Goal: Task Accomplishment & Management: Use online tool/utility

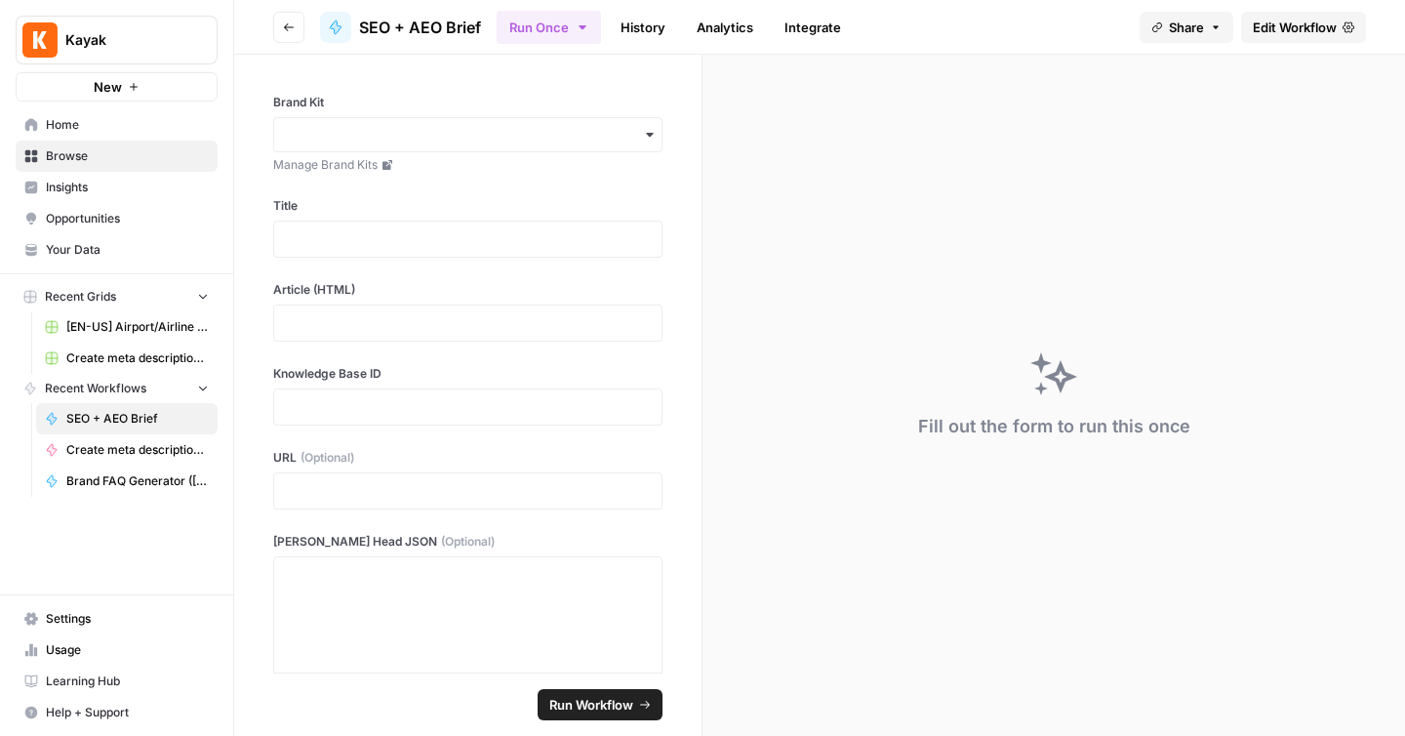
click at [97, 160] on span "Browse" at bounding box center [127, 156] width 163 height 18
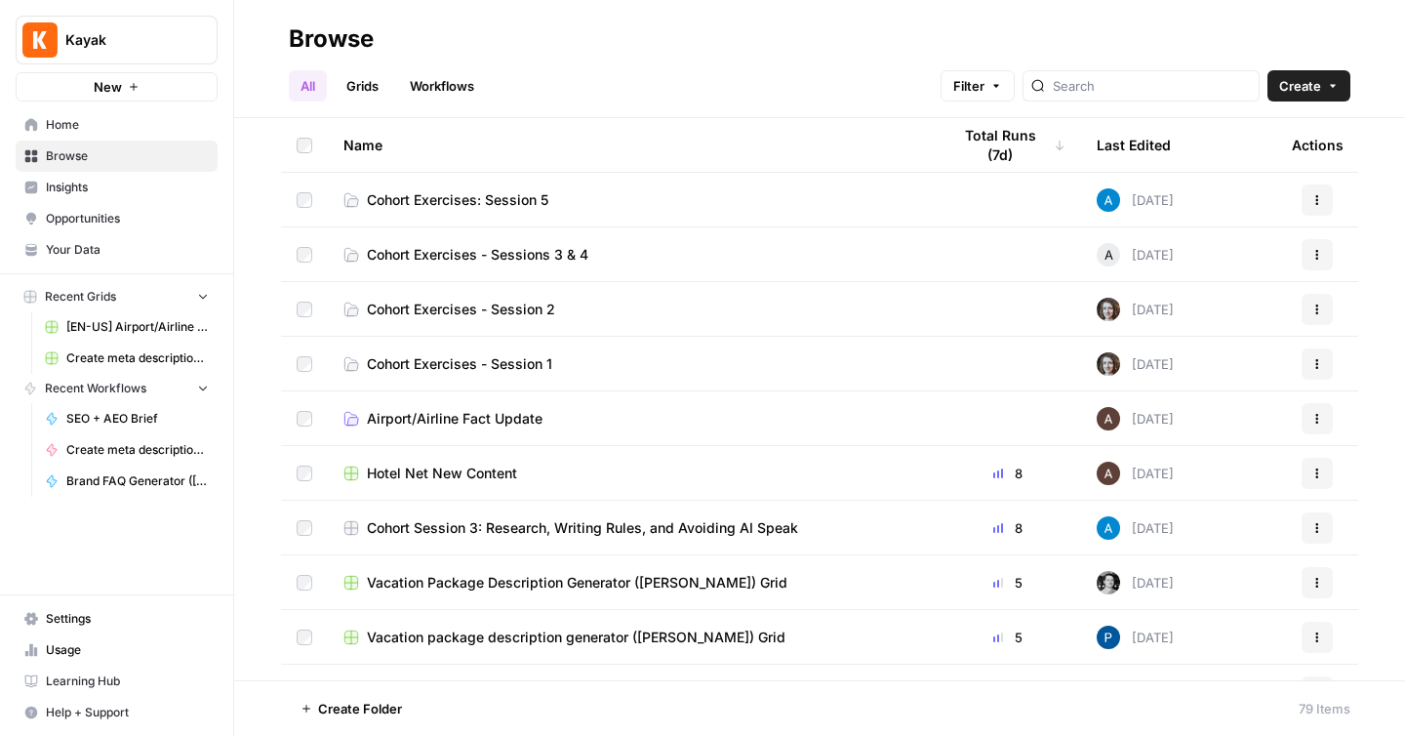
click at [446, 202] on span "Cohort Exercises: Session 5" at bounding box center [458, 200] width 182 height 20
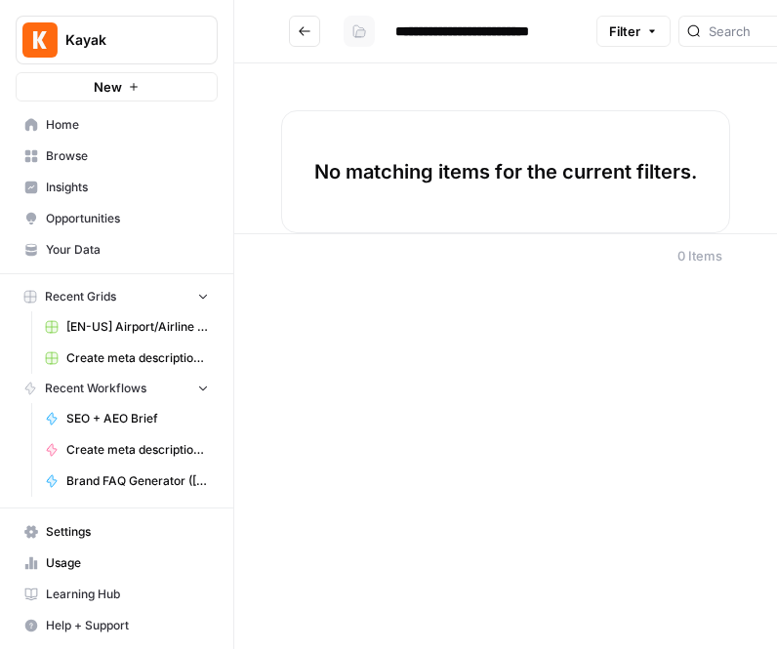
click at [353, 26] on icon "button" at bounding box center [359, 31] width 12 height 12
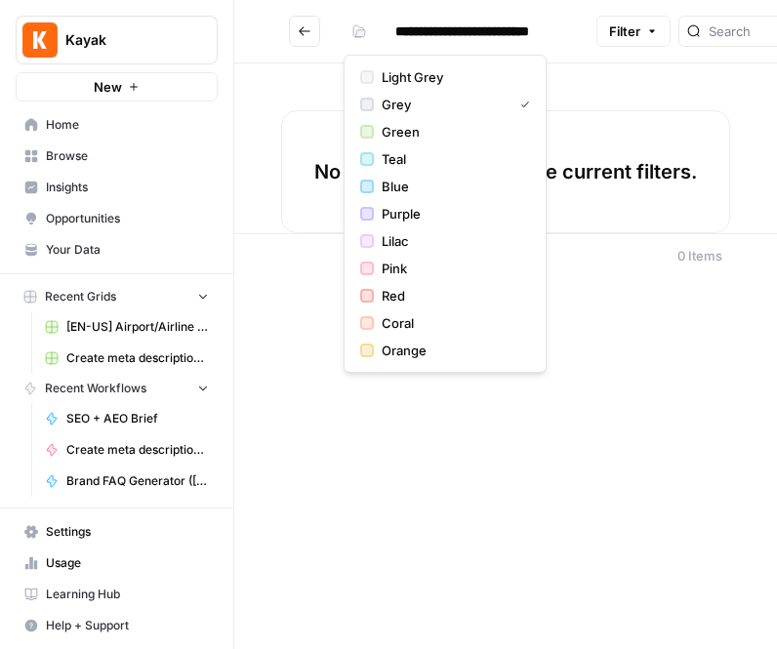
click at [319, 23] on button "Go back" at bounding box center [304, 31] width 31 height 31
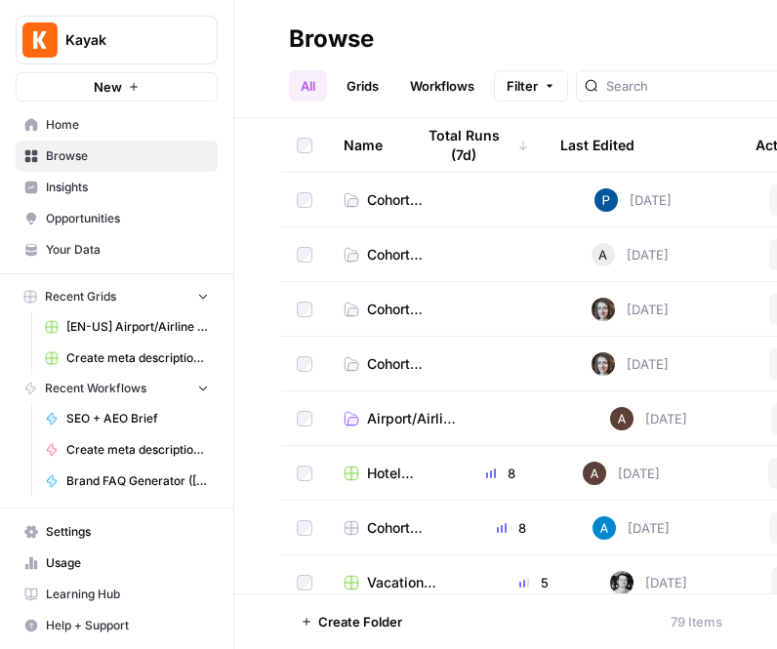
click at [399, 198] on span "Cohort Exercises: Session 5" at bounding box center [400, 200] width 67 height 20
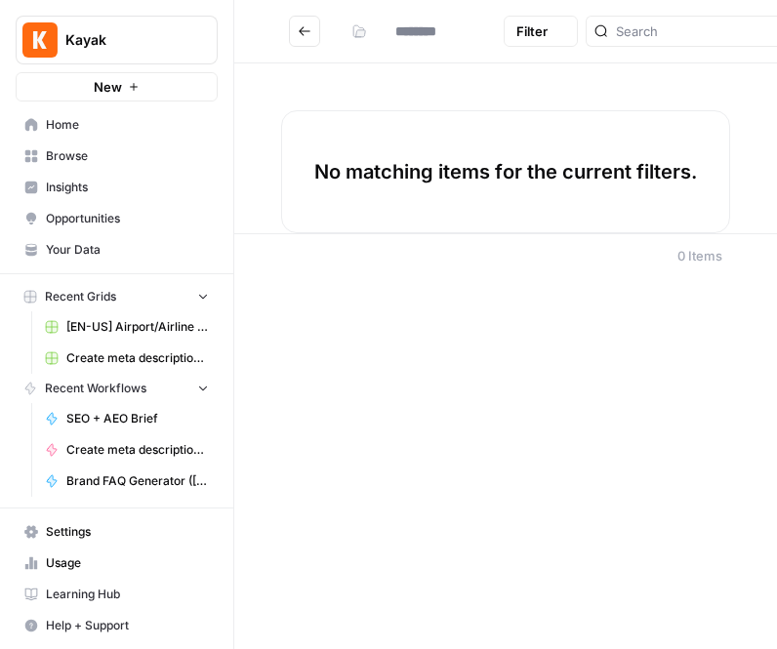
type input "**********"
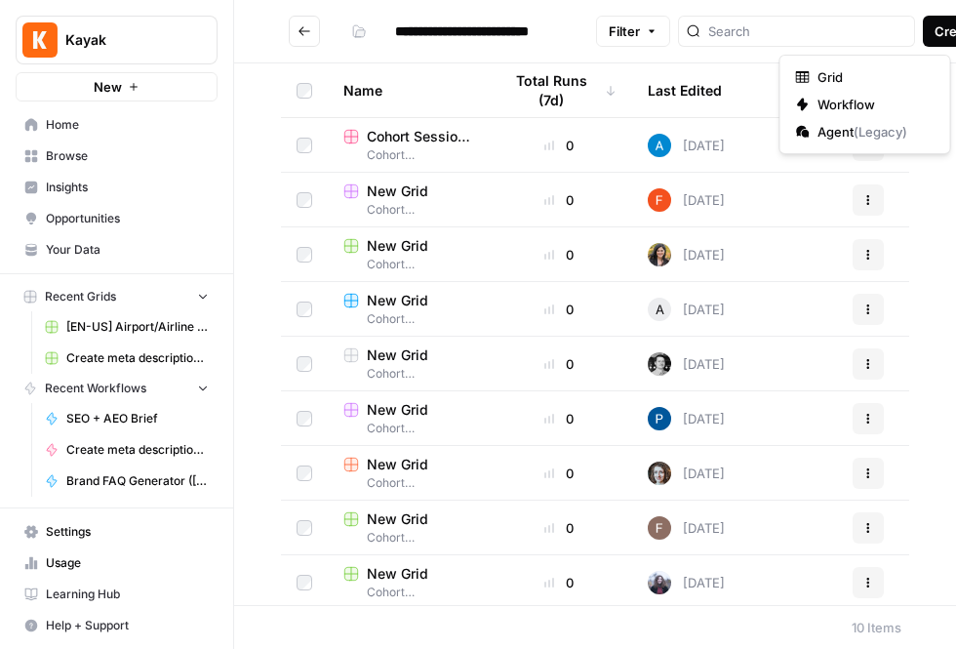
click at [935, 25] on span "Create" at bounding box center [956, 31] width 42 height 20
click at [904, 72] on span "Grid" at bounding box center [872, 77] width 109 height 20
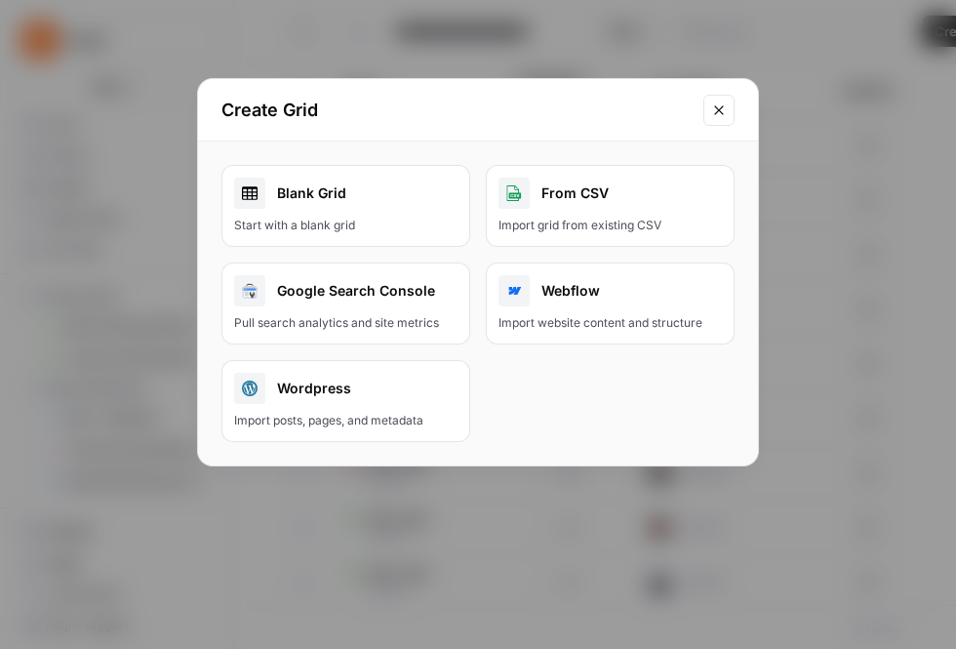
click at [327, 215] on link "Blank Grid Start with a blank grid" at bounding box center [346, 206] width 249 height 82
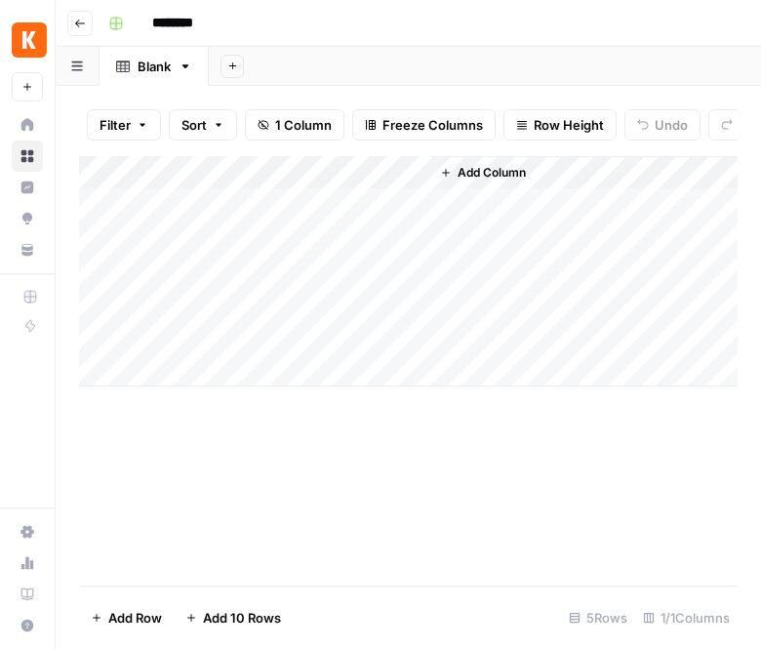
click at [480, 459] on div "Add Column" at bounding box center [408, 370] width 659 height 429
click at [241, 163] on div "Add Column" at bounding box center [408, 271] width 659 height 230
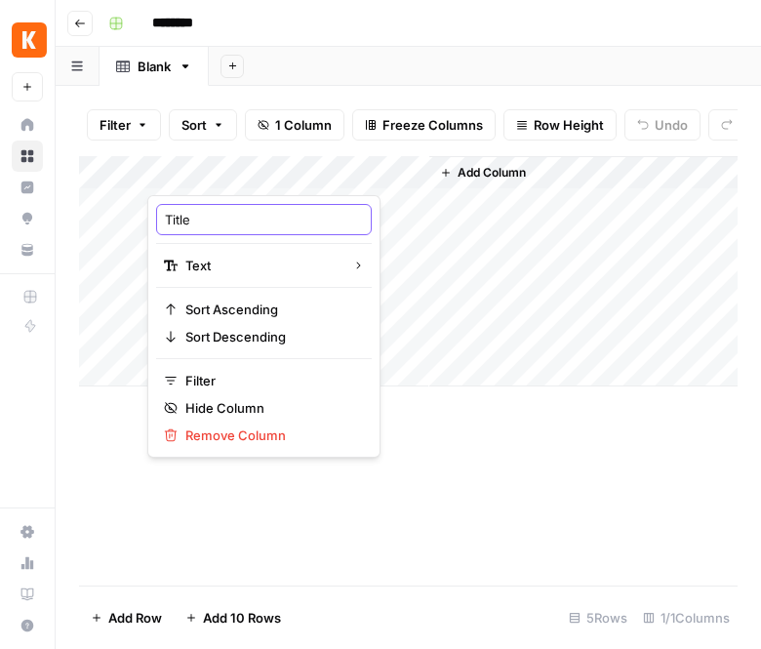
click at [214, 214] on input "Title" at bounding box center [264, 220] width 198 height 20
type input "Topic"
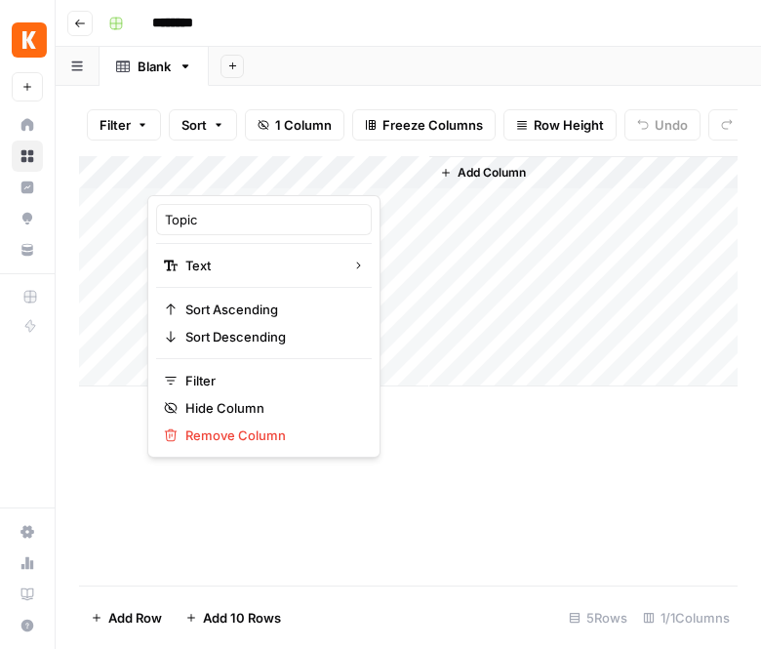
click at [437, 445] on div "Add Column" at bounding box center [408, 370] width 659 height 429
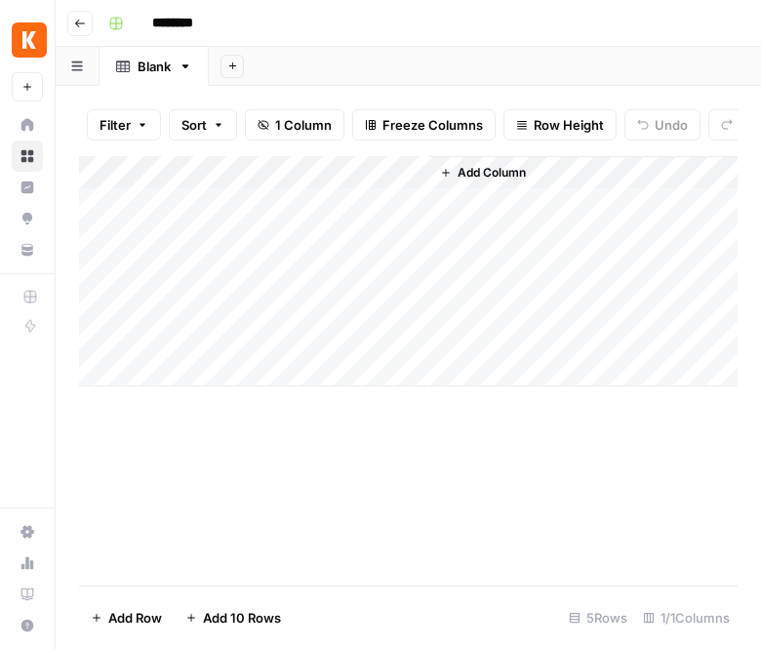
click at [214, 170] on div "Add Column" at bounding box center [408, 271] width 659 height 230
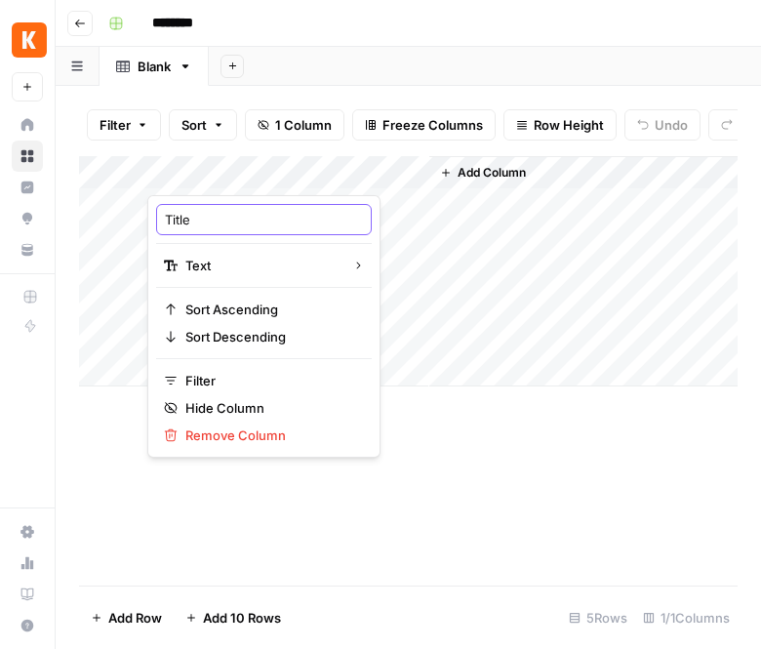
click at [206, 227] on input "Title" at bounding box center [264, 220] width 198 height 20
type input "Topic"
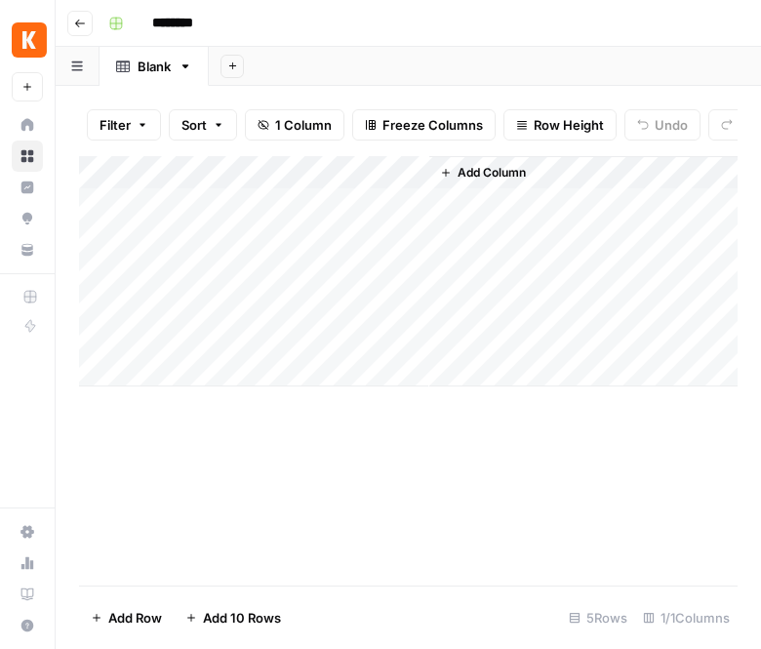
click at [220, 458] on div "Add Column" at bounding box center [408, 370] width 659 height 429
click at [180, 27] on input "********" at bounding box center [197, 23] width 109 height 31
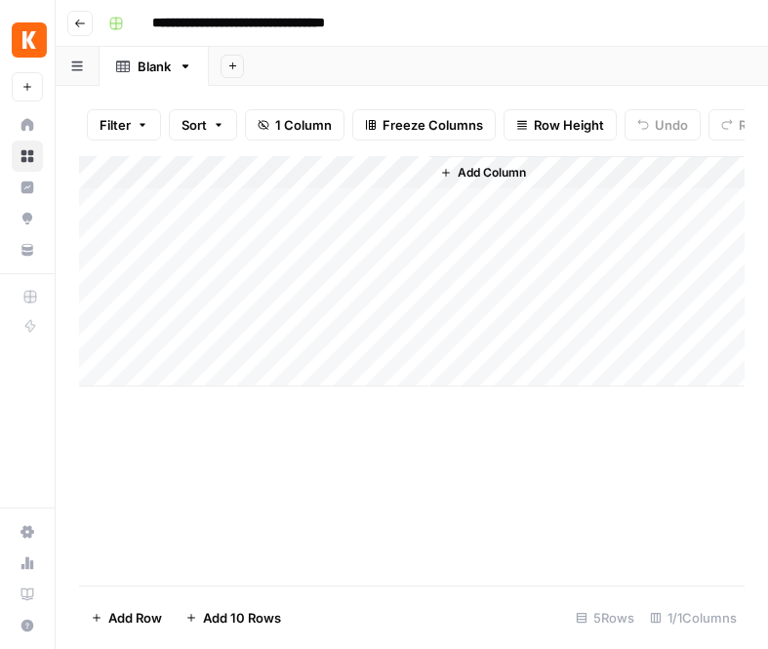
type input "**********"
click at [306, 204] on div "Add Column" at bounding box center [412, 271] width 666 height 230
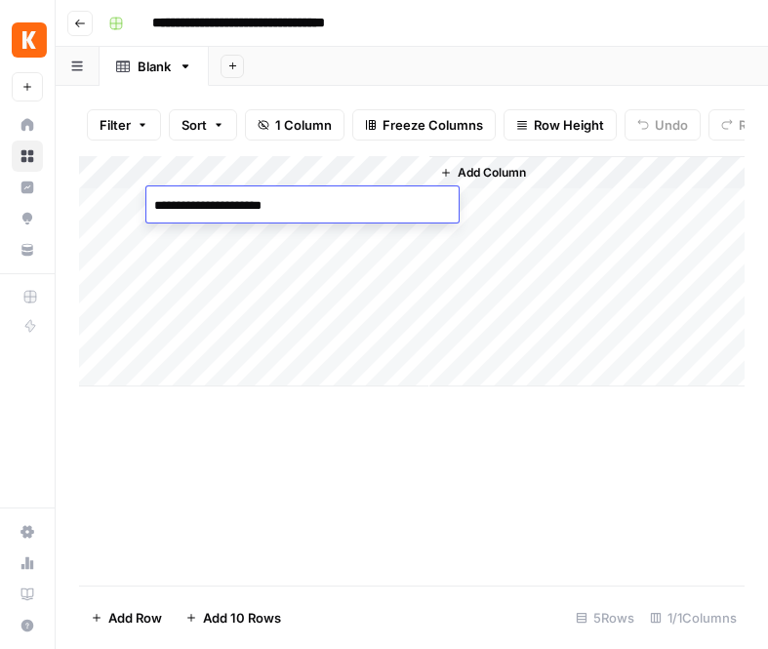
type textarea "**********"
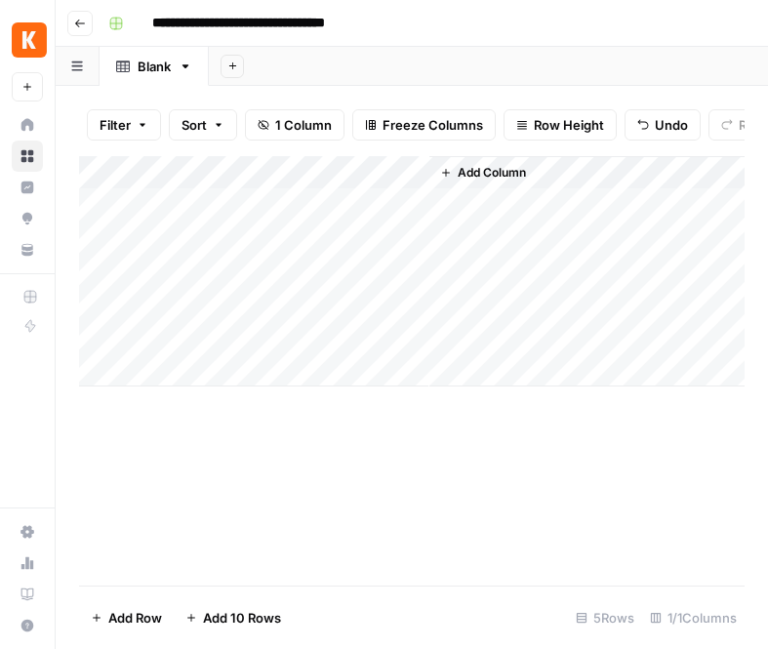
click at [287, 241] on div "Add Column" at bounding box center [412, 271] width 666 height 230
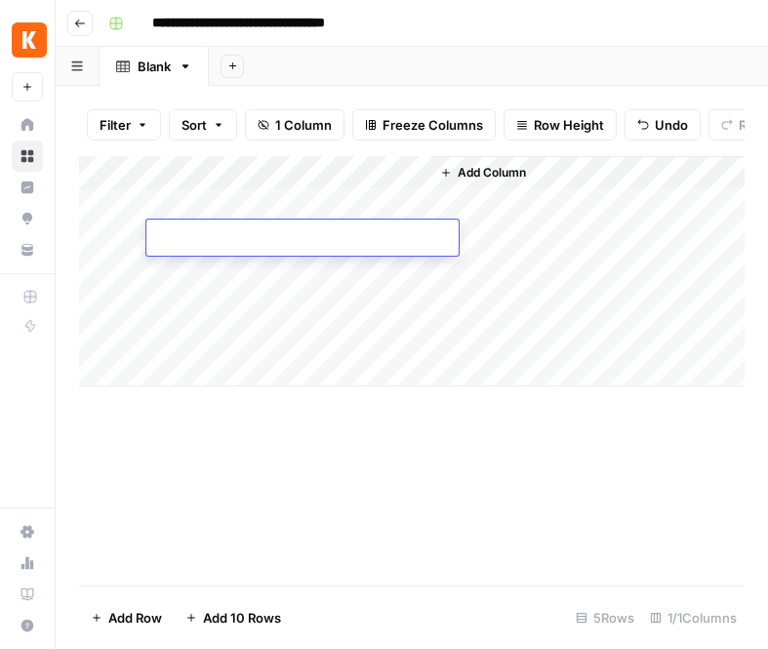
click at [287, 241] on textarea at bounding box center [302, 238] width 312 height 27
type textarea "*"
type textarea "**********"
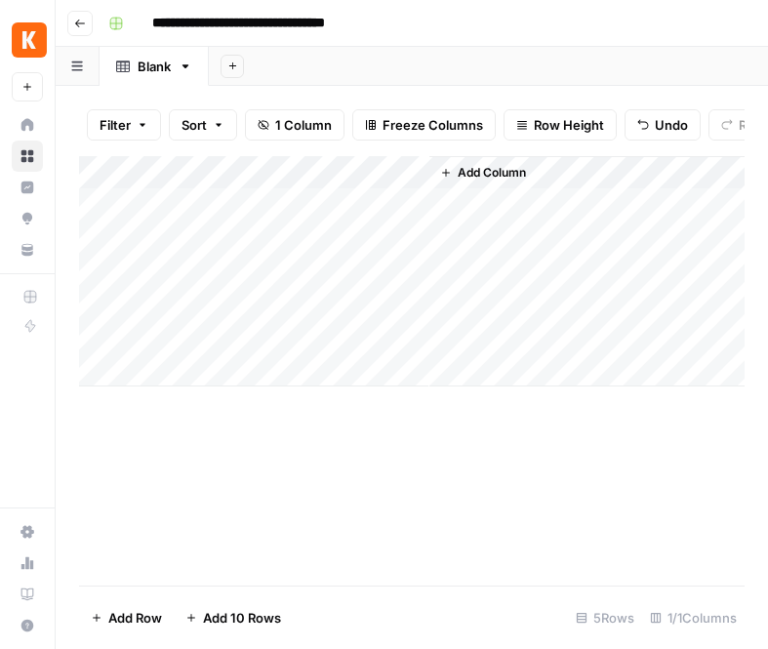
click at [367, 270] on div "Add Column" at bounding box center [412, 271] width 666 height 230
click at [367, 270] on textarea at bounding box center [302, 272] width 312 height 27
type textarea "*"
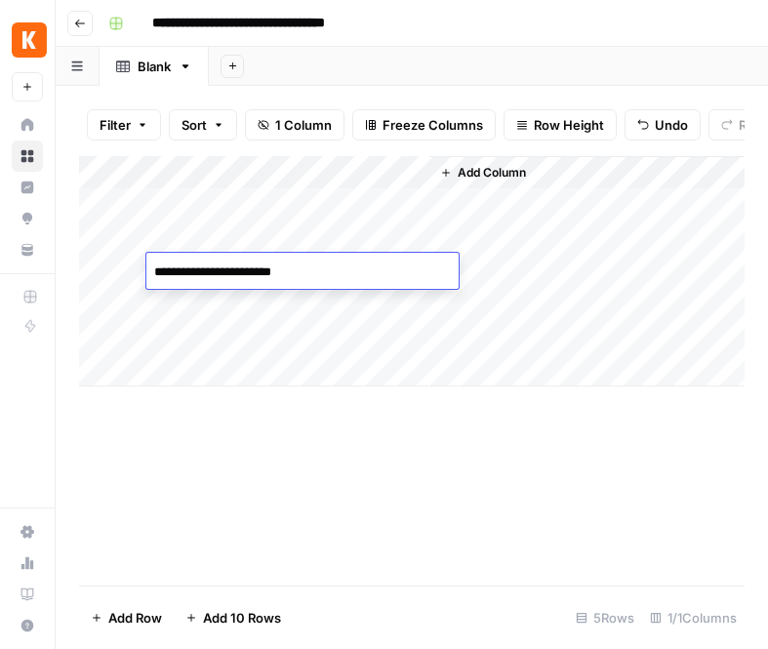
type textarea "**********"
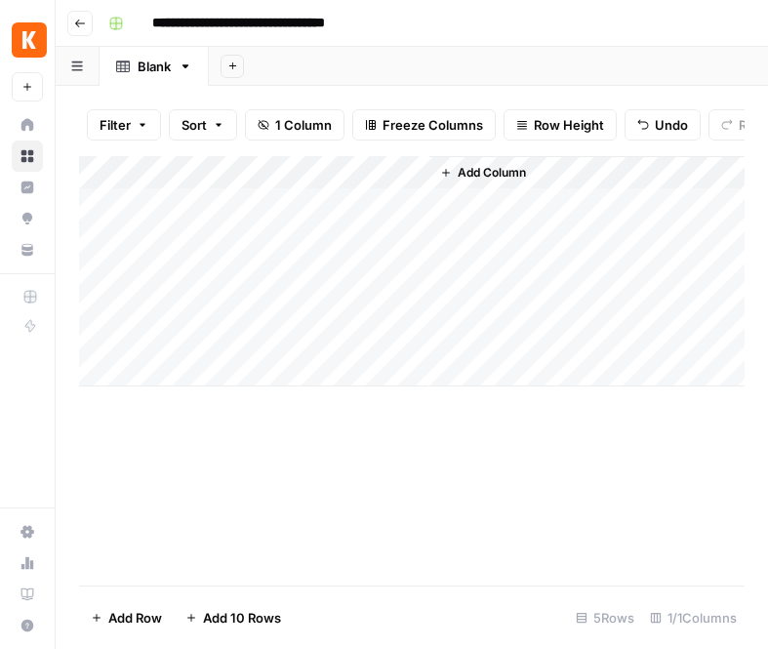
click at [494, 176] on span "Add Column" at bounding box center [492, 173] width 68 height 18
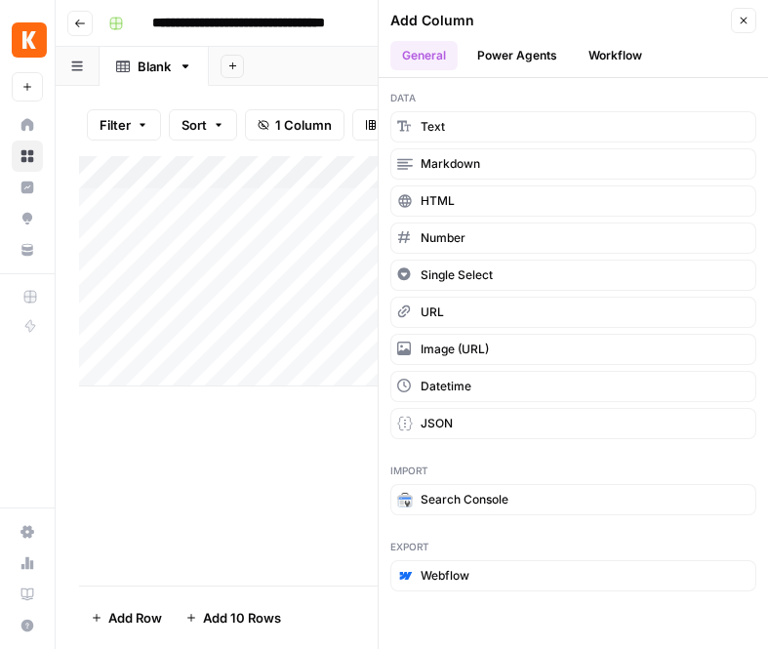
click at [525, 52] on button "Power Agents" at bounding box center [517, 55] width 103 height 29
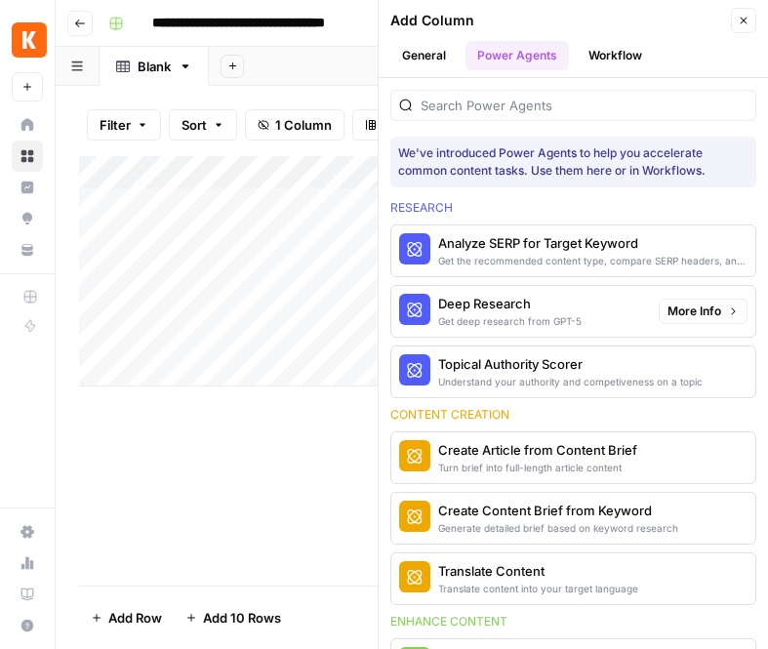
click at [470, 304] on div "Deep Research" at bounding box center [509, 304] width 143 height 20
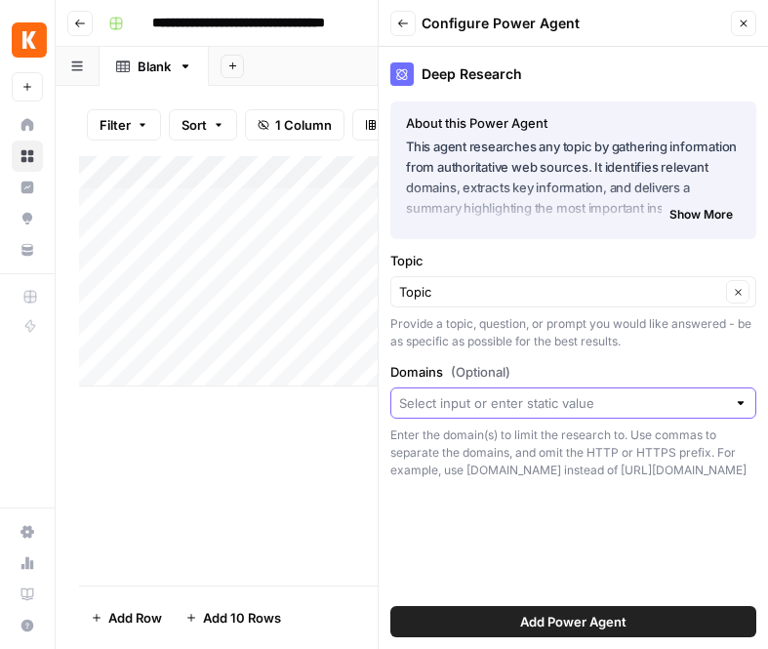
click at [519, 399] on input "Domains (Optional)" at bounding box center [562, 403] width 327 height 20
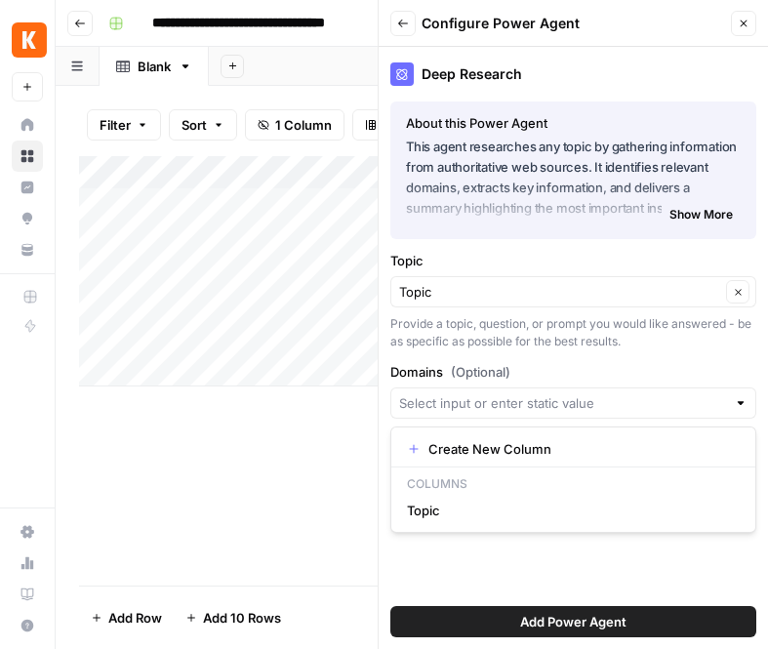
click at [511, 352] on div "Deep Research About this Power Agent This agent researches any topic by gatheri…" at bounding box center [573, 348] width 389 height 602
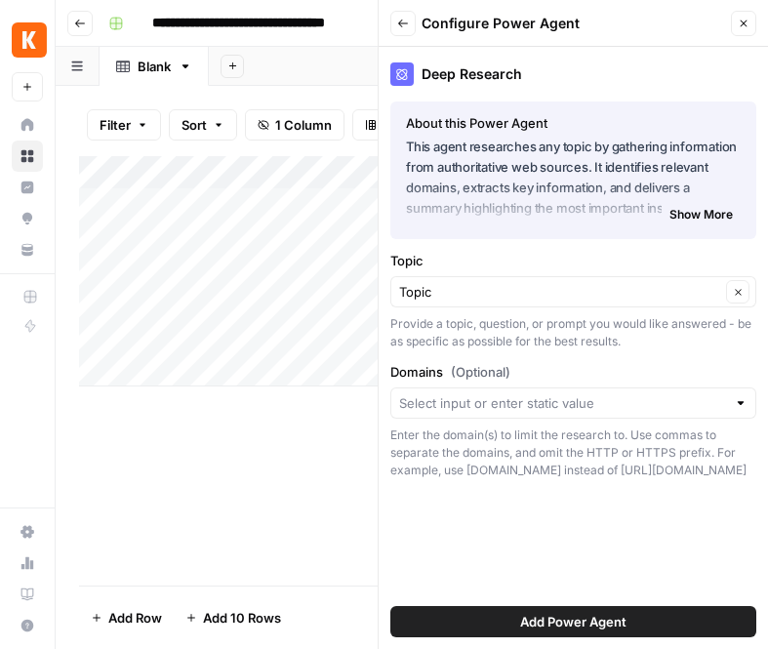
click at [706, 211] on span "Show More" at bounding box center [700, 215] width 63 height 18
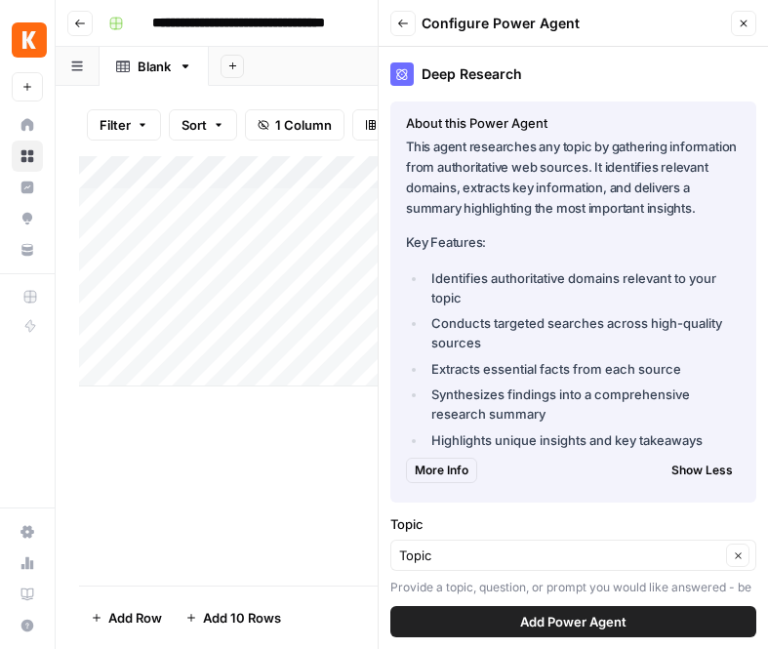
click at [516, 620] on button "Add Power Agent" at bounding box center [573, 621] width 366 height 31
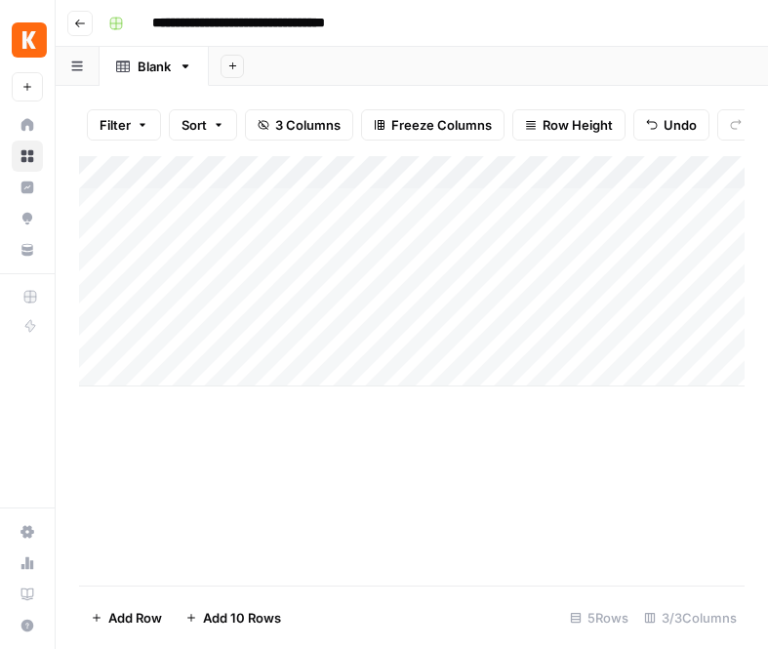
scroll to position [0, 17]
click at [507, 204] on div "Add Column" at bounding box center [412, 271] width 666 height 230
click at [457, 236] on div "Add Column" at bounding box center [412, 271] width 666 height 230
click at [447, 272] on div "Add Column" at bounding box center [412, 271] width 666 height 230
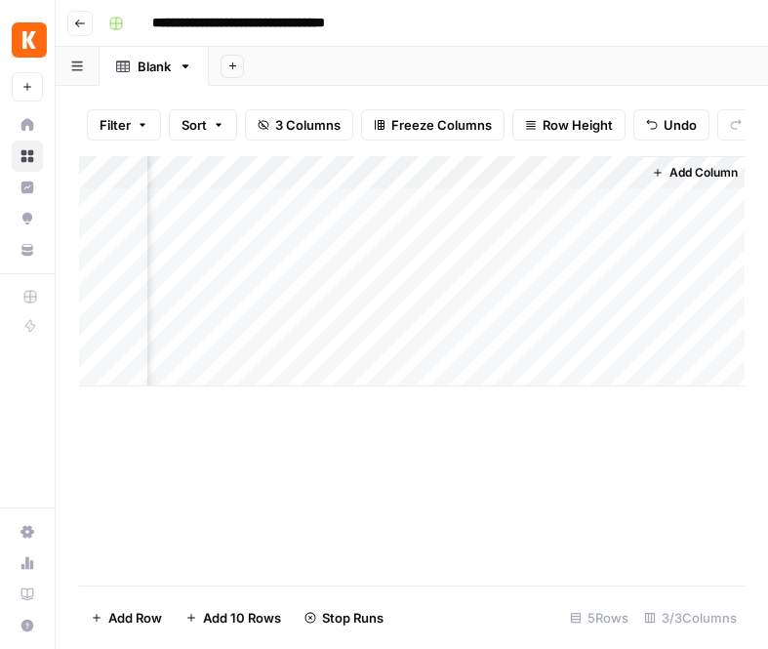
scroll to position [0, 150]
click at [424, 201] on div "Add Column" at bounding box center [412, 271] width 666 height 230
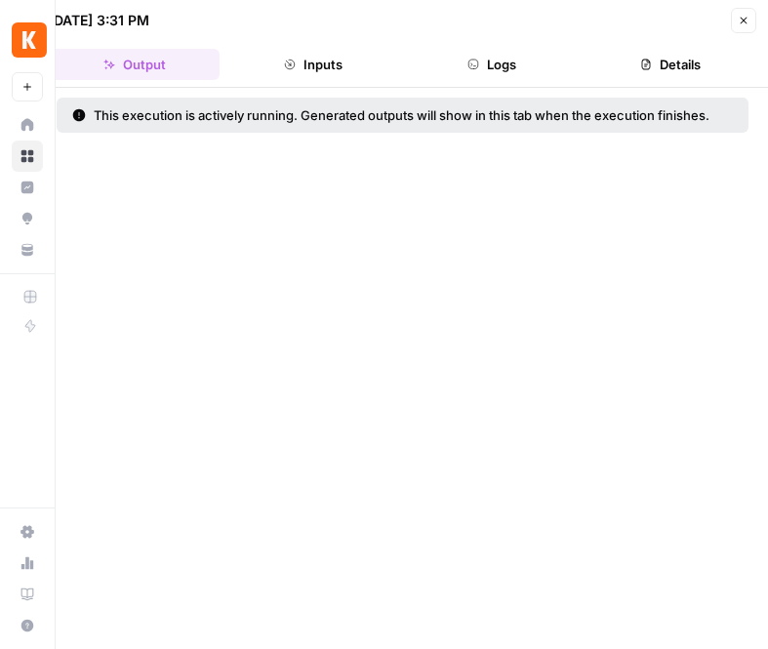
click at [337, 65] on button "Inputs" at bounding box center [312, 64] width 171 height 31
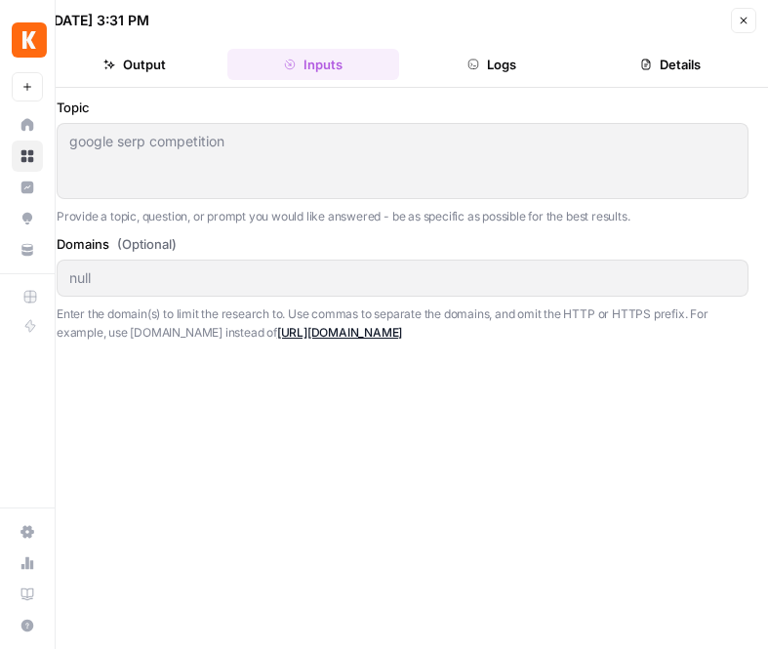
click at [521, 63] on button "Logs" at bounding box center [492, 64] width 171 height 31
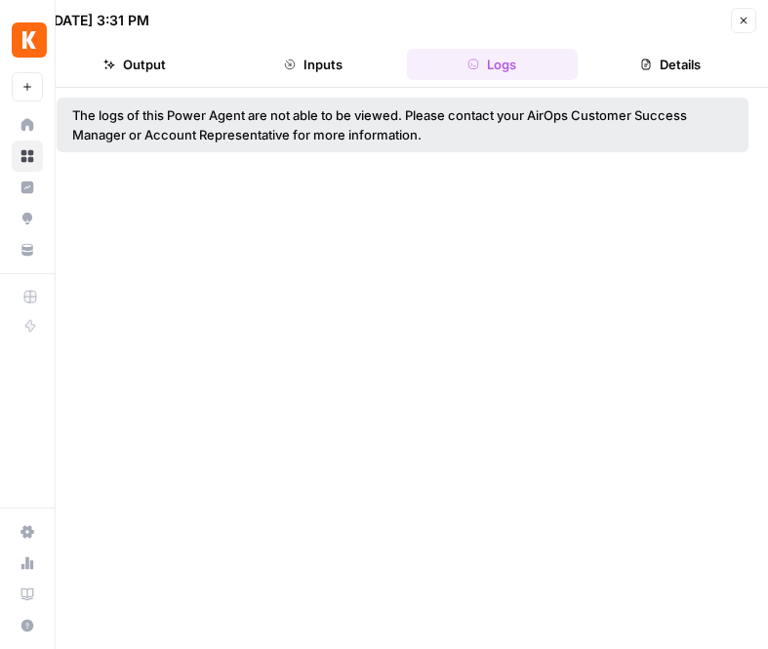
click at [676, 65] on button "Details" at bounding box center [671, 64] width 171 height 31
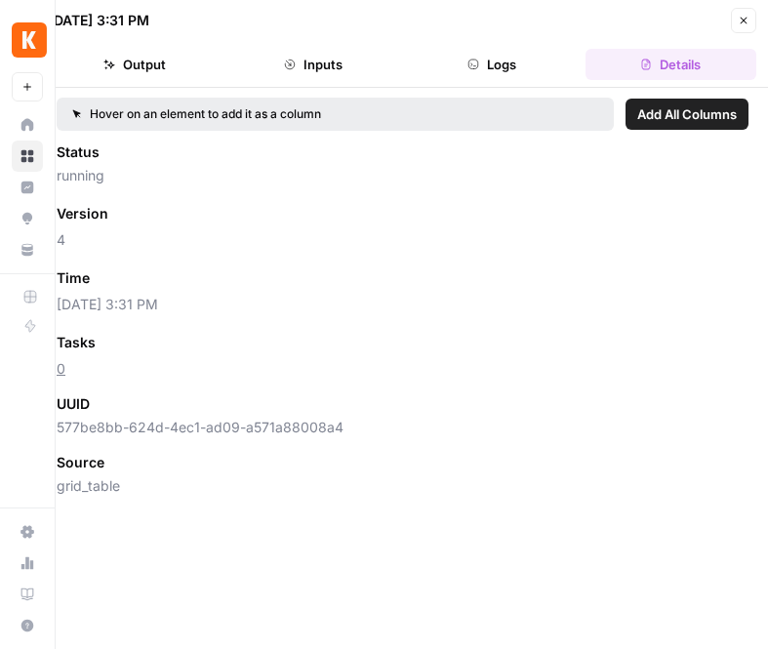
click at [745, 21] on icon "button" at bounding box center [744, 21] width 7 height 7
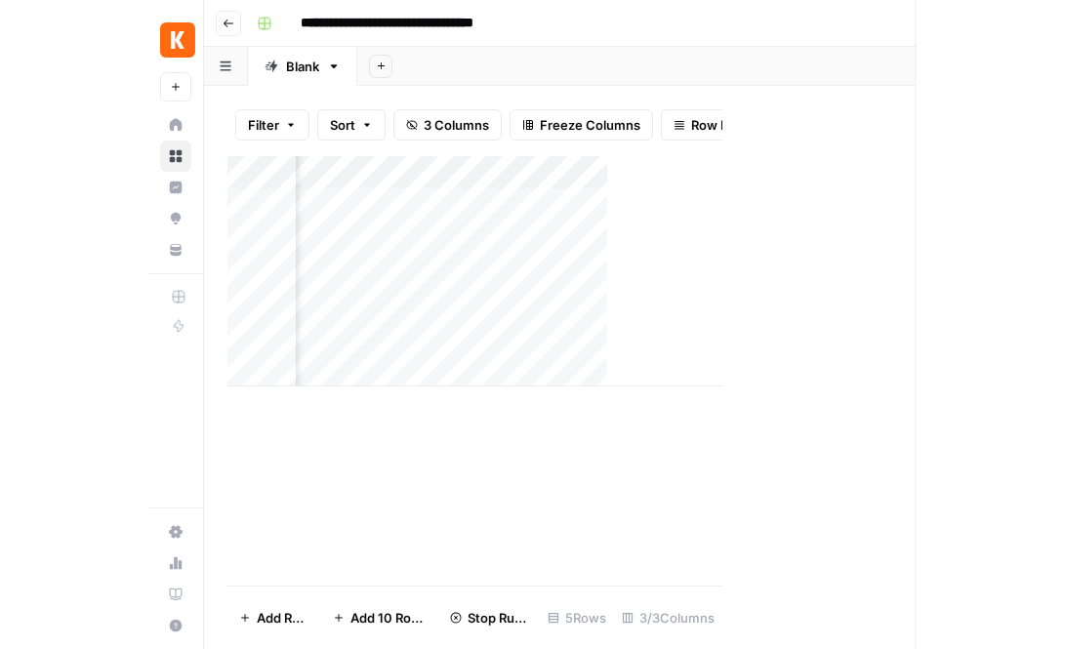
scroll to position [0, 131]
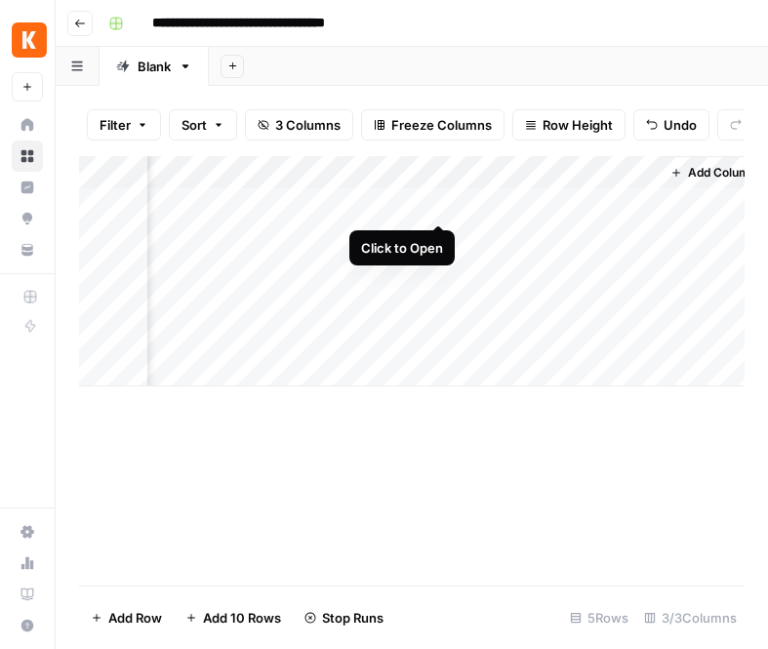
click at [440, 201] on div "Add Column" at bounding box center [412, 271] width 666 height 230
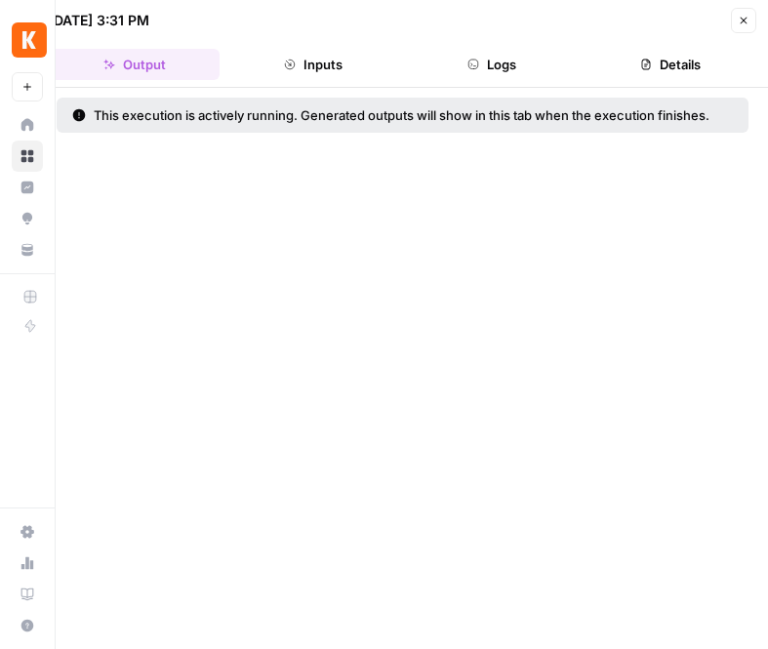
click at [481, 63] on button "Logs" at bounding box center [492, 64] width 171 height 31
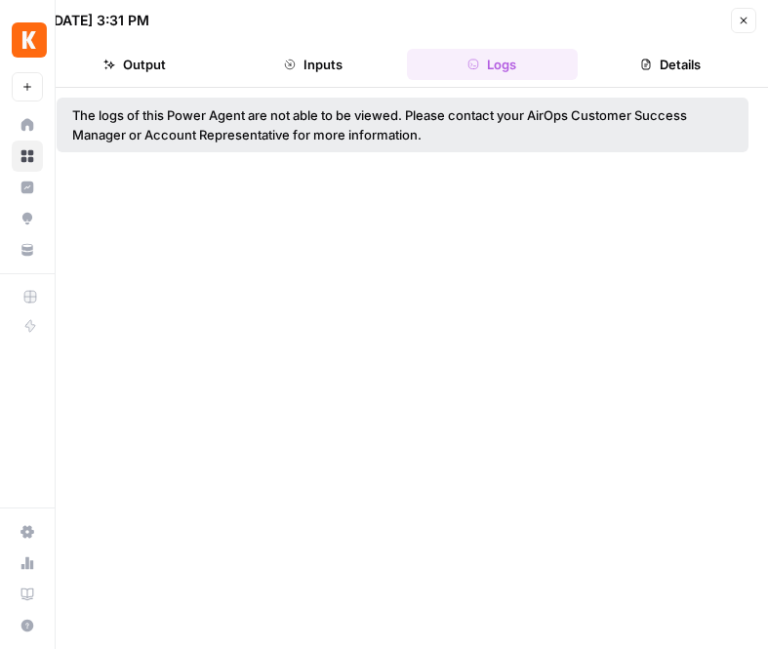
click at [755, 20] on button "Close" at bounding box center [743, 20] width 25 height 25
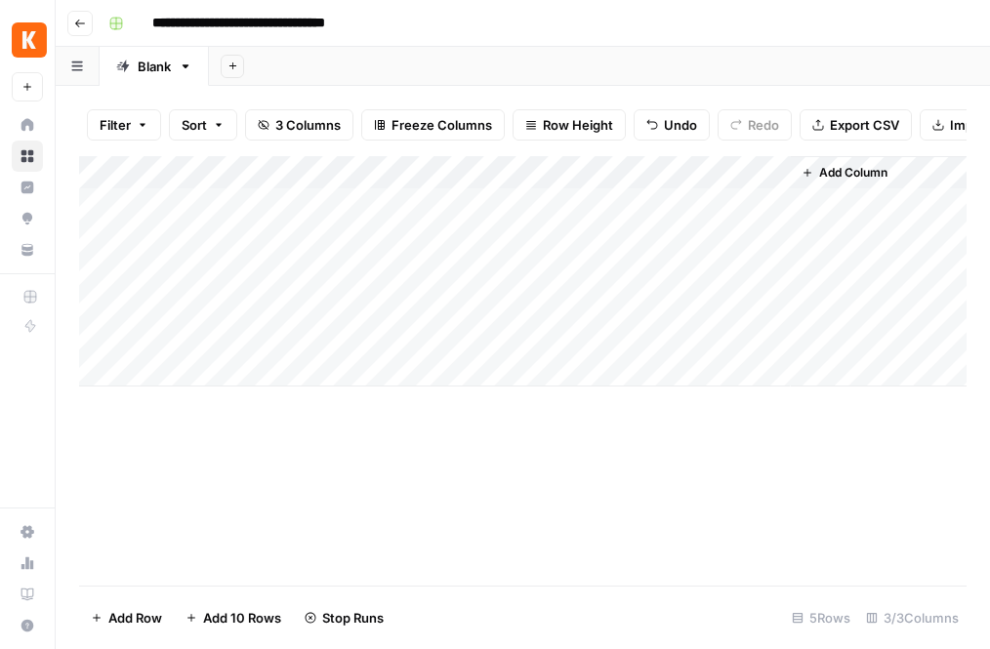
click at [478, 172] on div "Add Column" at bounding box center [522, 271] width 887 height 230
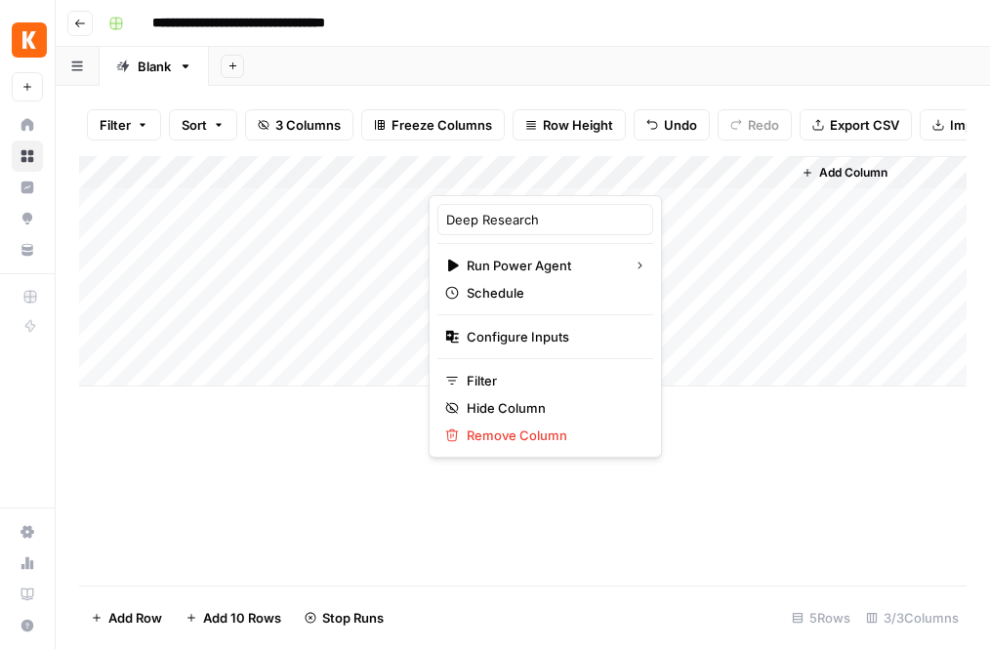
click at [571, 180] on div at bounding box center [521, 175] width 186 height 39
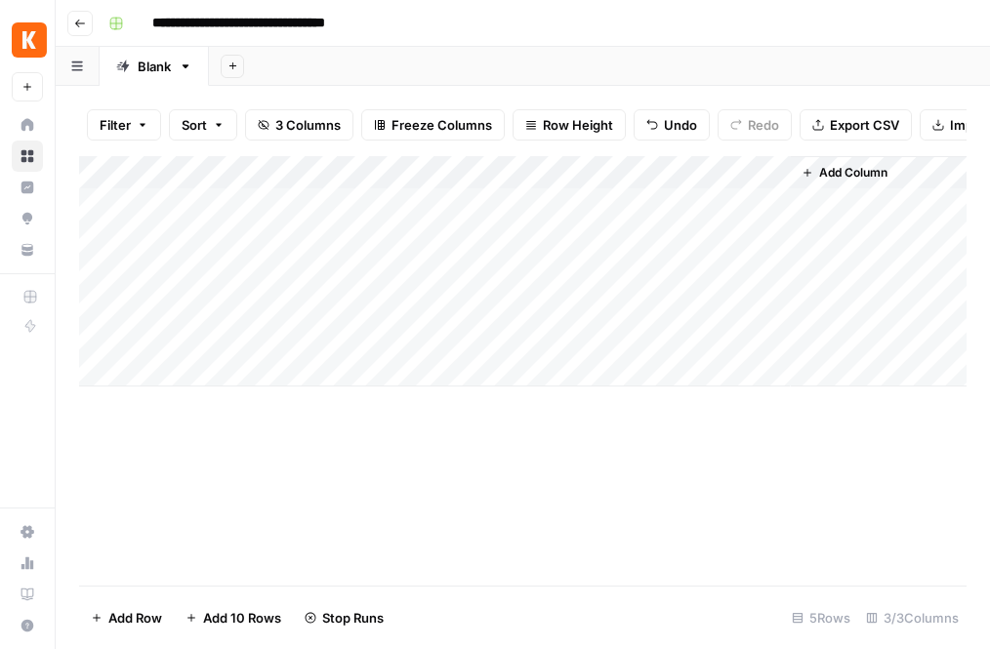
click at [371, 479] on div "Add Column" at bounding box center [522, 370] width 887 height 429
click at [570, 173] on div "Add Column" at bounding box center [522, 271] width 887 height 230
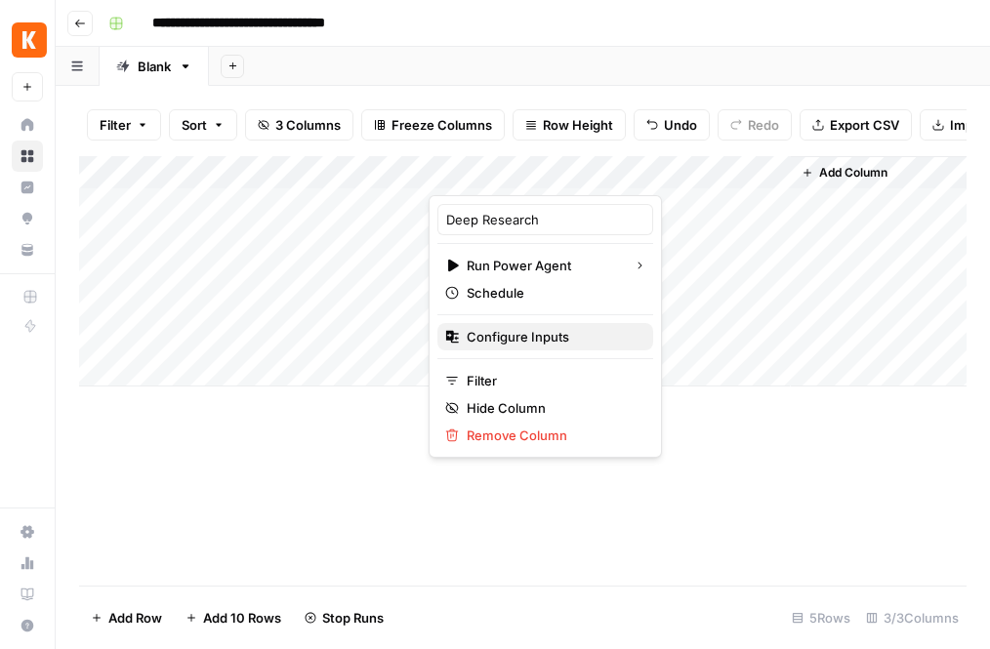
click at [490, 338] on span "Configure Inputs" at bounding box center [551, 337] width 171 height 20
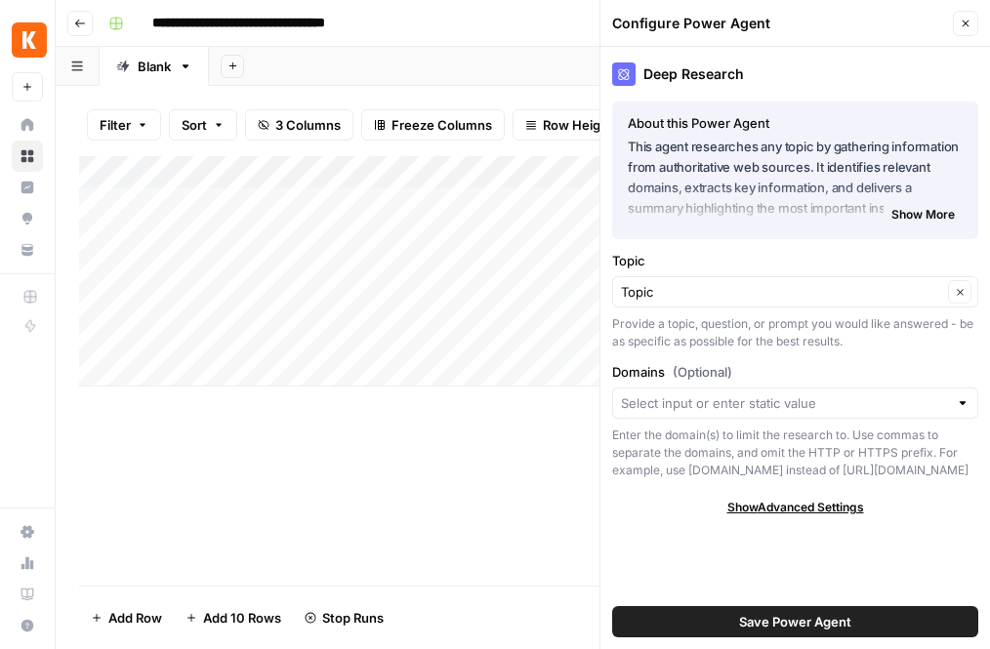
click at [970, 18] on icon "button" at bounding box center [965, 24] width 12 height 12
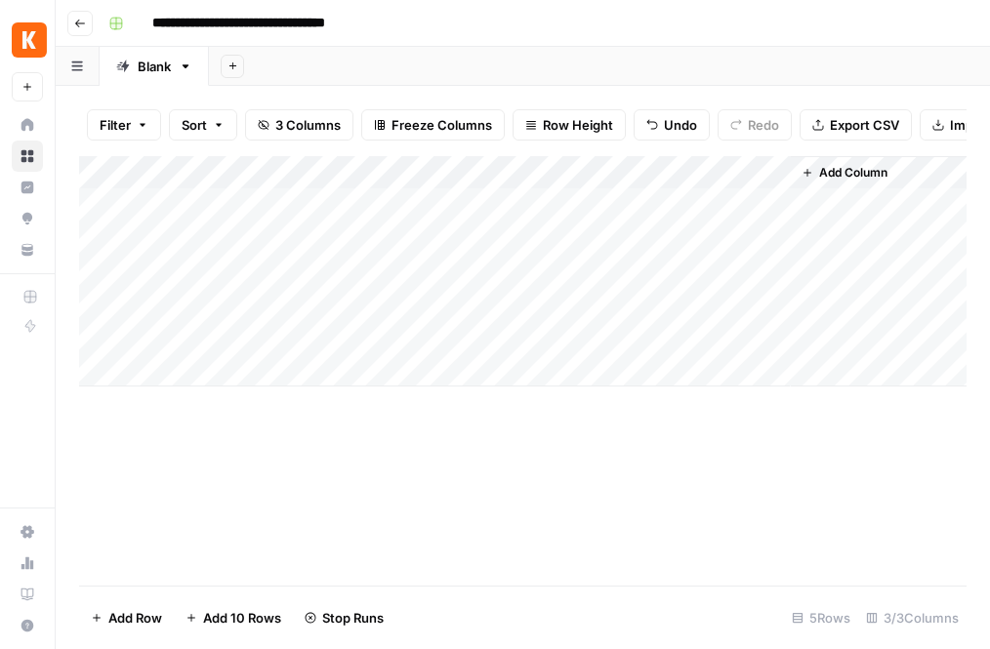
click at [570, 177] on div "Add Column" at bounding box center [522, 271] width 887 height 230
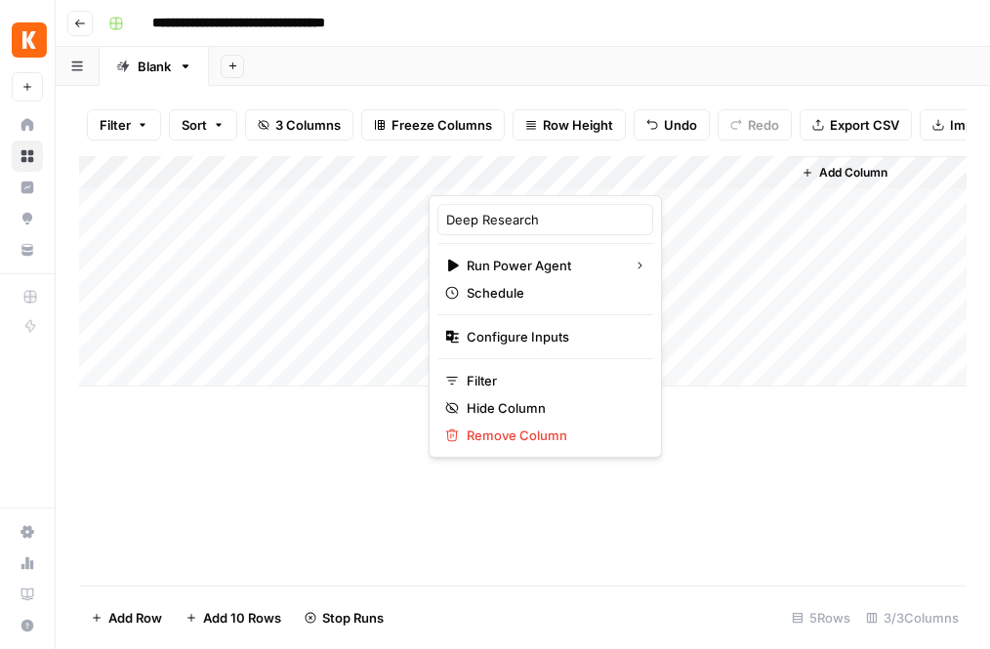
click at [435, 450] on div "Deep Research Run Power Agent Schedule Configure Inputs Filter Hide Column Remo…" at bounding box center [544, 326] width 233 height 263
click at [414, 498] on div "Add Column" at bounding box center [522, 370] width 887 height 429
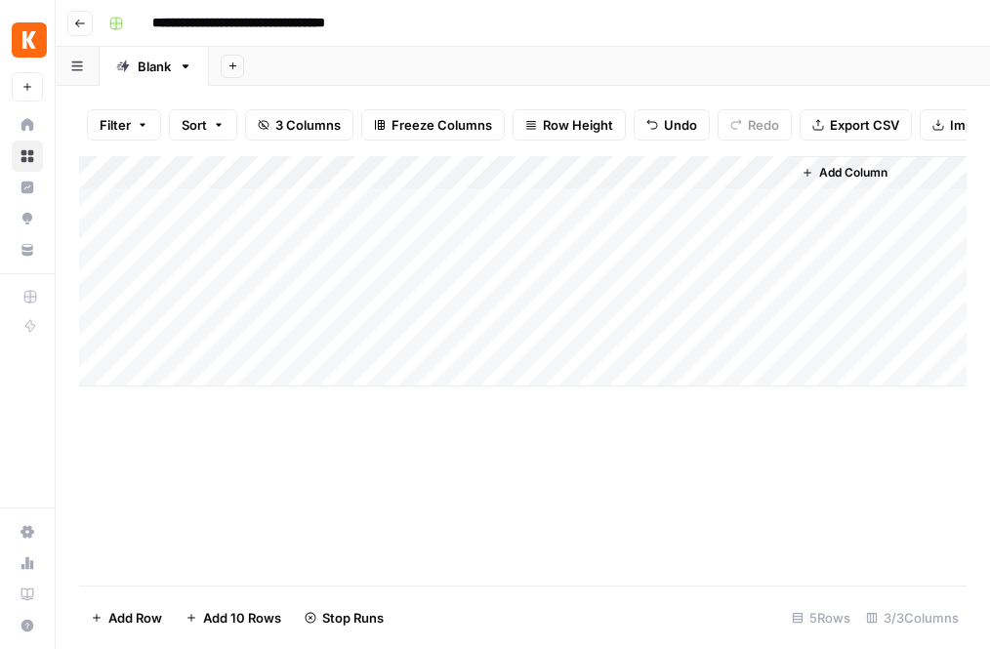
click at [575, 175] on div "Add Column" at bounding box center [522, 271] width 887 height 230
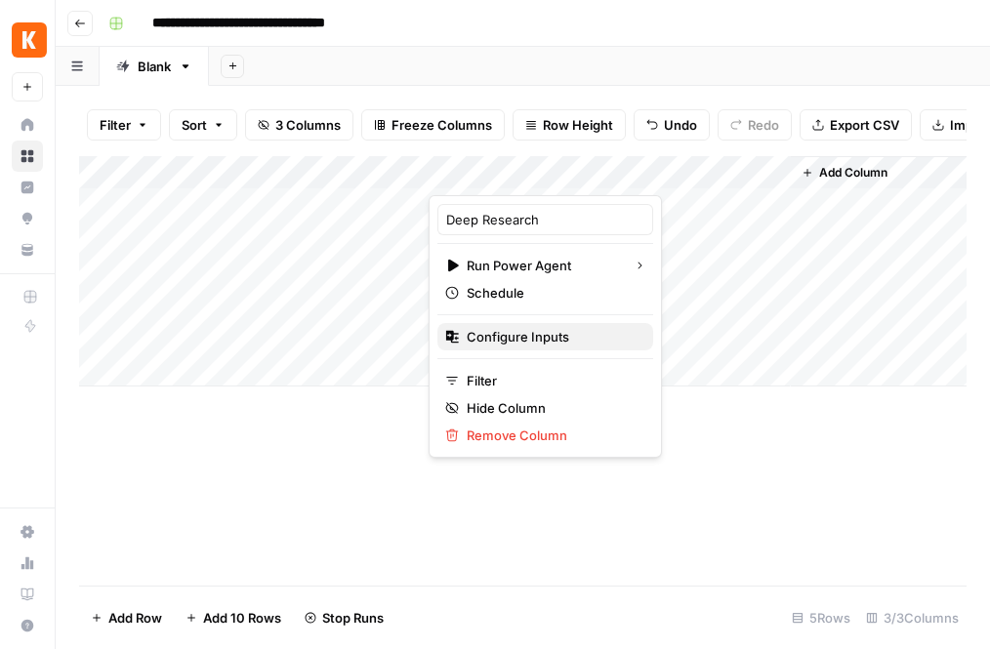
click at [533, 344] on span "Configure Inputs" at bounding box center [551, 337] width 171 height 20
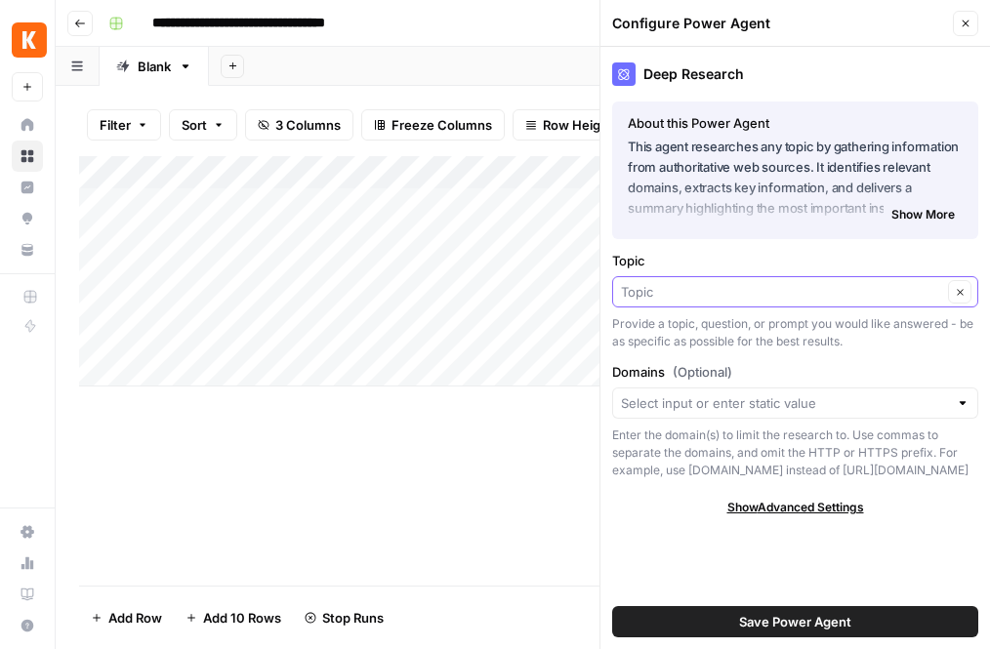
click at [680, 298] on input "Topic" at bounding box center [781, 292] width 321 height 20
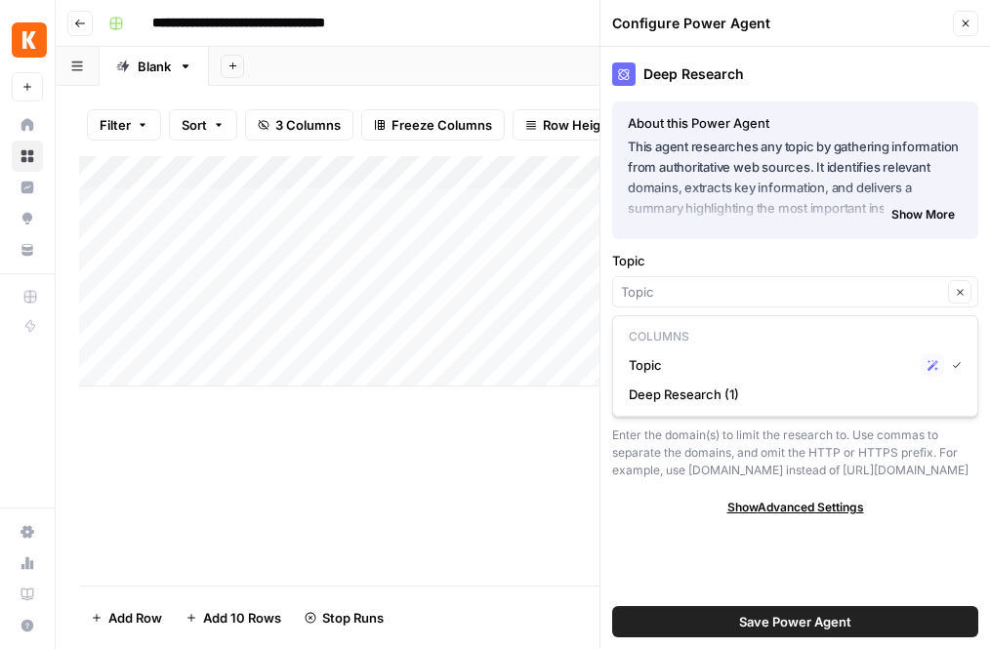
type input "Topic"
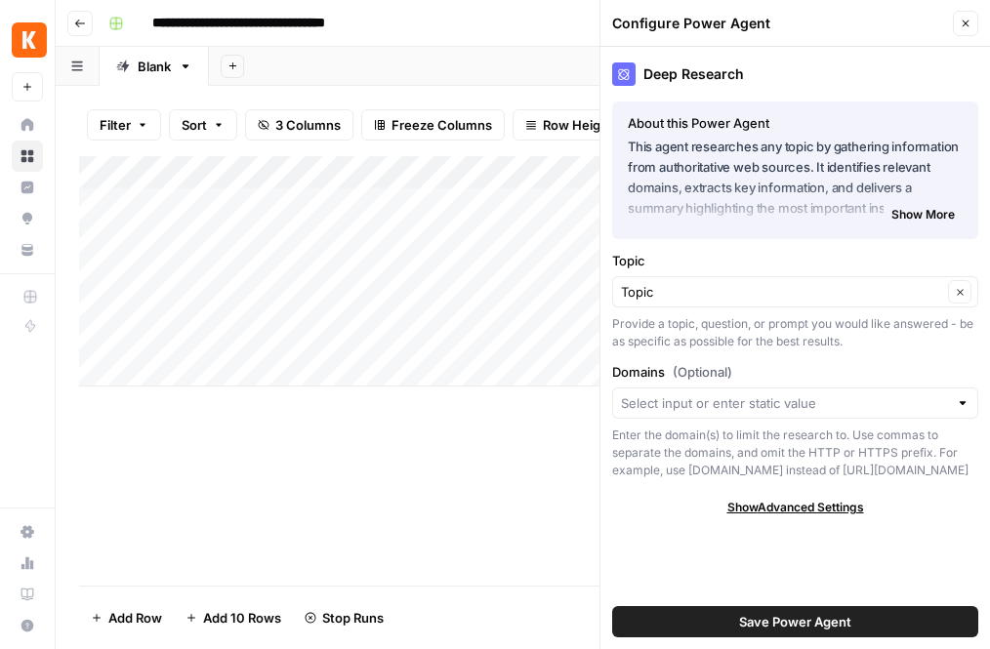
click at [681, 217] on p "This agent researches any topic by gathering information from authoritative web…" at bounding box center [795, 178] width 335 height 83
click at [967, 31] on button "Close" at bounding box center [965, 23] width 25 height 25
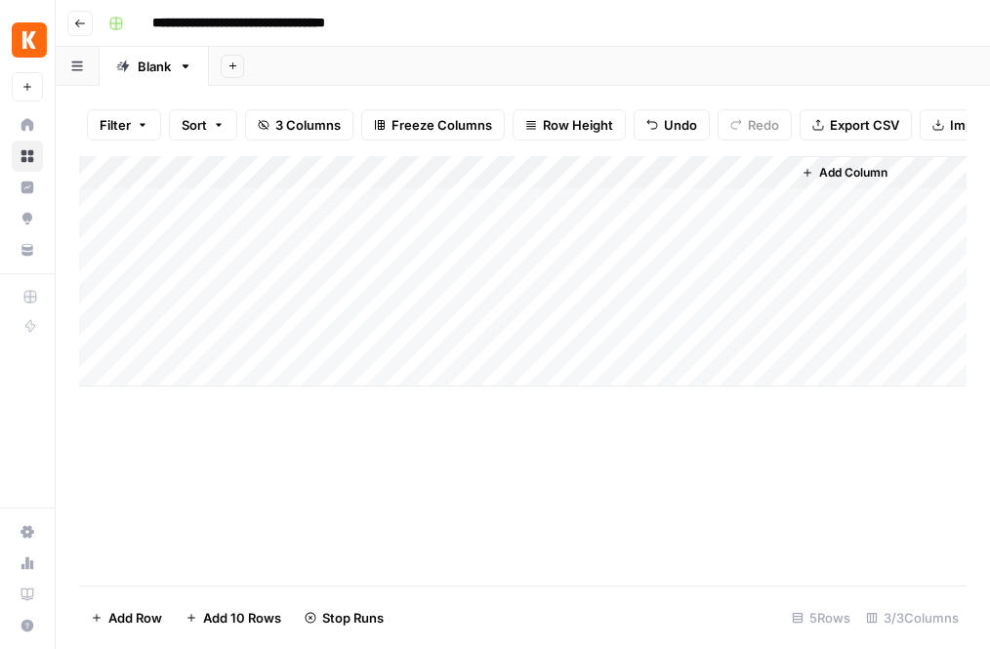
click at [576, 174] on div "Add Column" at bounding box center [522, 271] width 887 height 230
click at [575, 172] on div "Add Column" at bounding box center [522, 271] width 887 height 230
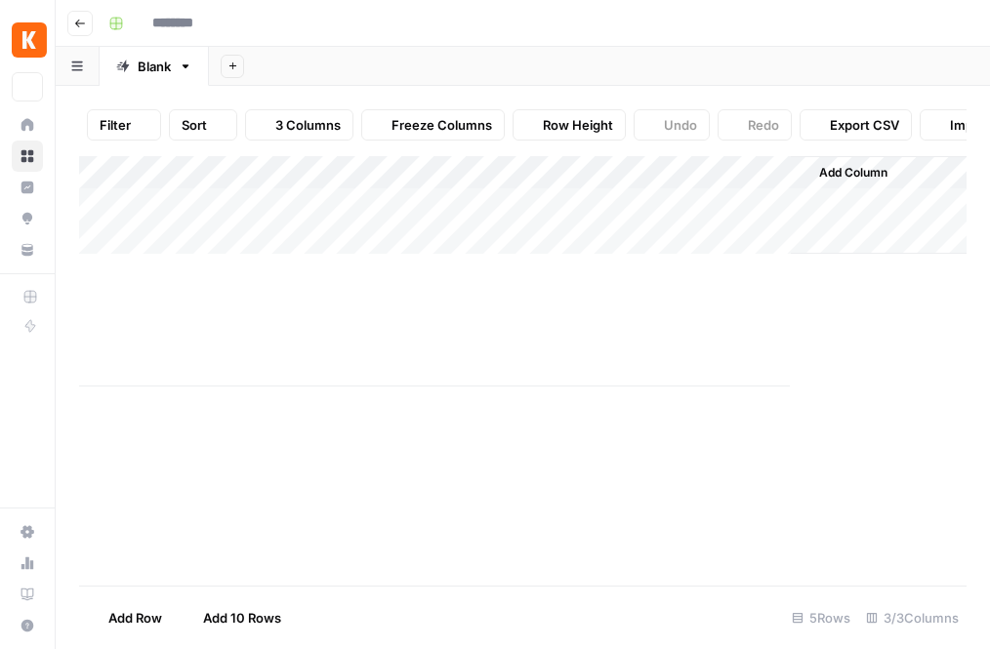
type input "**********"
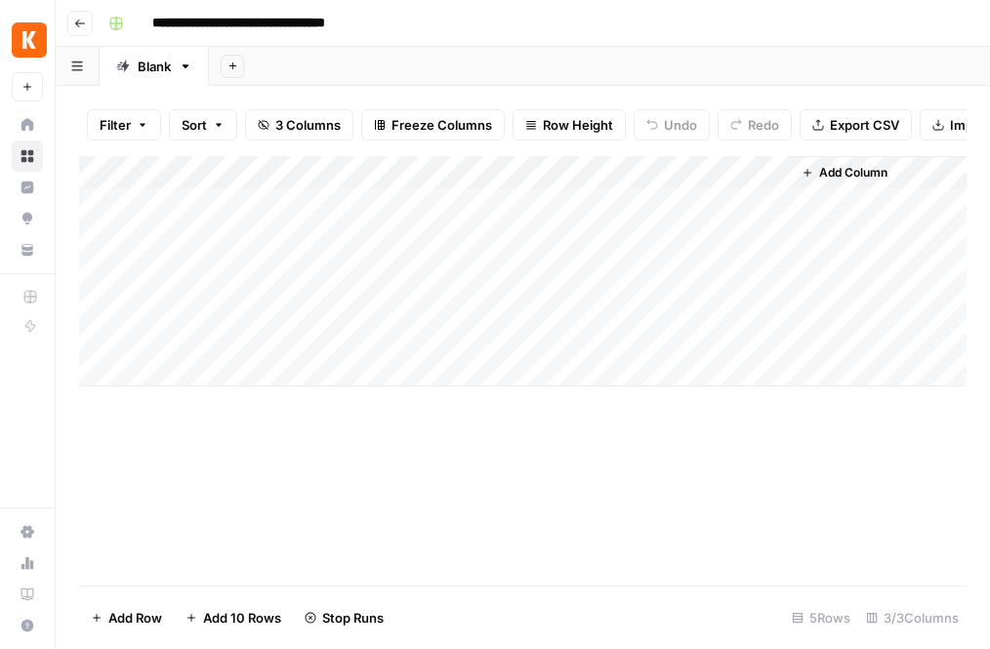
click at [574, 170] on div "Add Column" at bounding box center [522, 271] width 887 height 230
click at [575, 176] on div "Add Column" at bounding box center [522, 271] width 887 height 230
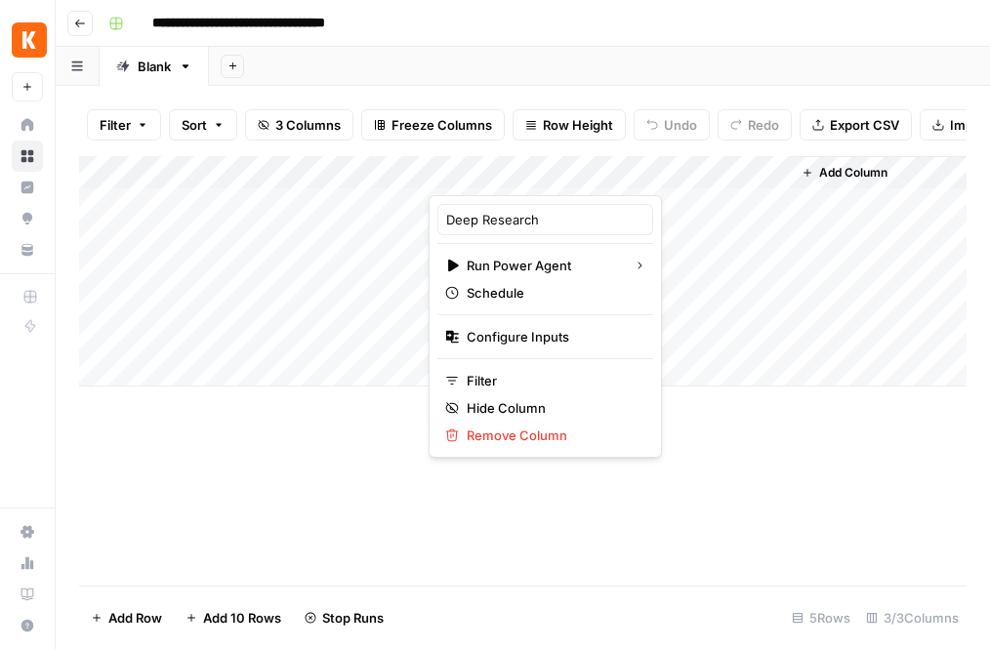
click at [540, 52] on div "Add Sheet" at bounding box center [599, 66] width 781 height 39
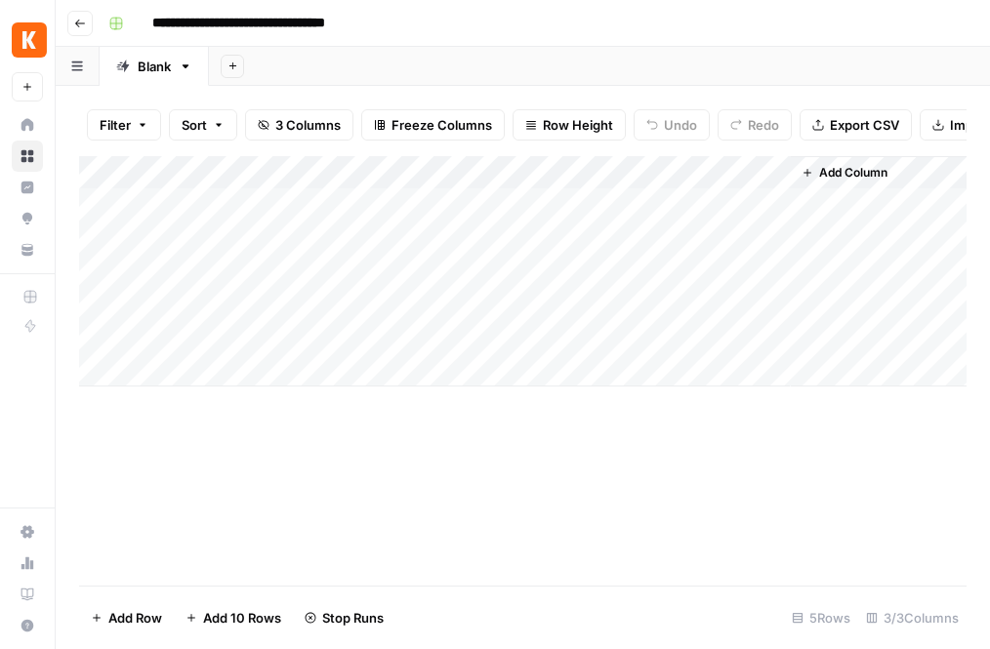
click at [571, 173] on div "Add Column" at bounding box center [522, 271] width 887 height 230
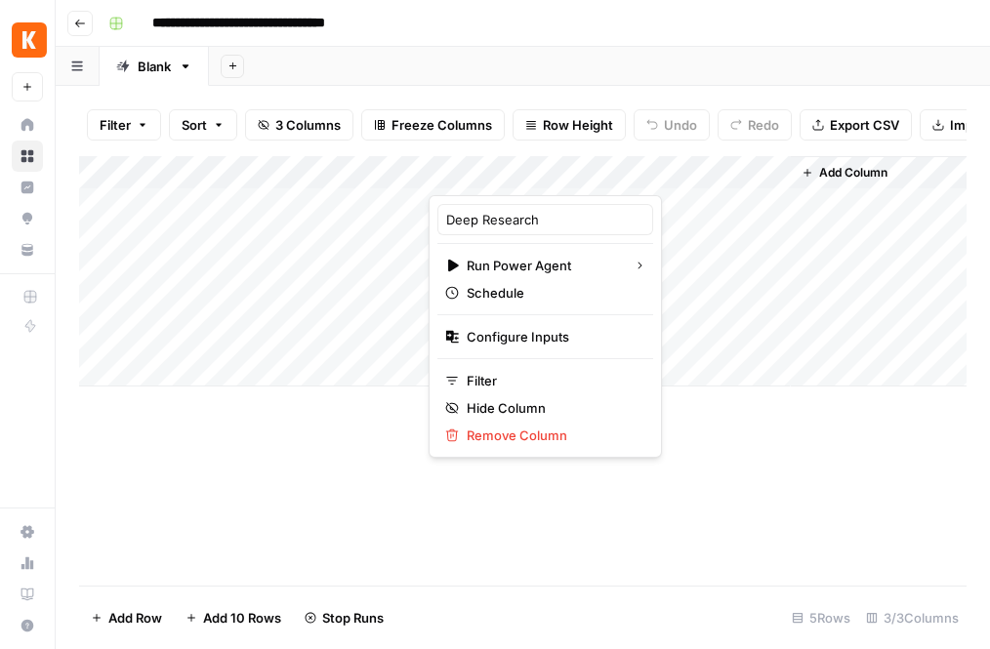
click at [770, 476] on div "Add Column" at bounding box center [522, 370] width 887 height 429
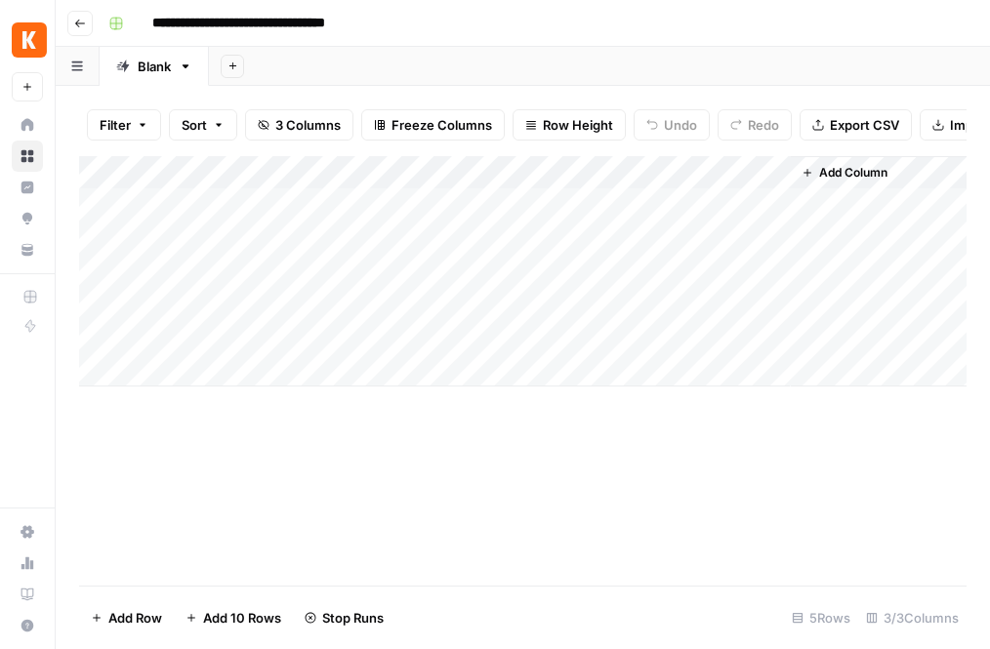
click at [582, 170] on div "Add Column" at bounding box center [522, 271] width 887 height 230
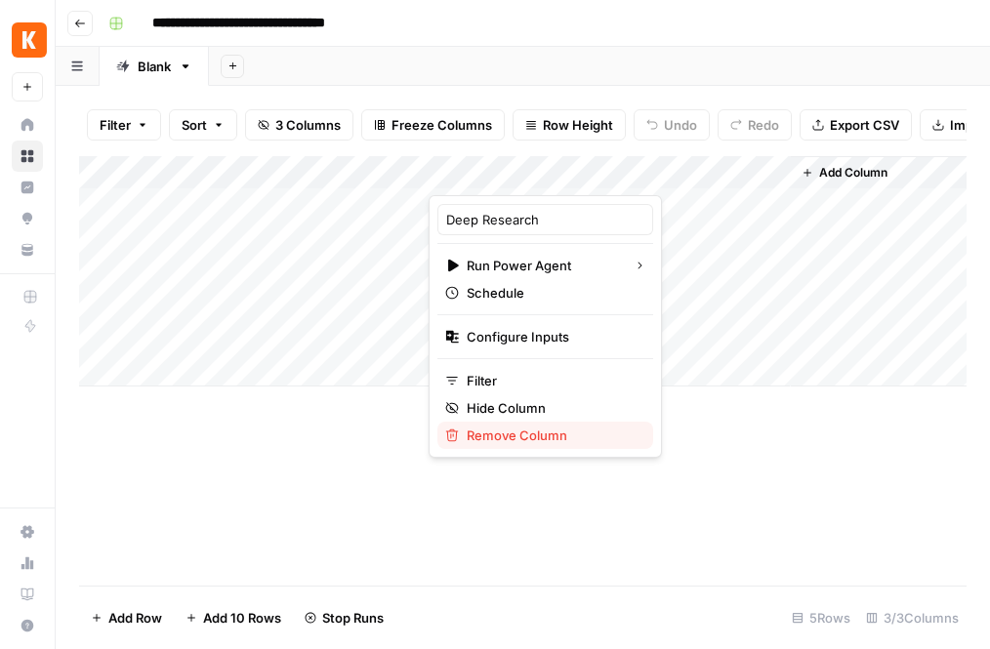
click at [474, 435] on span "Remove Column" at bounding box center [551, 436] width 171 height 20
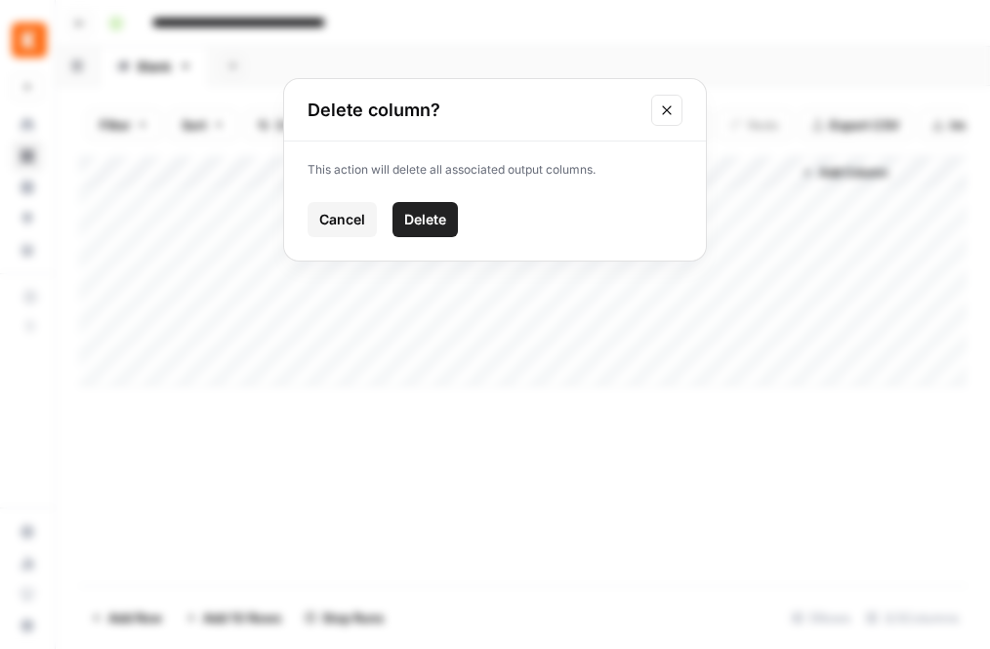
click at [414, 217] on span "Delete" at bounding box center [425, 220] width 42 height 20
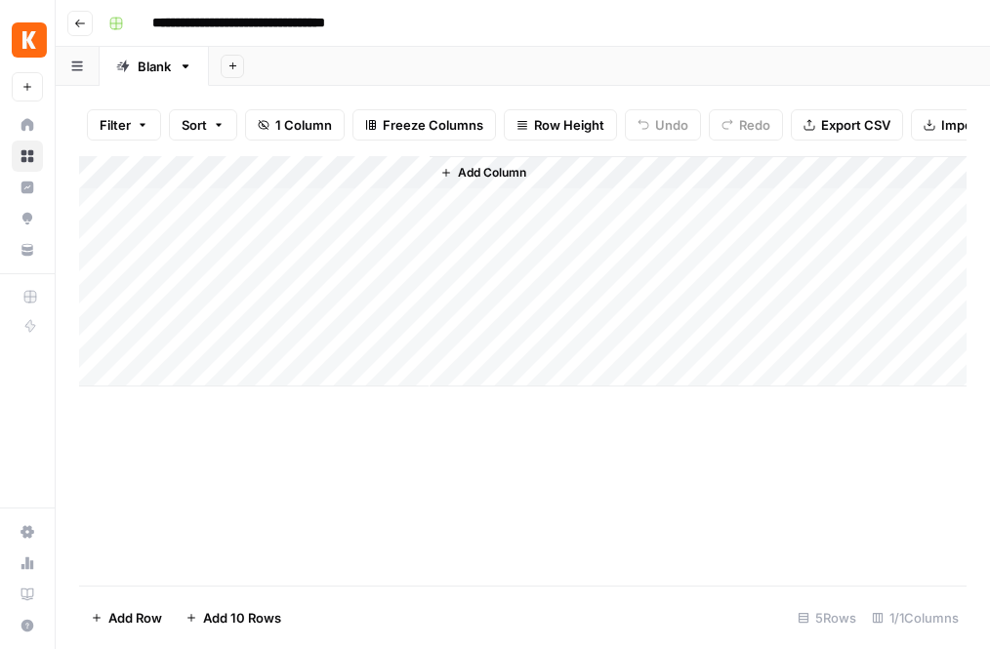
click at [486, 168] on span "Add Column" at bounding box center [492, 173] width 68 height 18
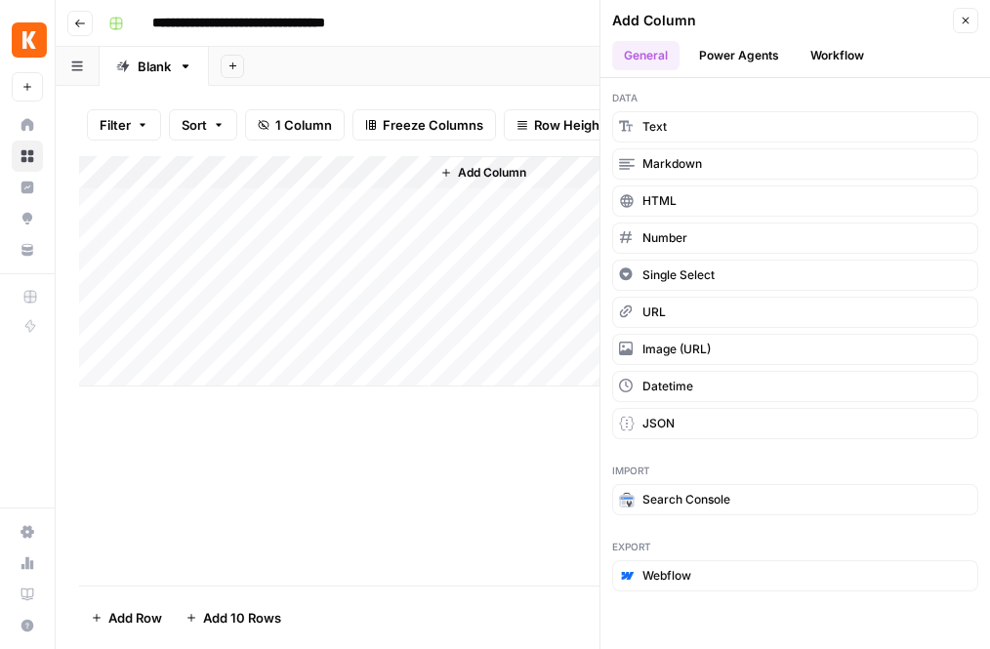
click at [730, 52] on button "Power Agents" at bounding box center [738, 55] width 103 height 29
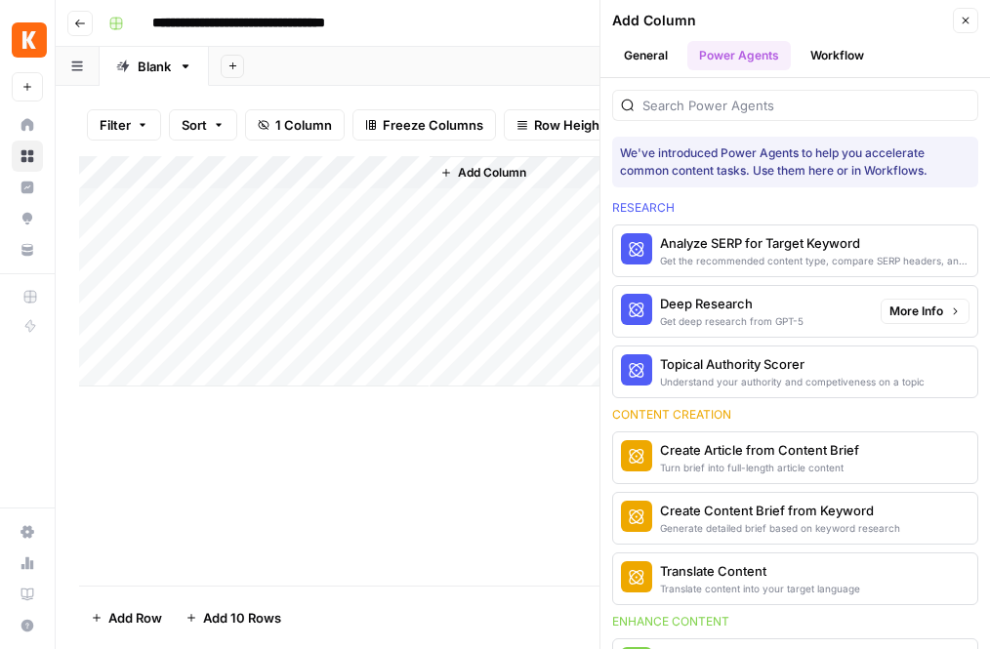
click at [728, 315] on div "Get deep research from GPT-5" at bounding box center [731, 321] width 143 height 16
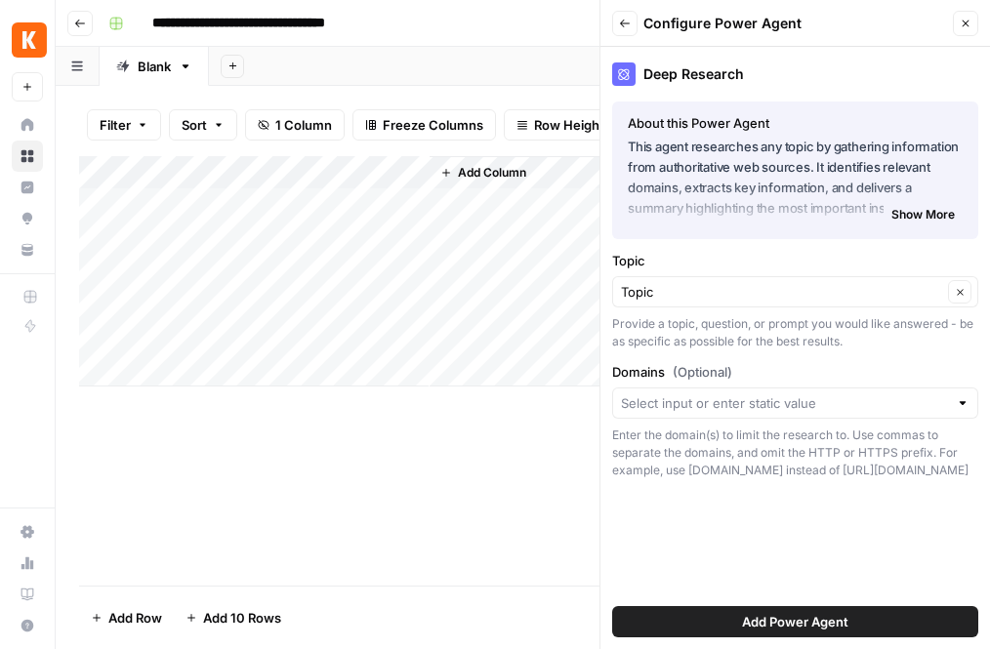
click at [746, 626] on span "Add Power Agent" at bounding box center [795, 622] width 106 height 20
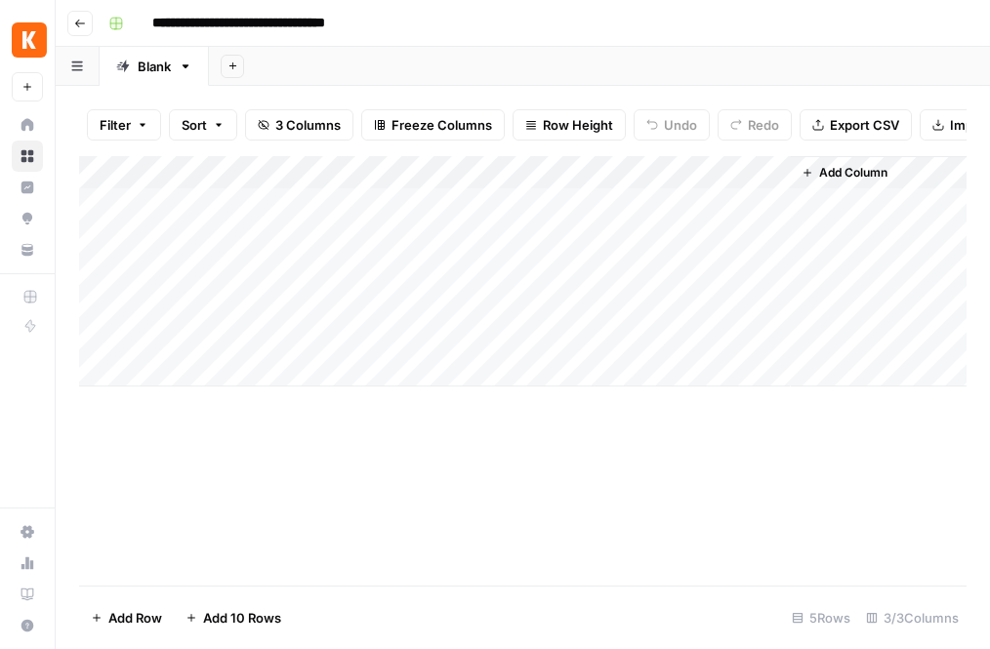
click at [575, 175] on div "Add Column" at bounding box center [522, 271] width 887 height 230
click at [578, 169] on div "Add Column" at bounding box center [522, 271] width 887 height 230
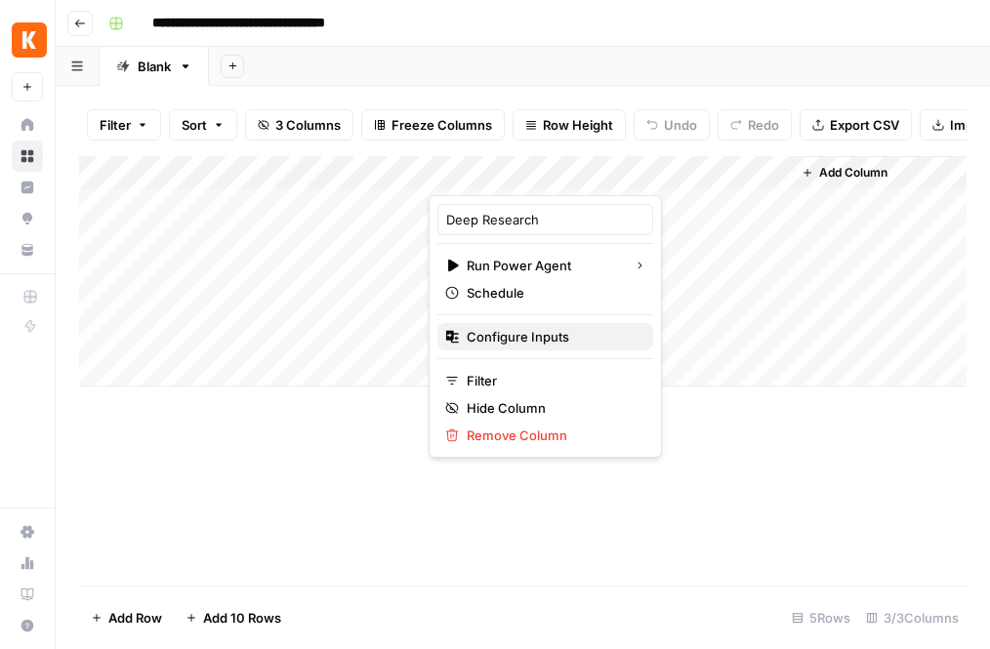
click at [484, 333] on span "Configure Inputs" at bounding box center [551, 337] width 171 height 20
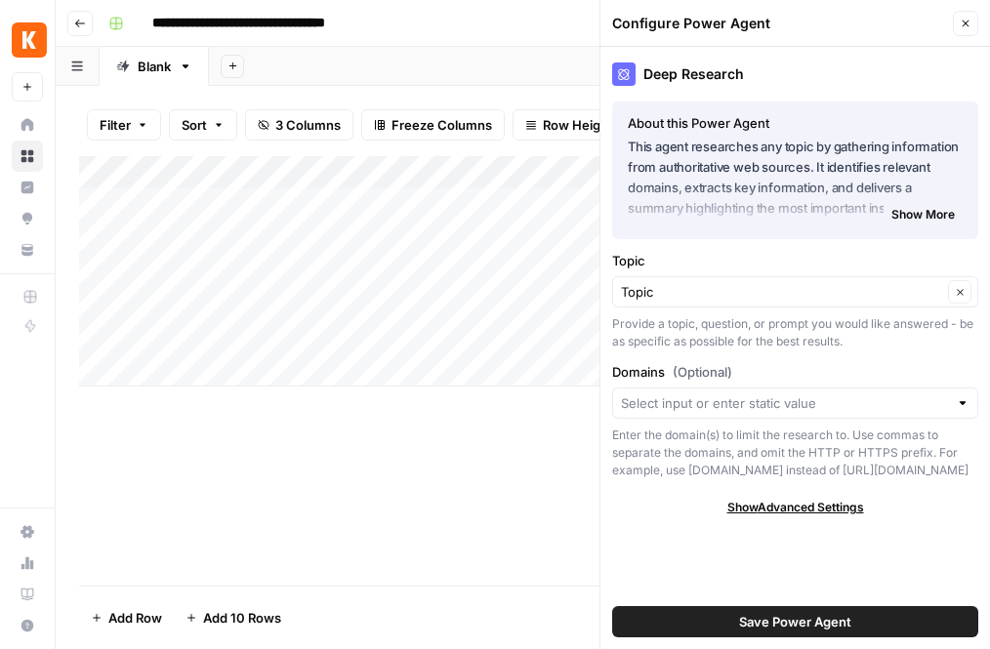
click at [515, 450] on div "Add Column" at bounding box center [522, 370] width 887 height 429
click at [968, 16] on button "Close" at bounding box center [965, 23] width 25 height 25
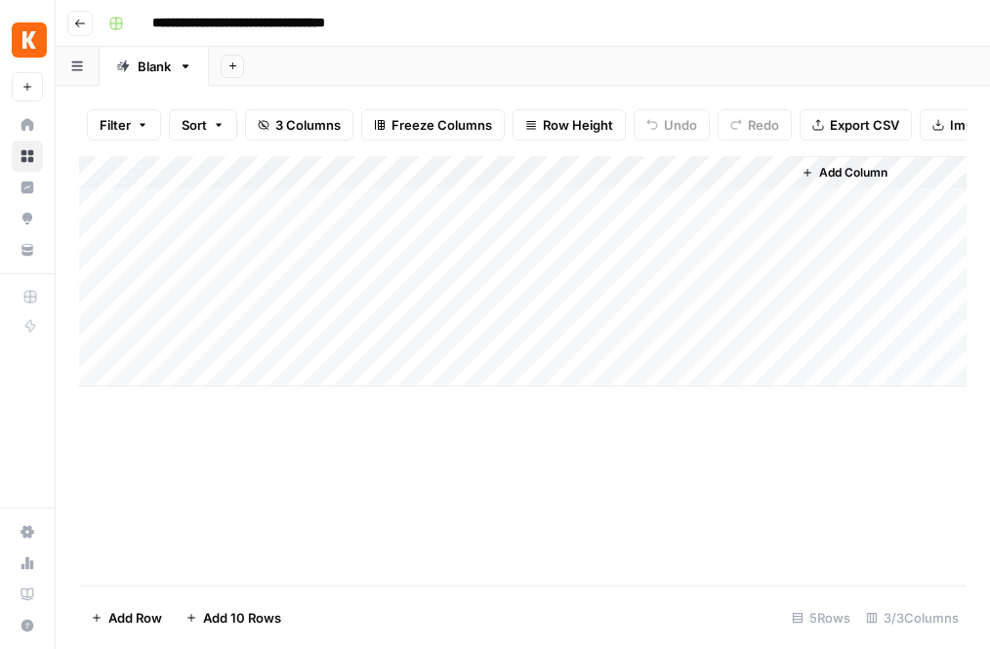
click at [871, 173] on span "Add Column" at bounding box center [853, 173] width 68 height 18
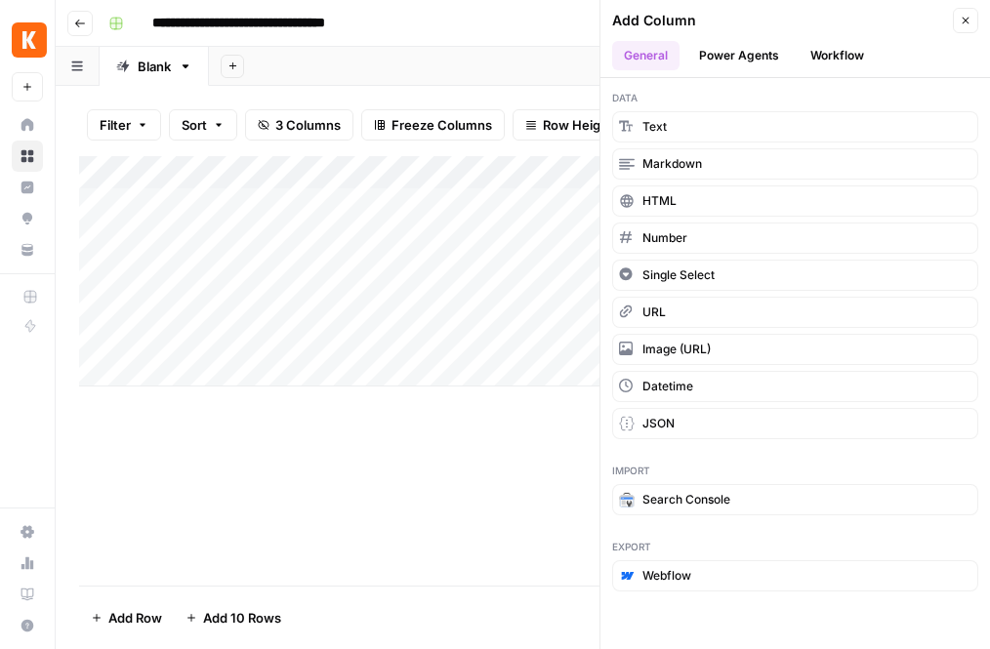
click at [750, 50] on button "Power Agents" at bounding box center [738, 55] width 103 height 29
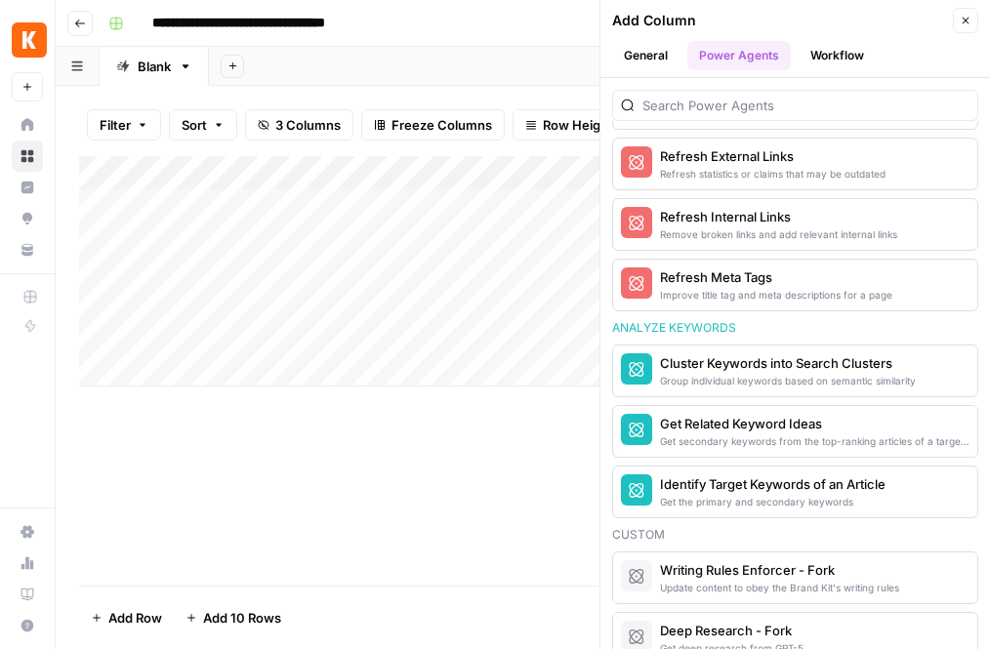
scroll to position [1322, 0]
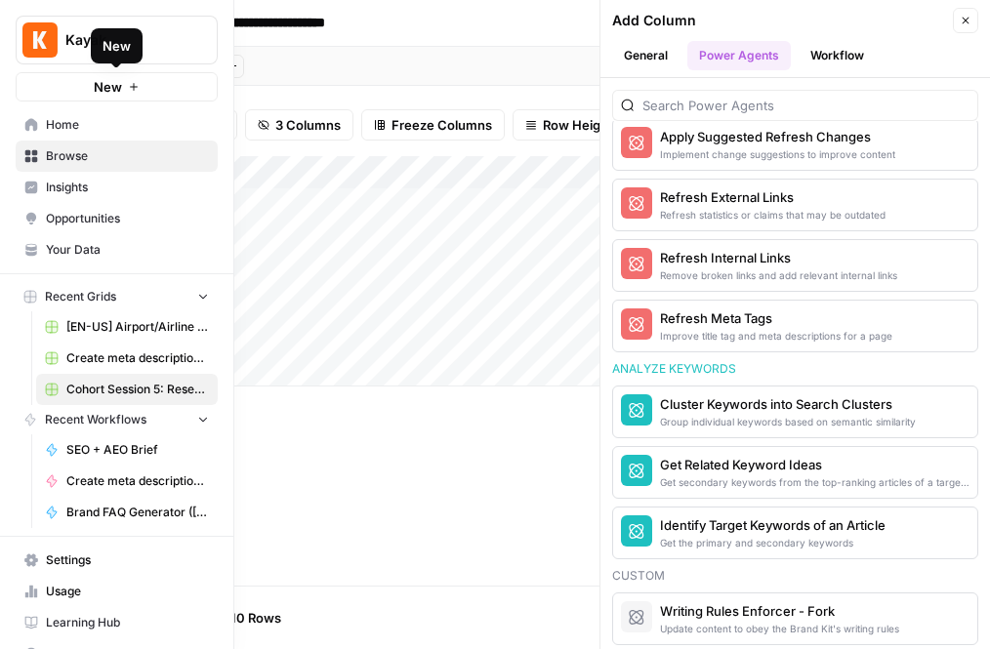
click at [103, 157] on span "Browse" at bounding box center [127, 156] width 163 height 18
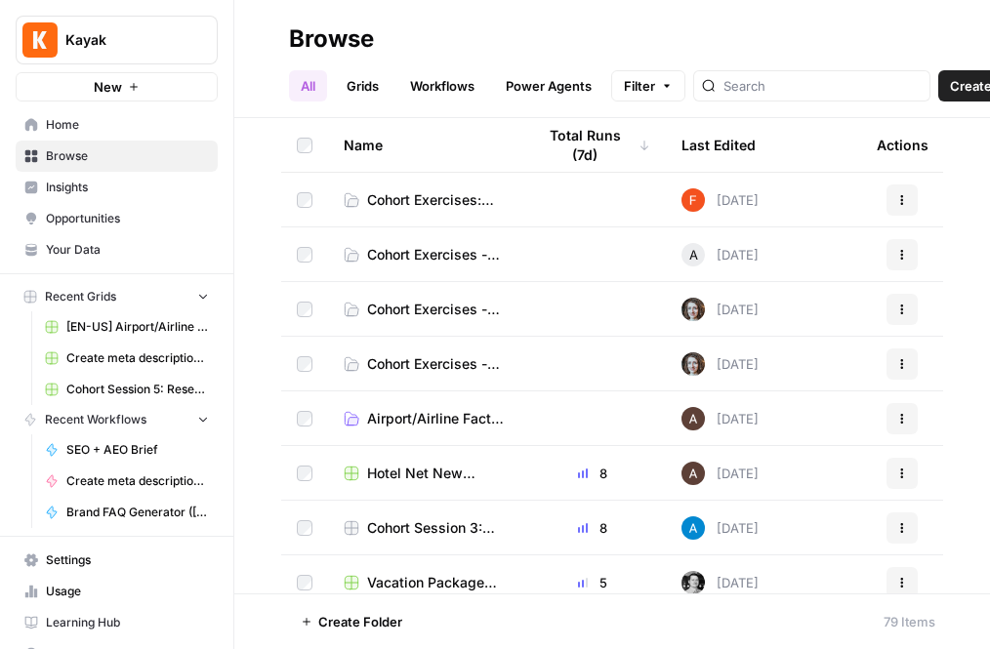
click at [473, 197] on span "Cohort Exercises: Session 5" at bounding box center [435, 200] width 137 height 20
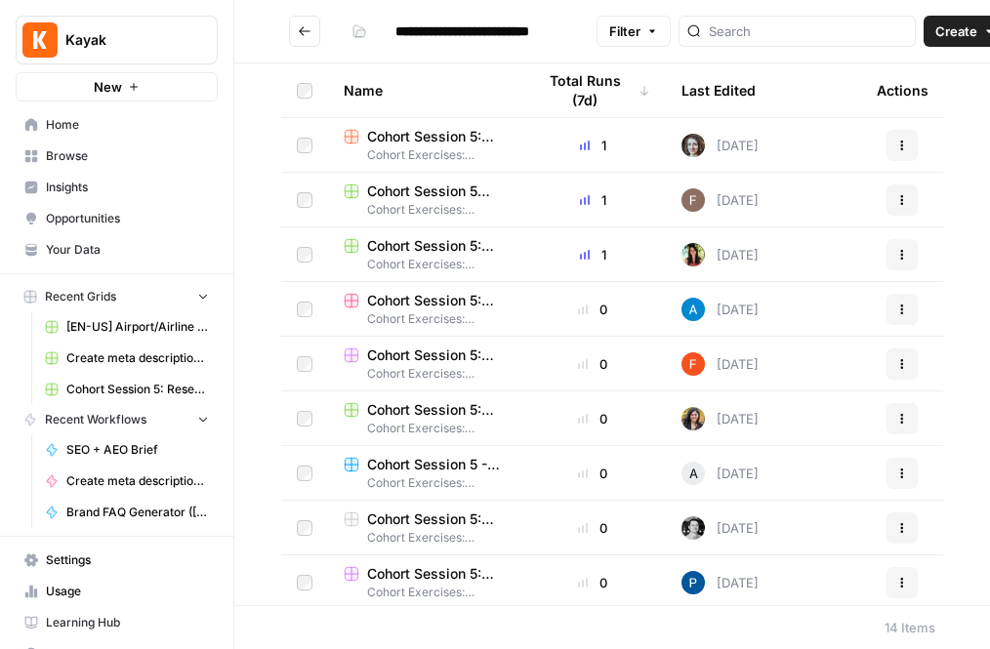
click at [935, 35] on span "Create" at bounding box center [956, 31] width 42 height 20
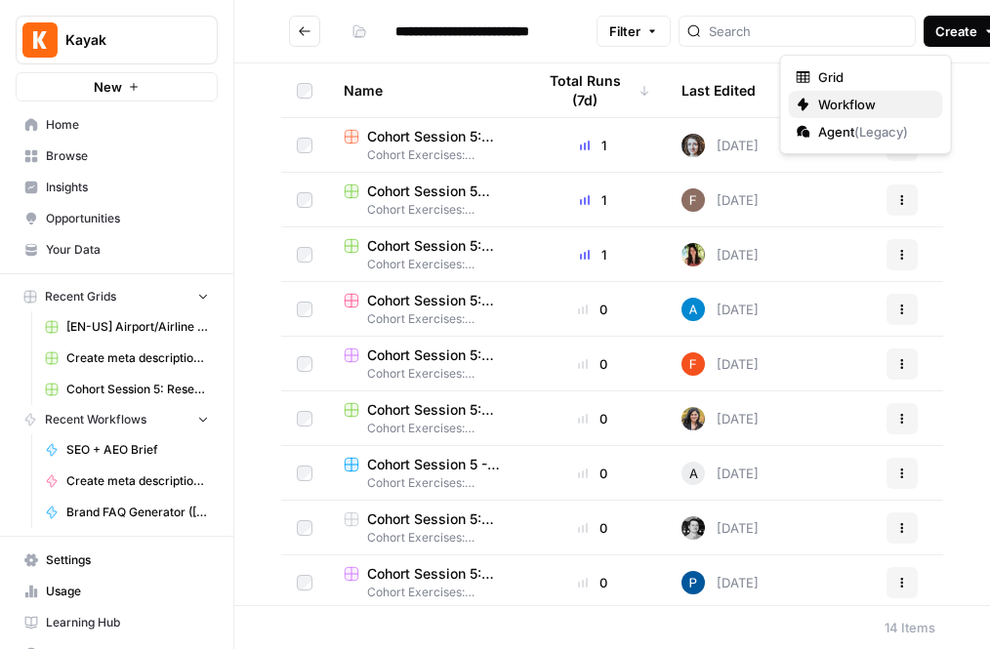
click at [860, 103] on span "Workflow" at bounding box center [872, 105] width 109 height 20
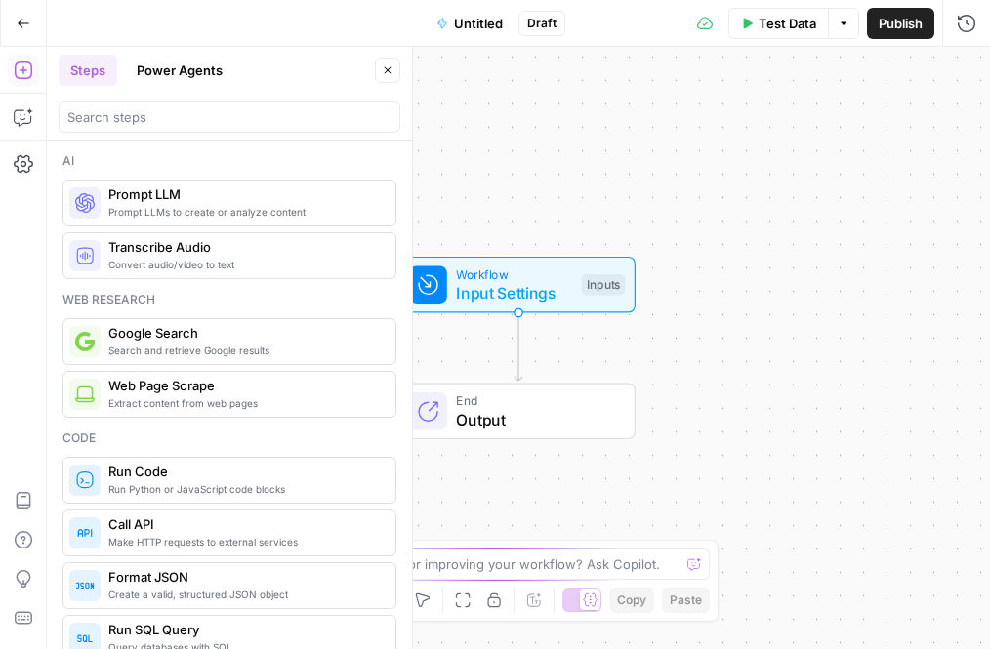
click at [472, 26] on span "Untitled" at bounding box center [478, 24] width 49 height 20
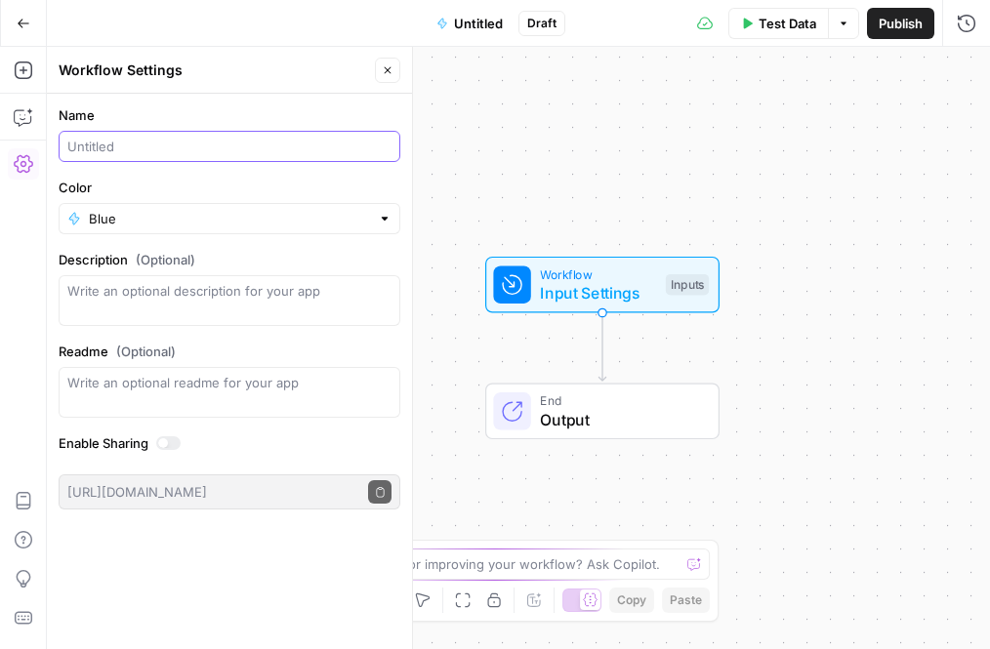
click at [156, 144] on input "Name" at bounding box center [229, 147] width 324 height 20
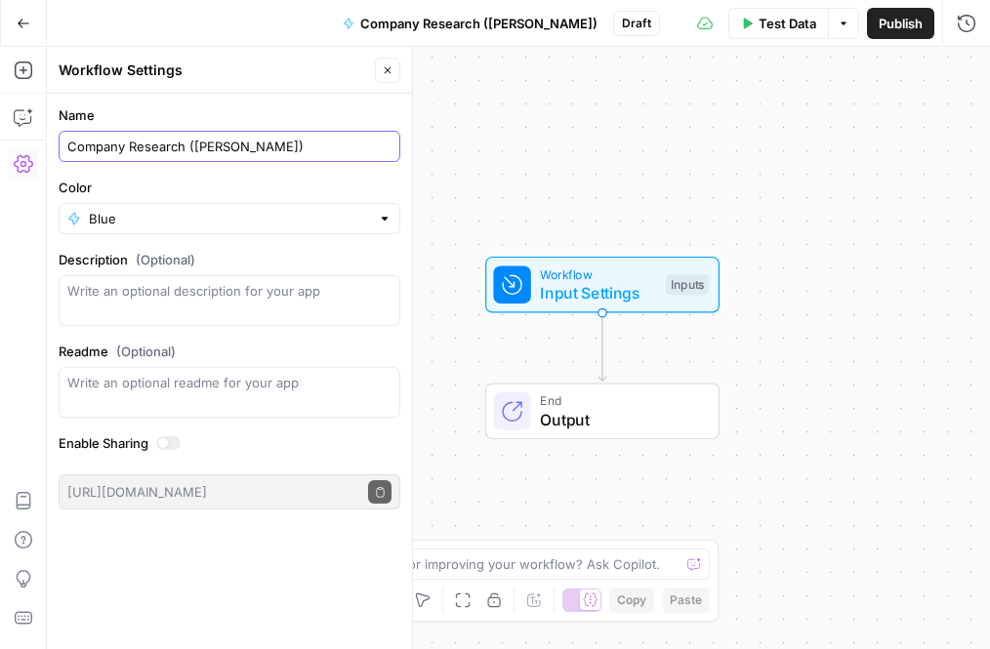
type input "Company Research ([PERSON_NAME])"
click at [882, 30] on span "Publish" at bounding box center [900, 24] width 44 height 20
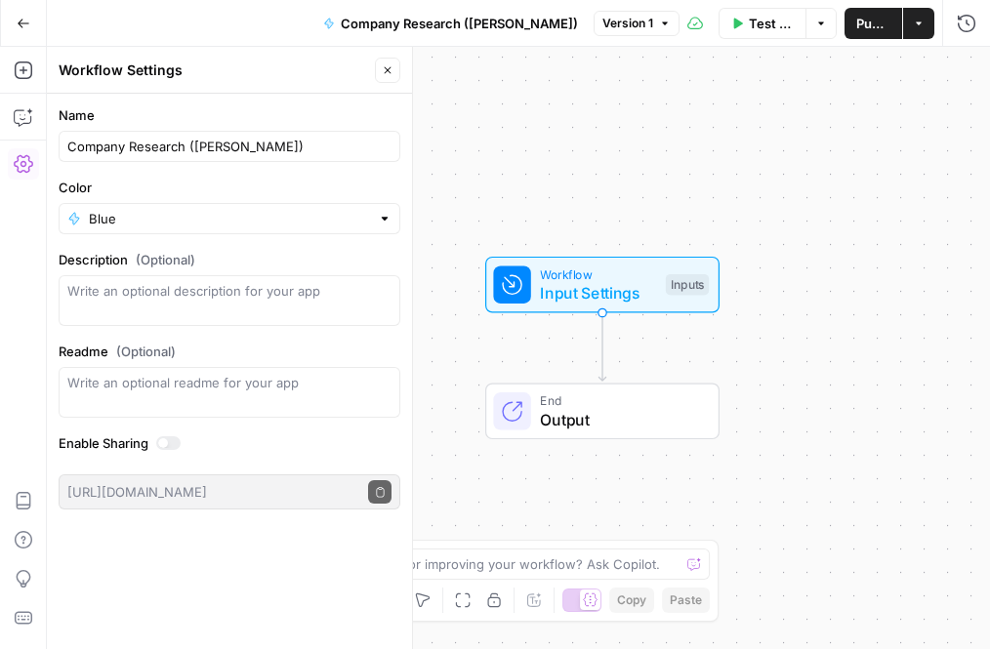
click at [598, 295] on span "Input Settings" at bounding box center [598, 292] width 116 height 23
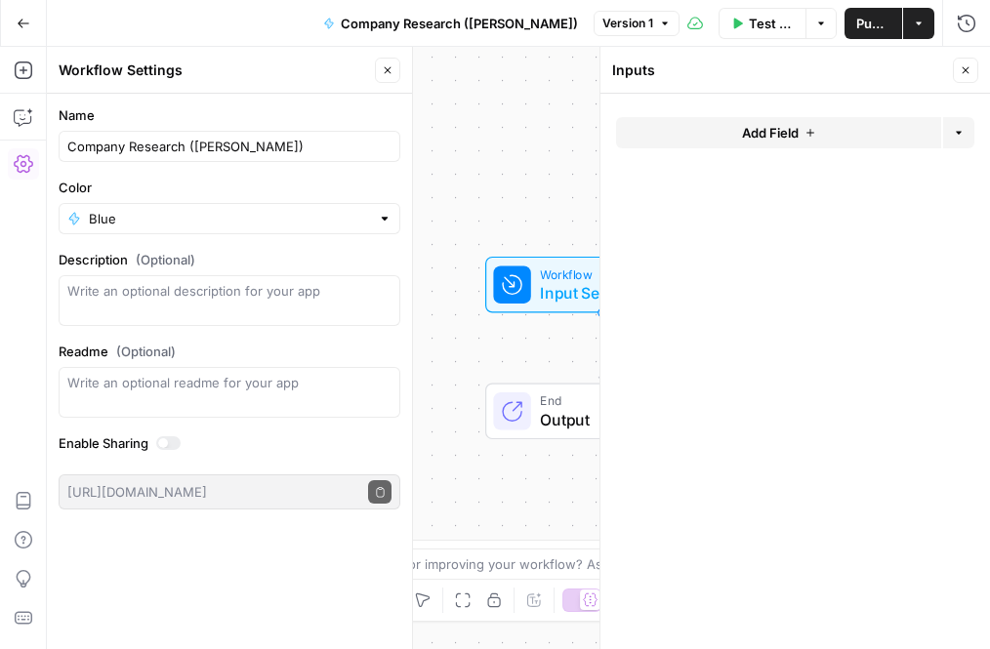
click at [700, 121] on button "Add Field" at bounding box center [778, 132] width 325 height 31
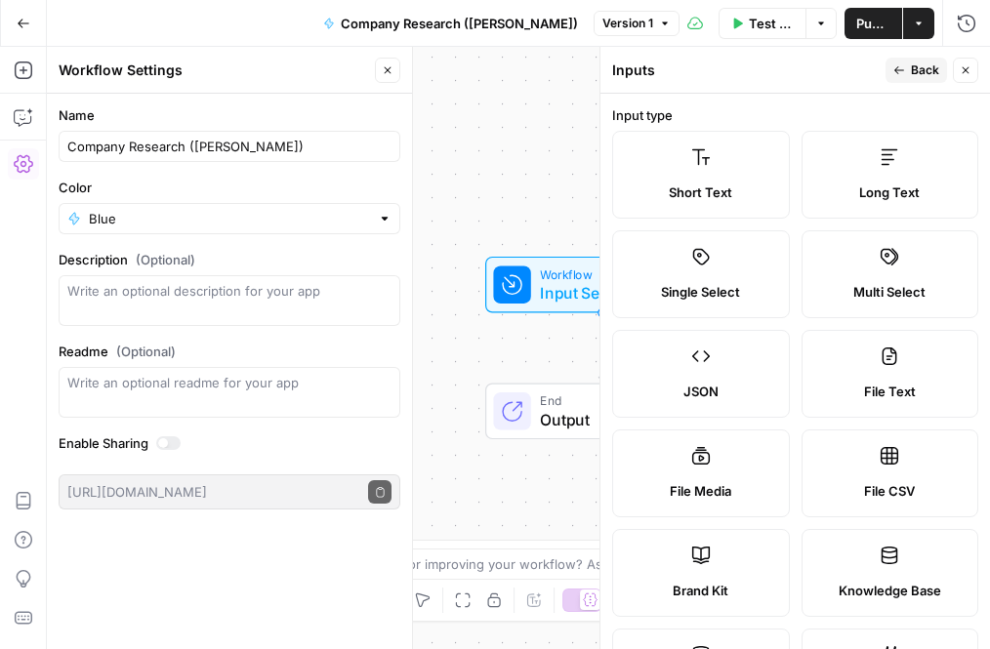
click at [688, 163] on label "Short Text" at bounding box center [701, 175] width 178 height 88
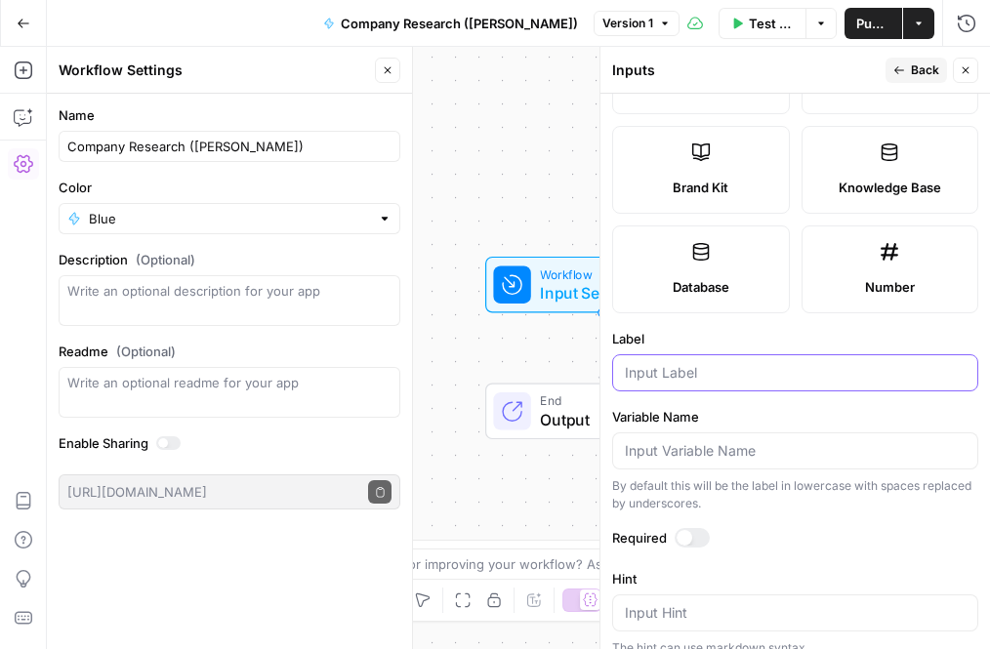
click at [672, 364] on input "Label" at bounding box center [795, 373] width 341 height 20
type input "Company name"
click at [907, 67] on button "Back" at bounding box center [915, 70] width 61 height 25
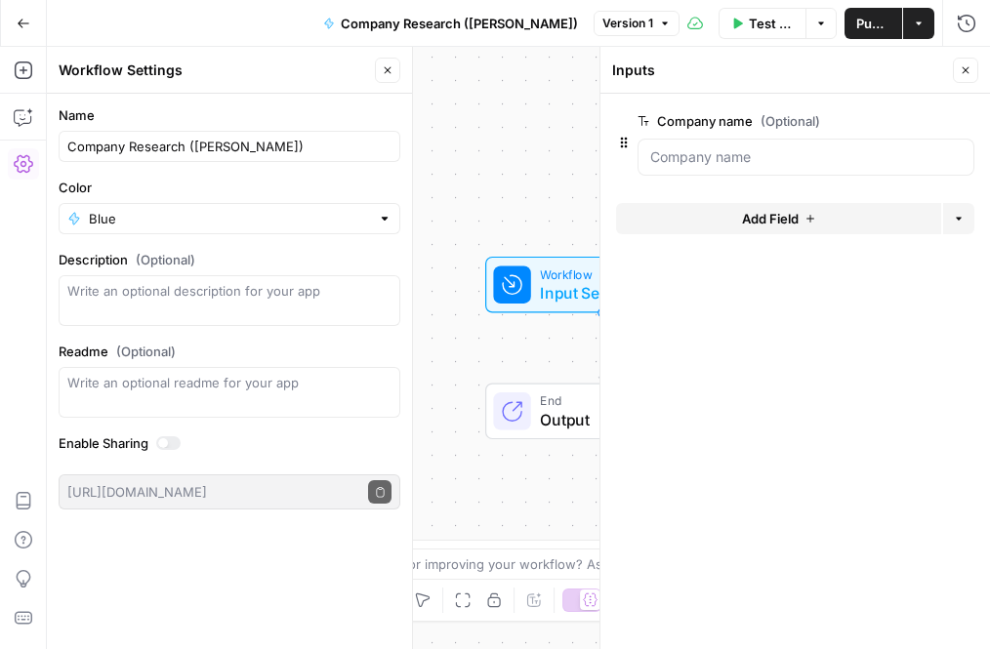
click at [964, 71] on icon "button" at bounding box center [965, 70] width 12 height 12
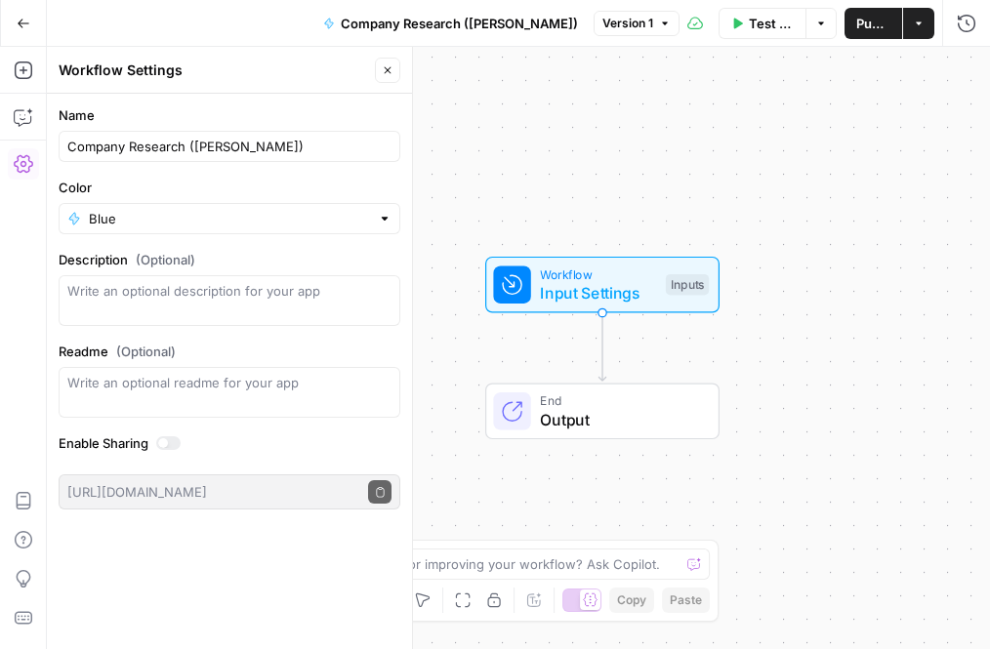
click at [388, 68] on icon "button" at bounding box center [388, 70] width 7 height 7
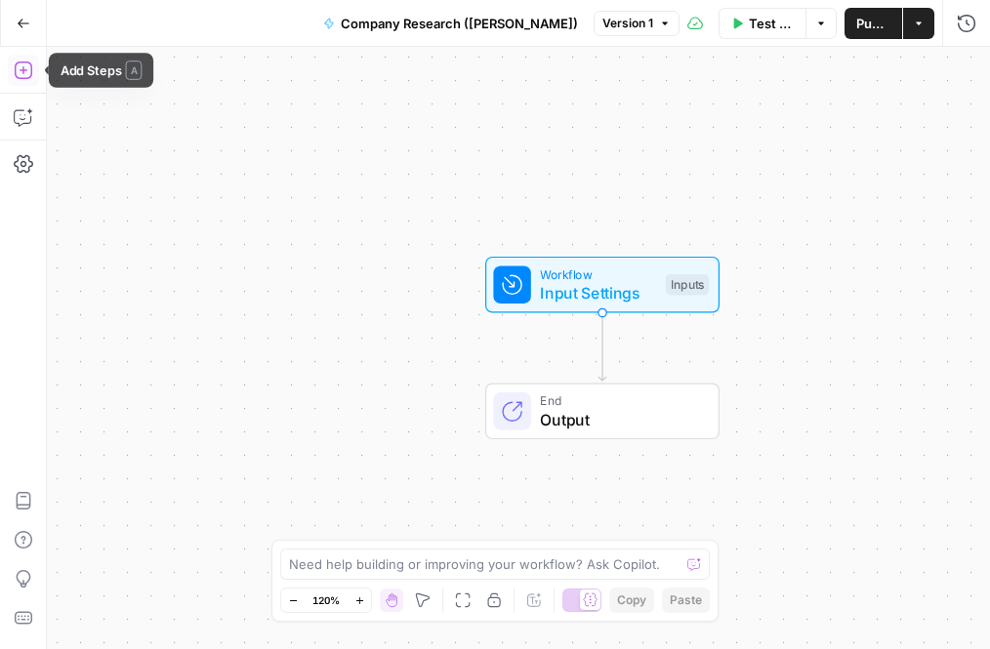
click at [32, 69] on icon "button" at bounding box center [24, 71] width 20 height 20
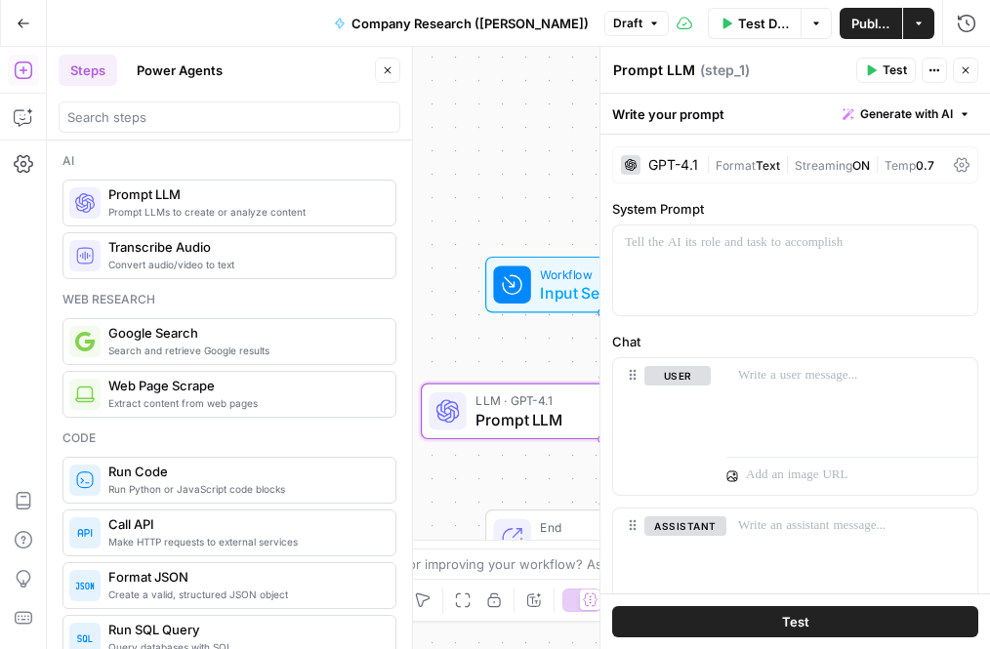
click at [670, 170] on div "GPT-4.1" at bounding box center [673, 165] width 50 height 14
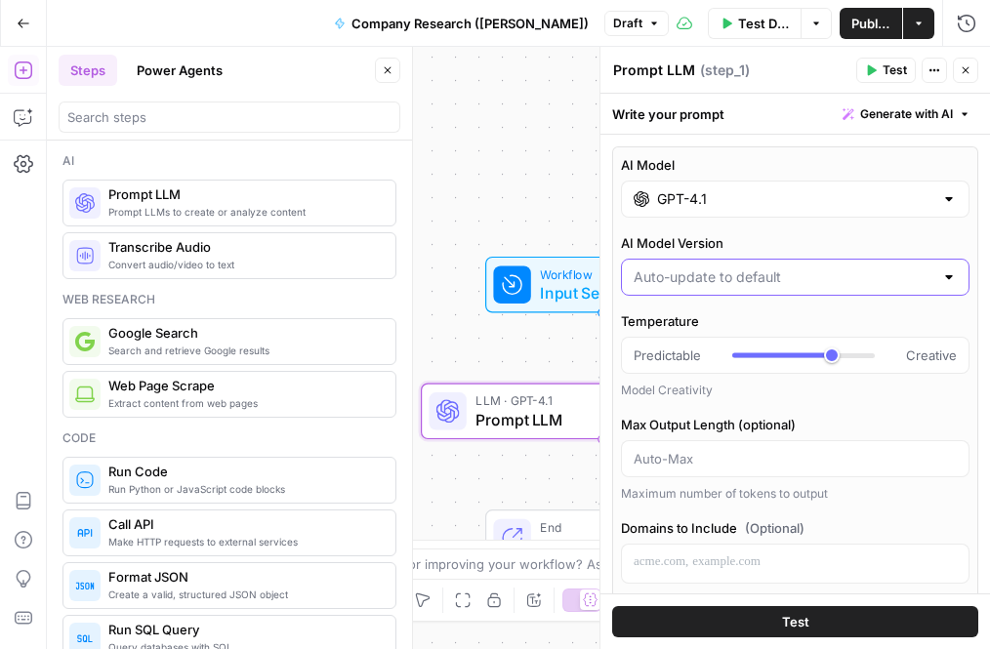
click at [687, 278] on input "AI Model Version" at bounding box center [783, 277] width 300 height 20
click at [696, 197] on input "GPT-4.1" at bounding box center [795, 199] width 276 height 20
type input "Auto-update to default"
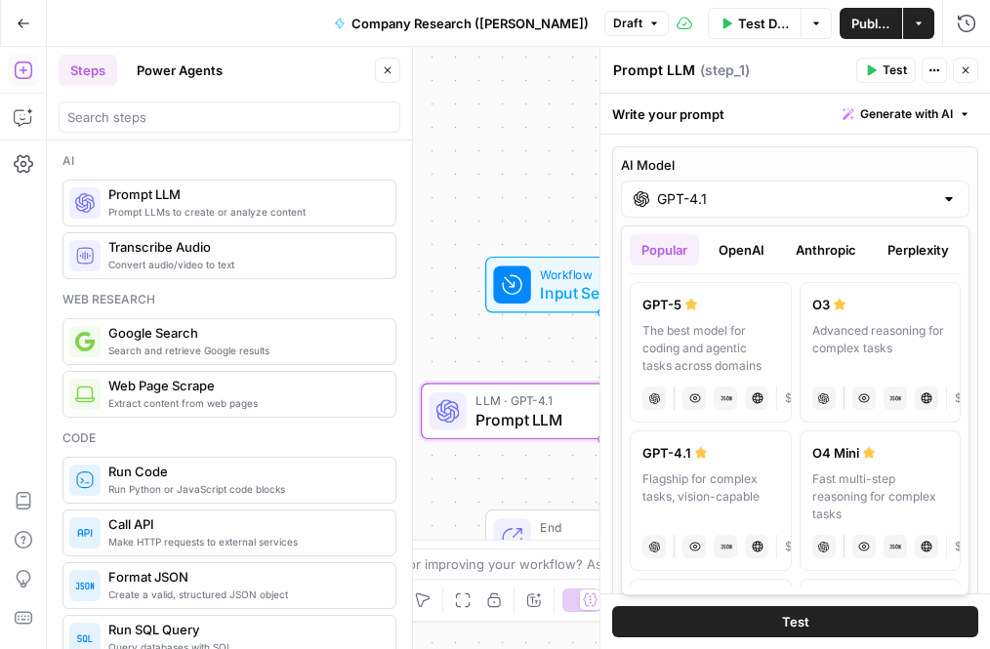
click at [689, 481] on div "Flagship for complex tasks, vision-capable" at bounding box center [710, 496] width 137 height 53
click at [724, 322] on div "The best model for coding and agentic tasks across domains" at bounding box center [710, 348] width 137 height 53
type input "GPT-5"
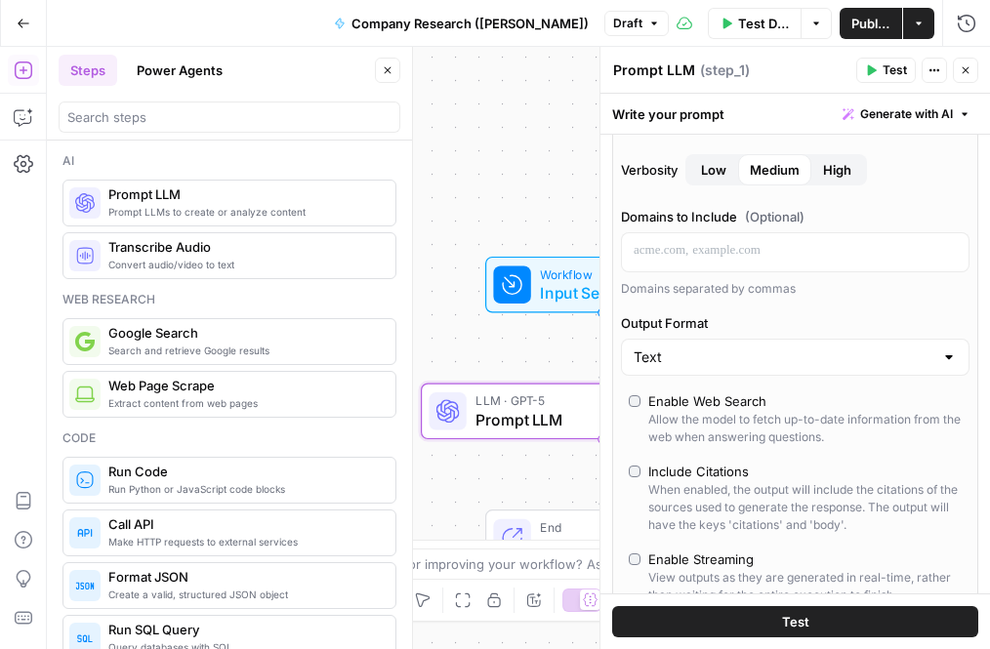
scroll to position [452, 0]
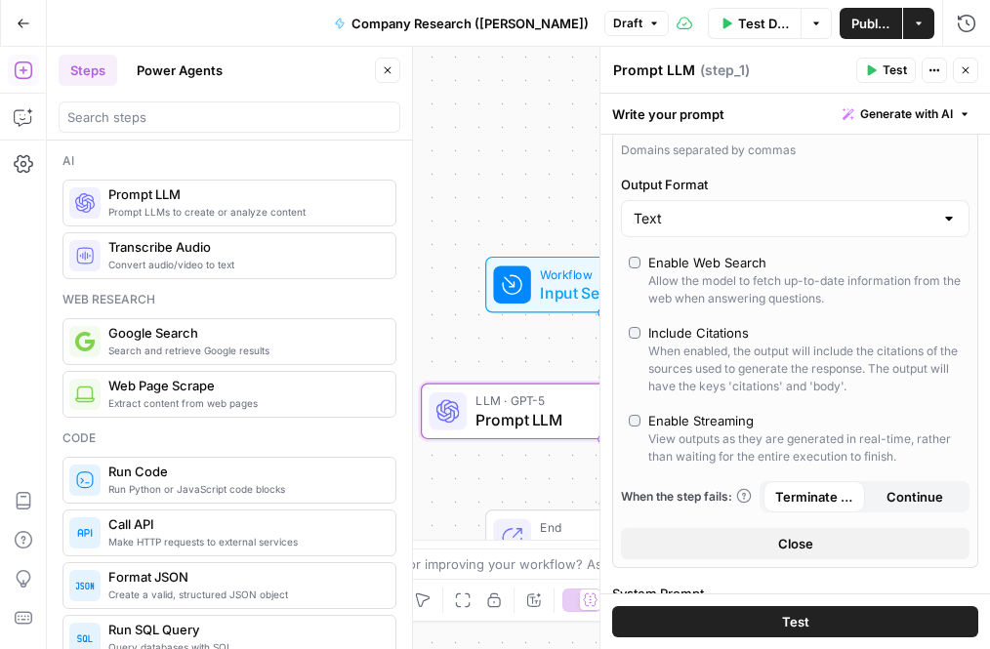
click at [756, 541] on button "Close" at bounding box center [795, 543] width 348 height 31
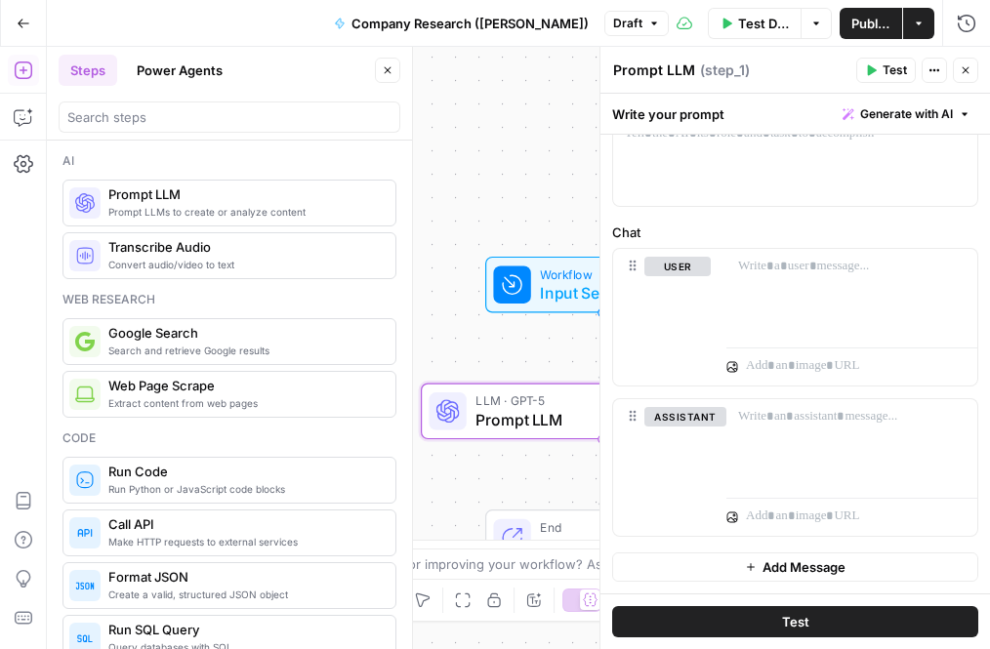
scroll to position [0, 0]
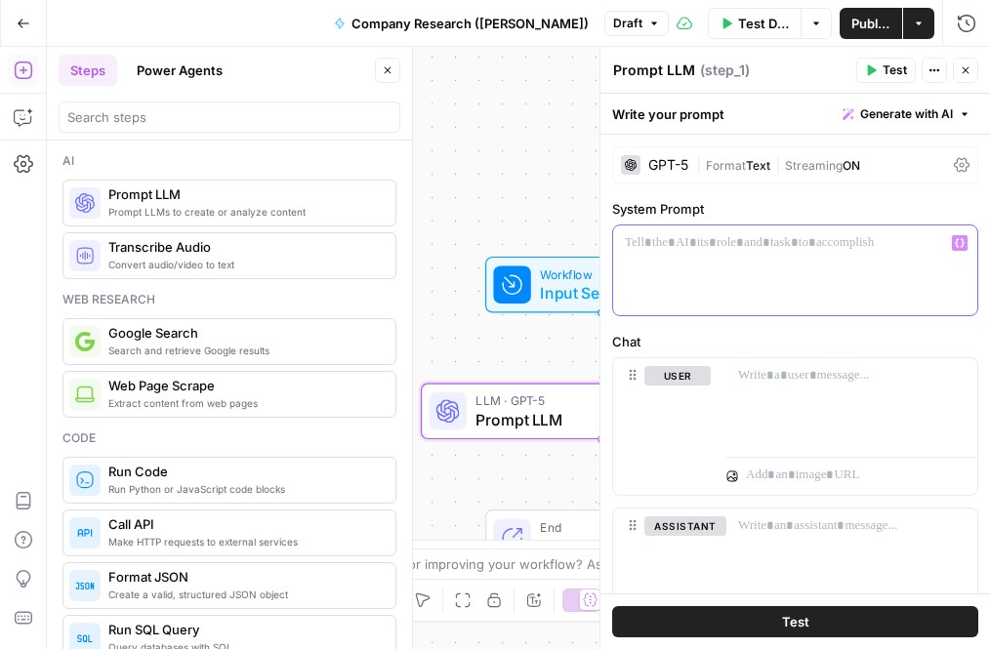
click at [661, 237] on p at bounding box center [795, 243] width 341 height 20
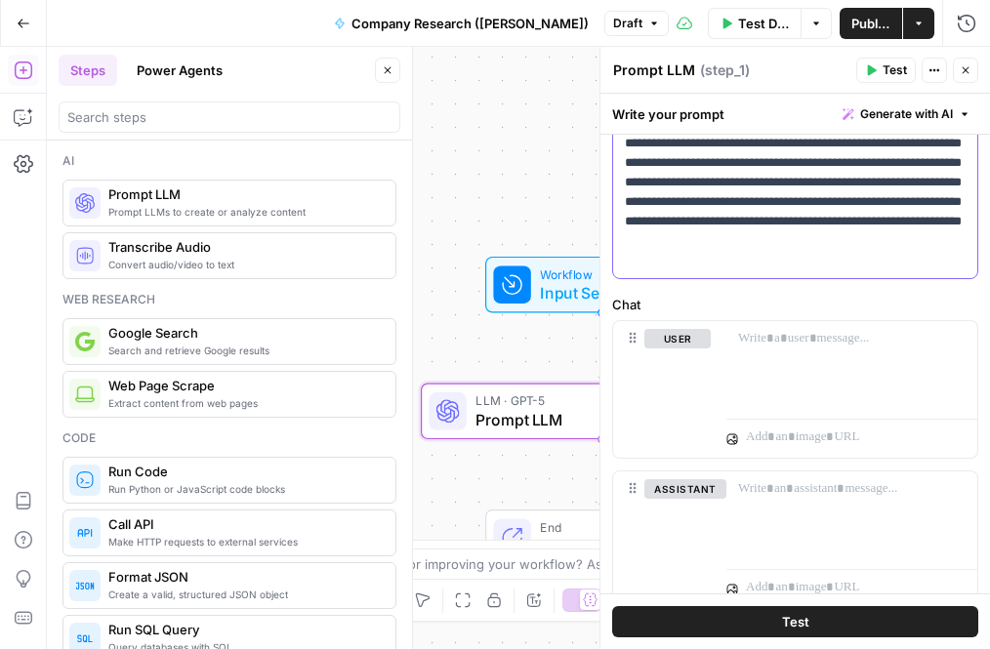
scroll to position [191, 0]
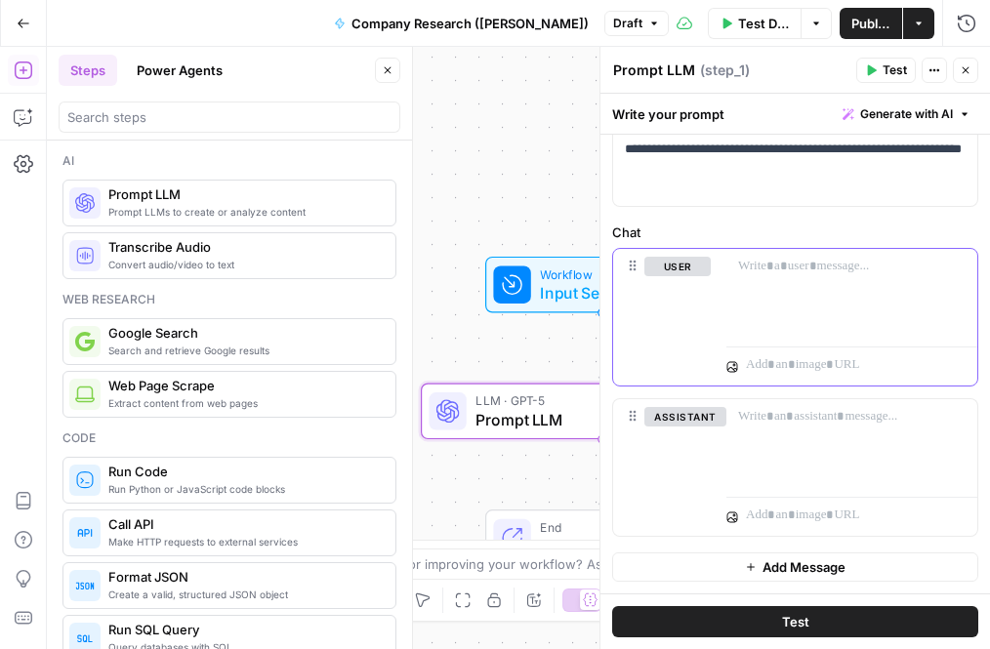
click at [760, 265] on p at bounding box center [851, 267] width 227 height 20
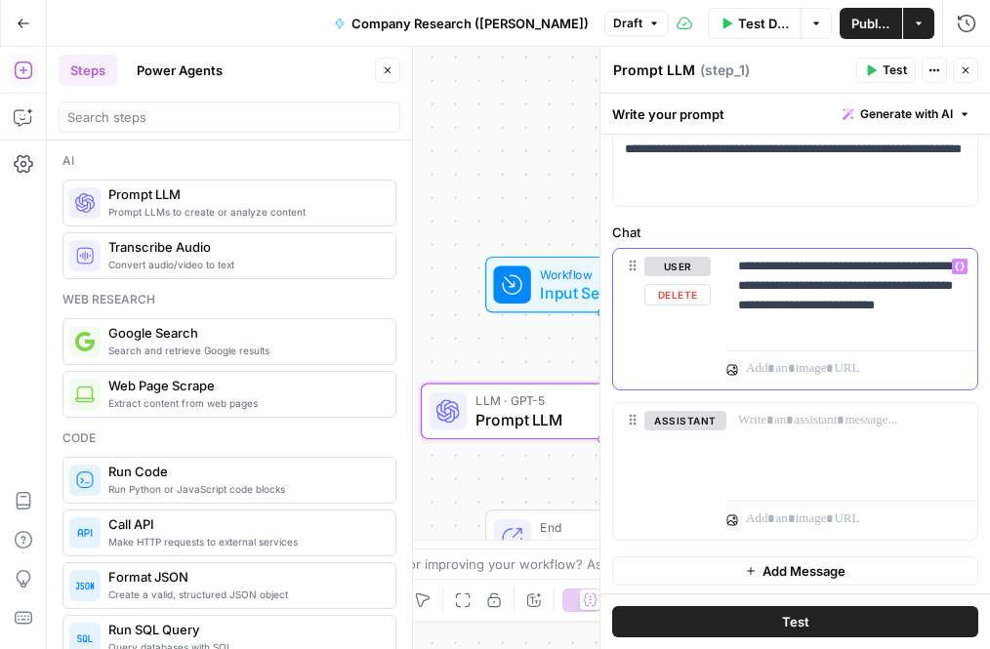
click at [748, 315] on p "**********" at bounding box center [851, 296] width 227 height 78
click at [755, 325] on p "**********" at bounding box center [851, 296] width 227 height 78
drag, startPoint x: 855, startPoint y: 320, endPoint x: 752, endPoint y: 319, distance: 102.5
click at [752, 319] on p "**********" at bounding box center [851, 296] width 227 height 78
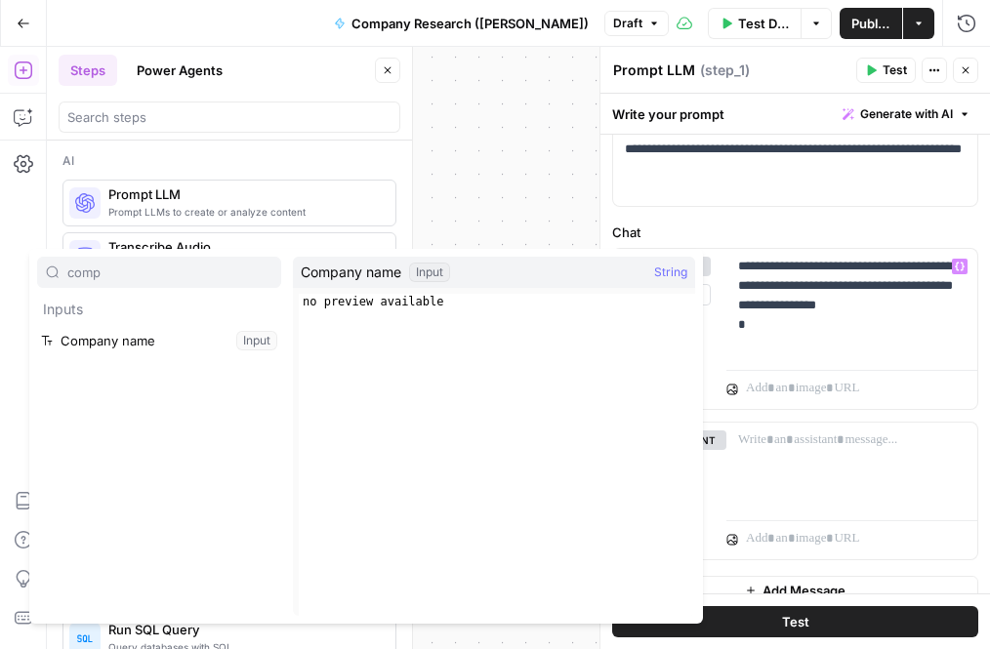
type input "comp"
click at [142, 332] on button "Select variable Company name" at bounding box center [159, 340] width 244 height 31
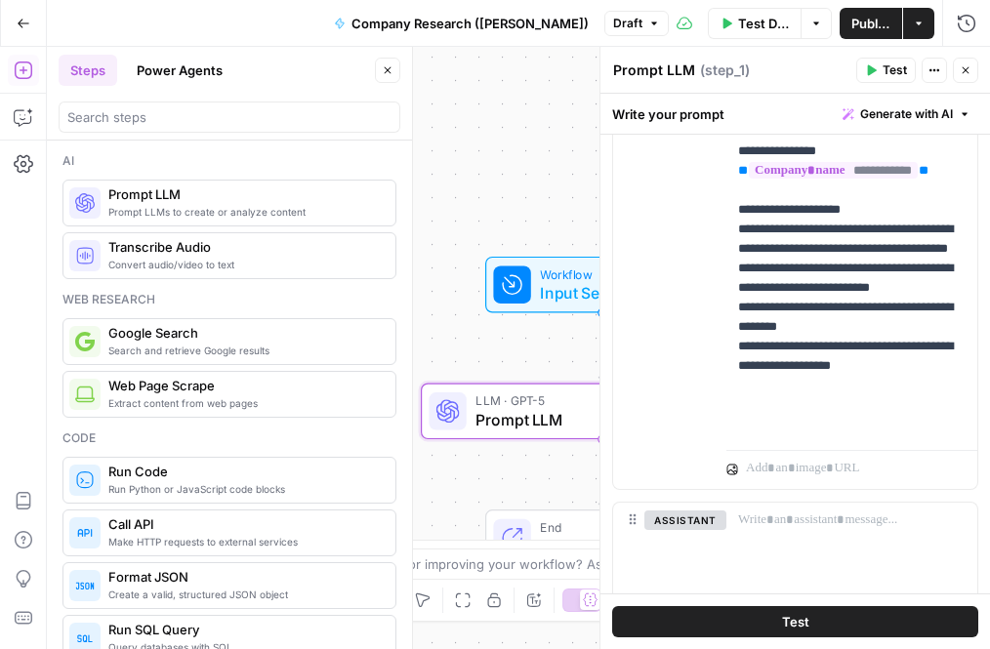
scroll to position [355, 0]
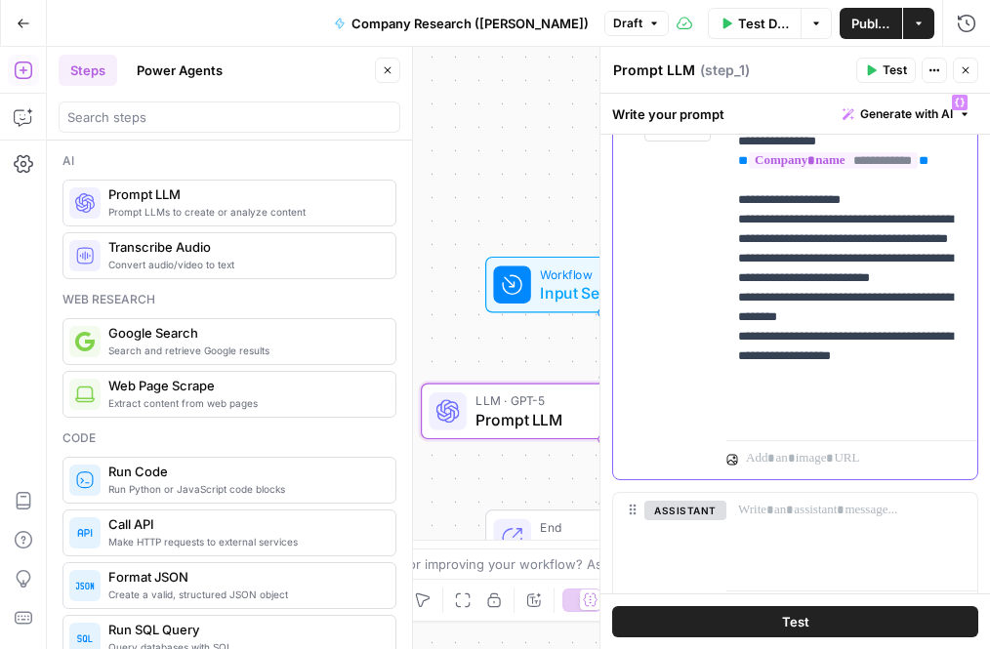
click at [912, 411] on p "**********" at bounding box center [851, 259] width 227 height 332
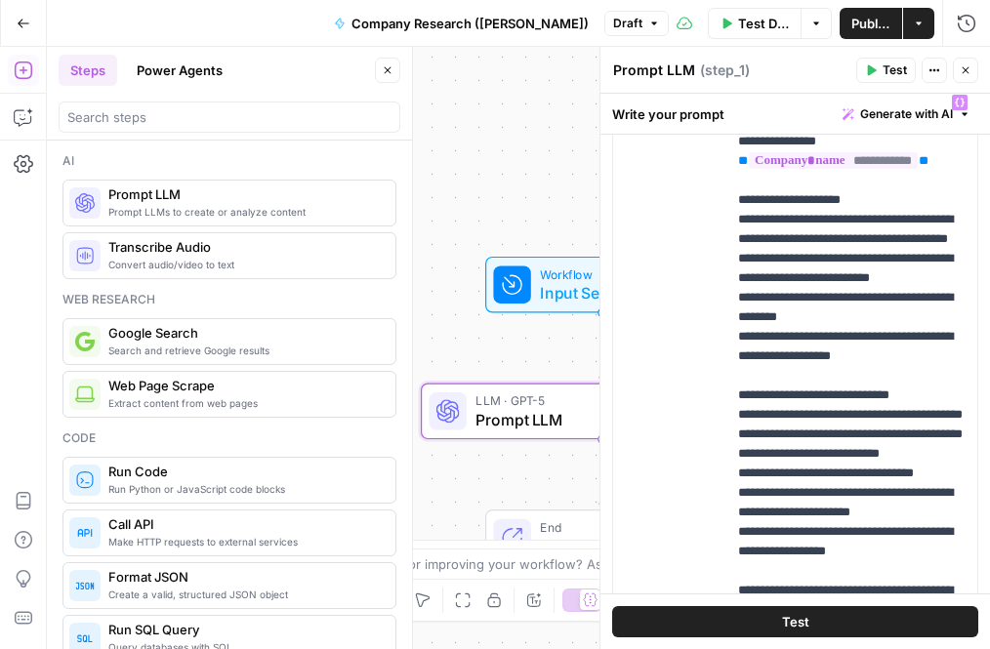
click at [865, 70] on icon "button" at bounding box center [871, 70] width 12 height 12
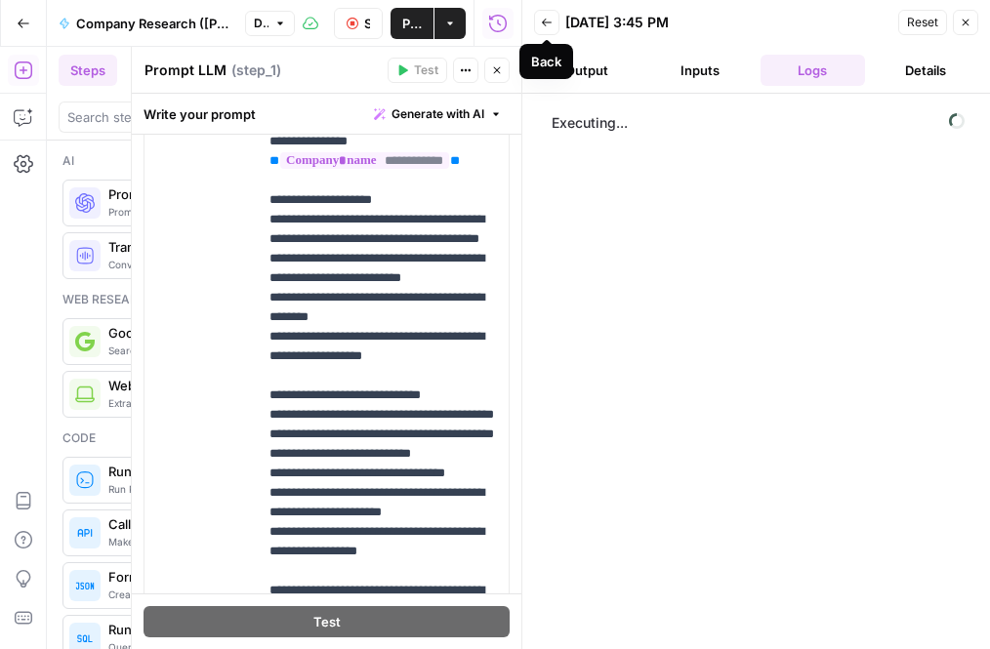
click at [557, 24] on button "Back" at bounding box center [546, 22] width 25 height 25
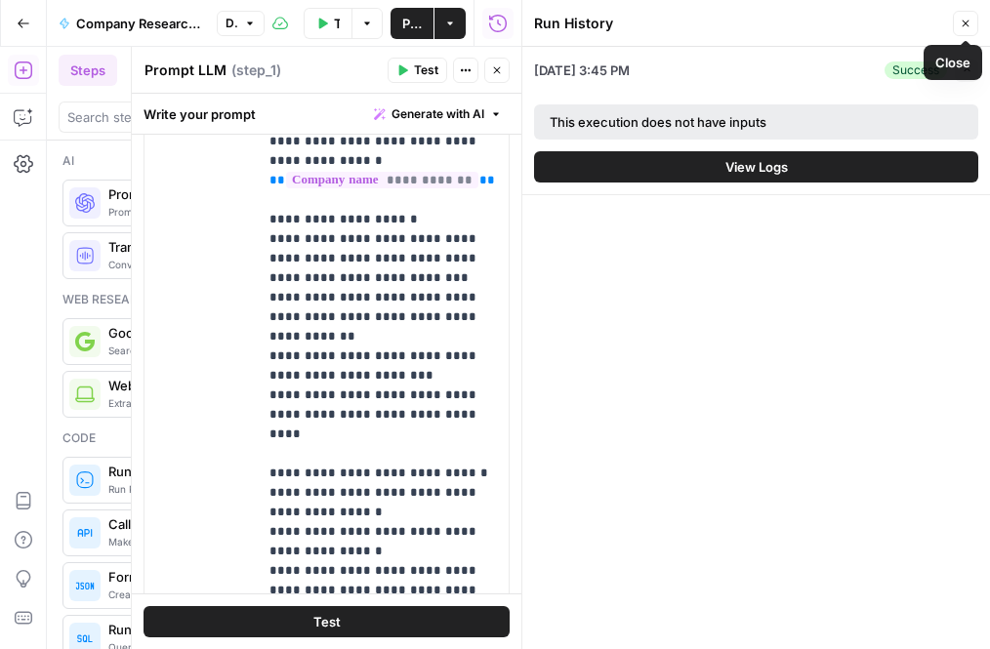
click at [971, 24] on button "Close" at bounding box center [965, 23] width 25 height 25
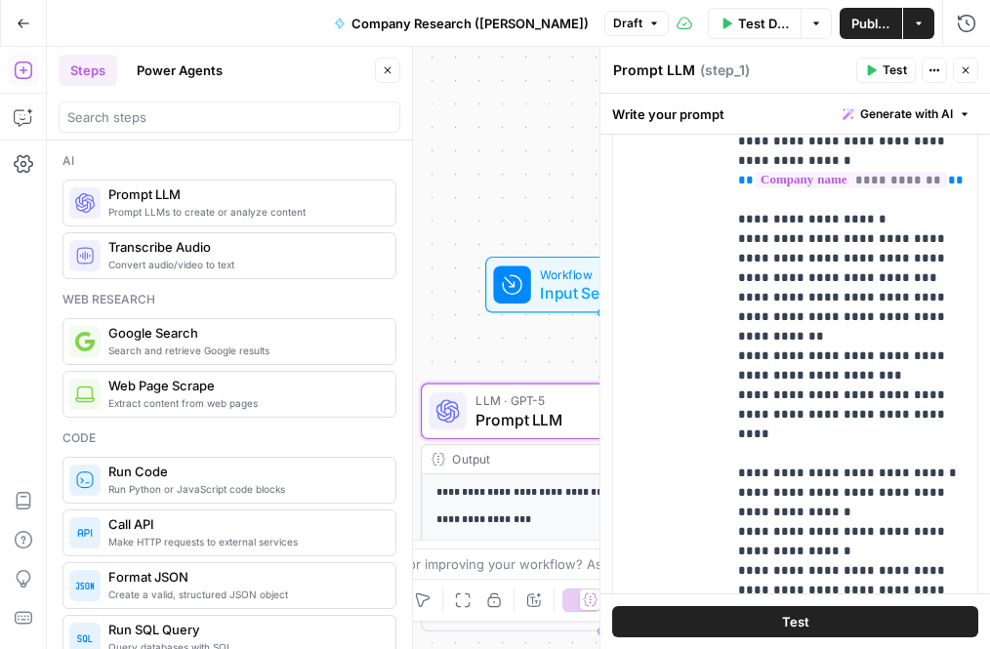
click at [961, 65] on icon "button" at bounding box center [965, 70] width 12 height 12
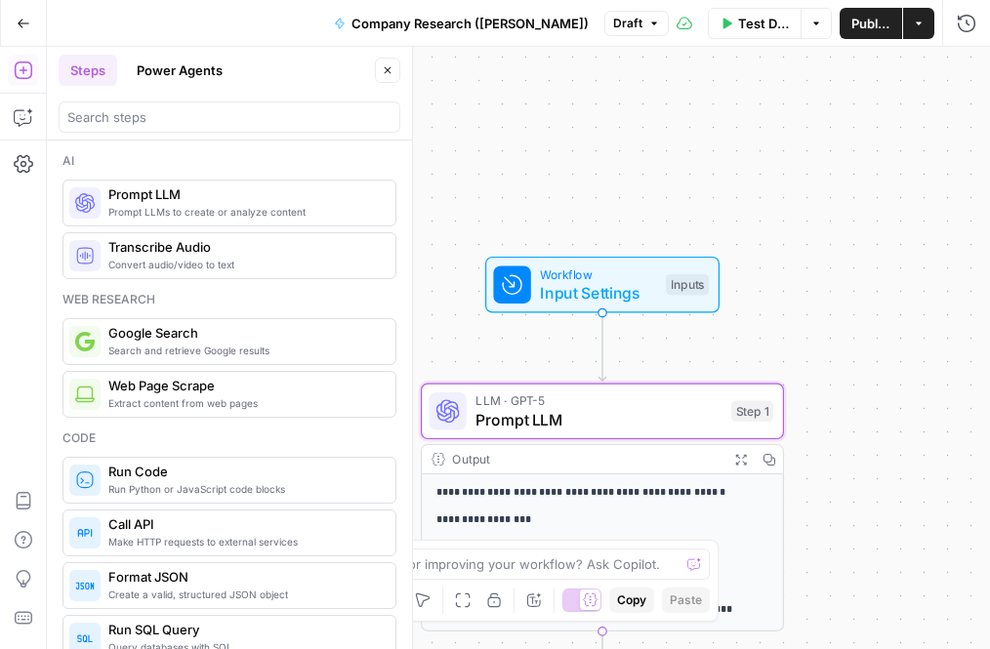
click at [654, 278] on span "Workflow" at bounding box center [598, 273] width 116 height 19
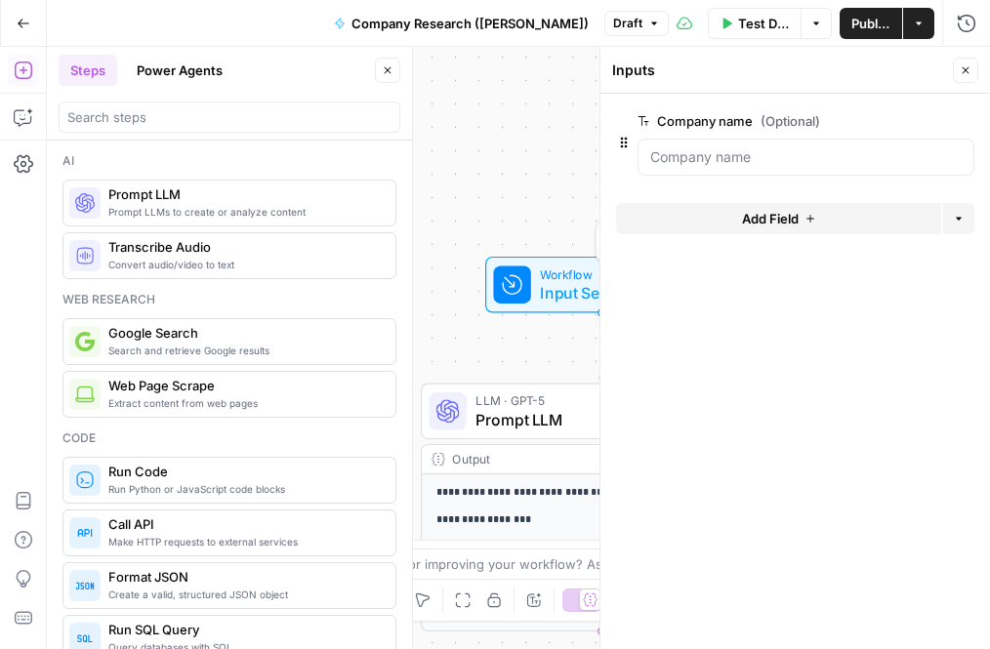
click at [578, 286] on span "Input Settings" at bounding box center [598, 292] width 116 height 23
click at [769, 16] on span "Test Data" at bounding box center [763, 24] width 51 height 20
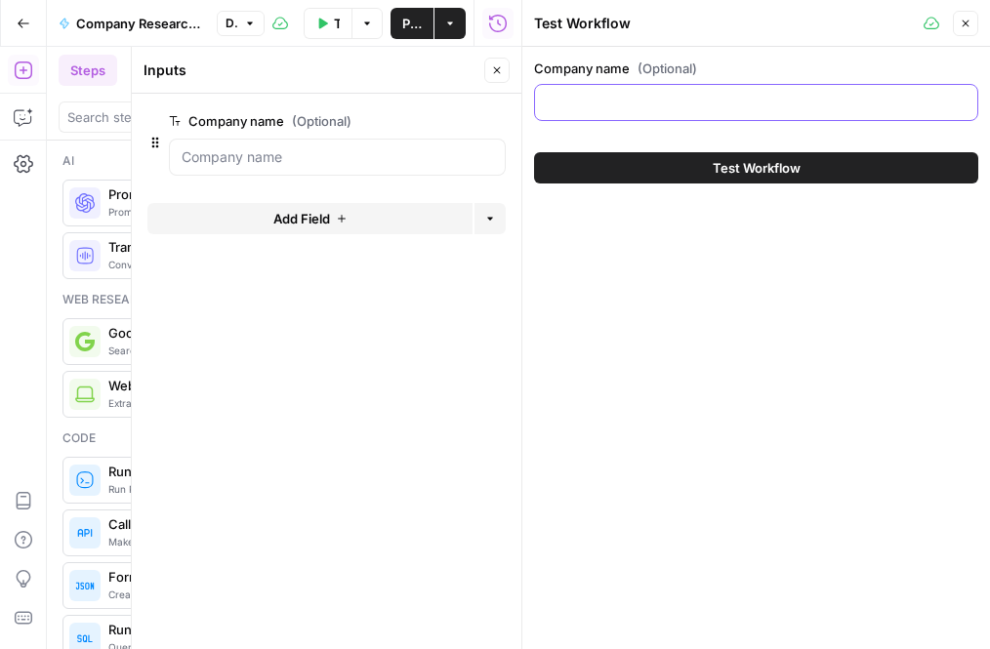
click at [683, 94] on input "Company name (Optional)" at bounding box center [756, 103] width 419 height 20
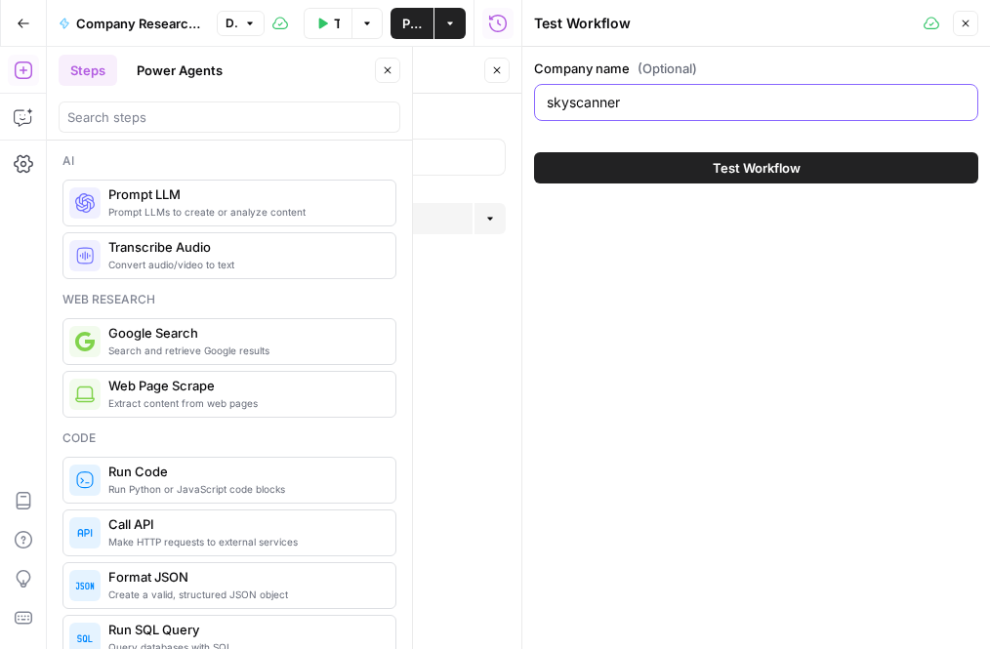
type input "skyscanner"
click at [968, 23] on icon "button" at bounding box center [965, 24] width 12 height 12
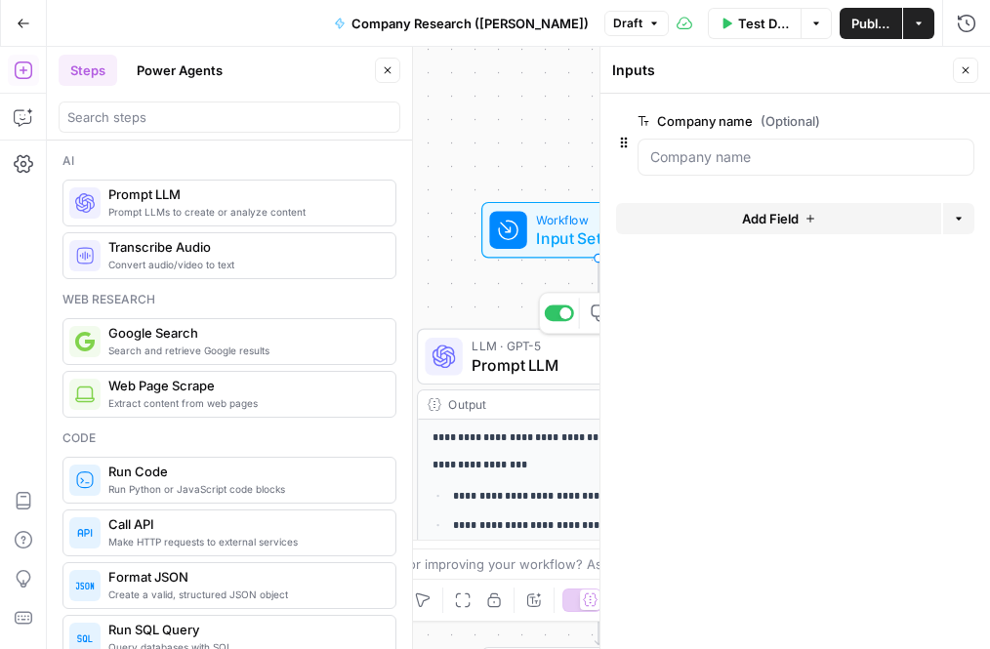
click at [497, 345] on span "LLM · GPT-5" at bounding box center [594, 346] width 246 height 19
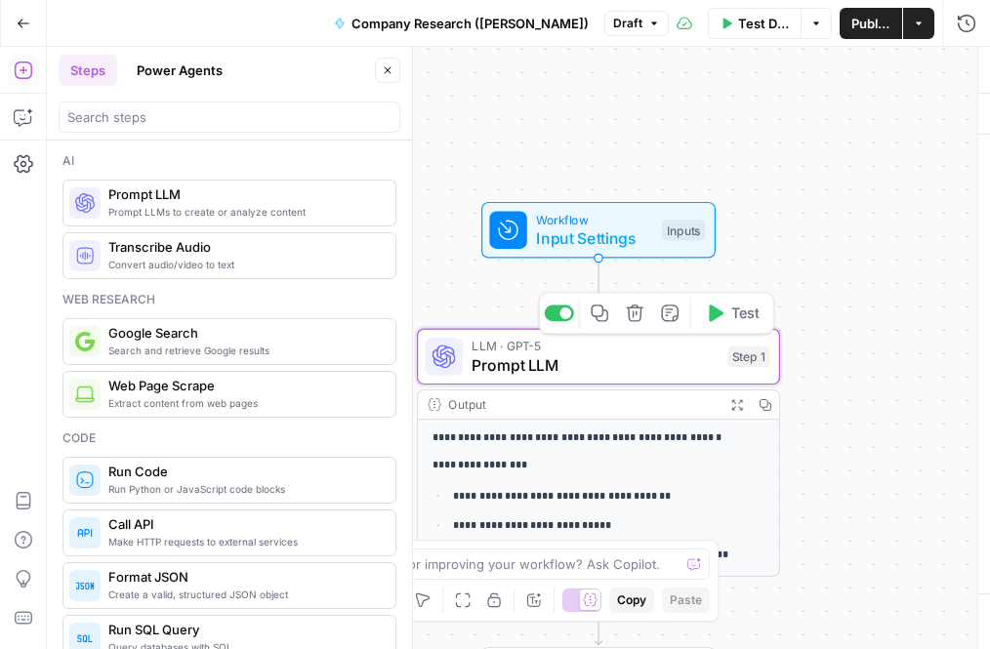
type textarea "Prompt LLM"
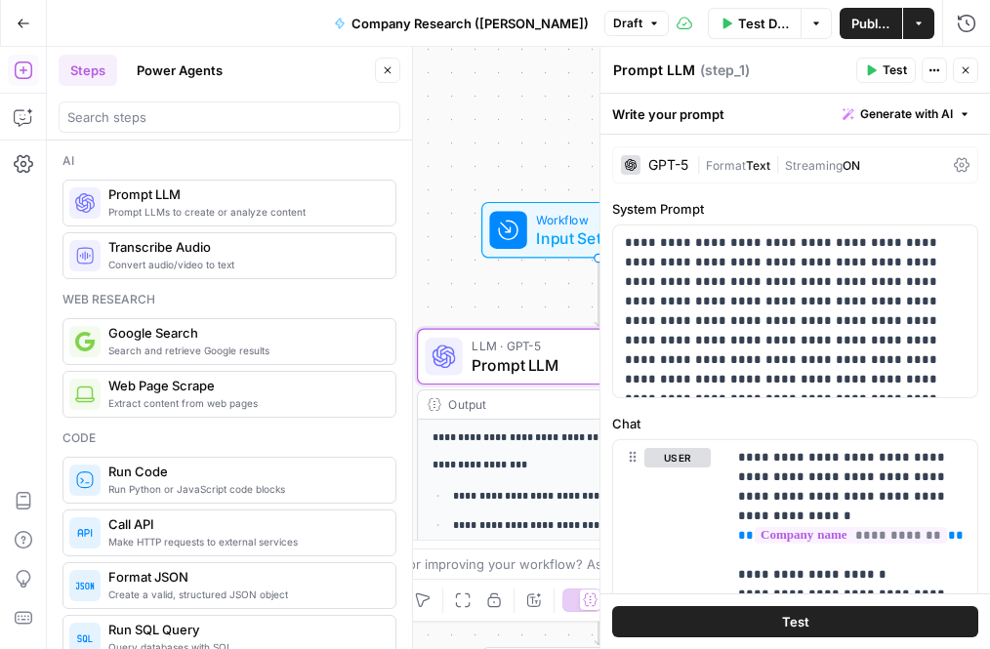
click at [888, 78] on span "Test" at bounding box center [894, 70] width 24 height 18
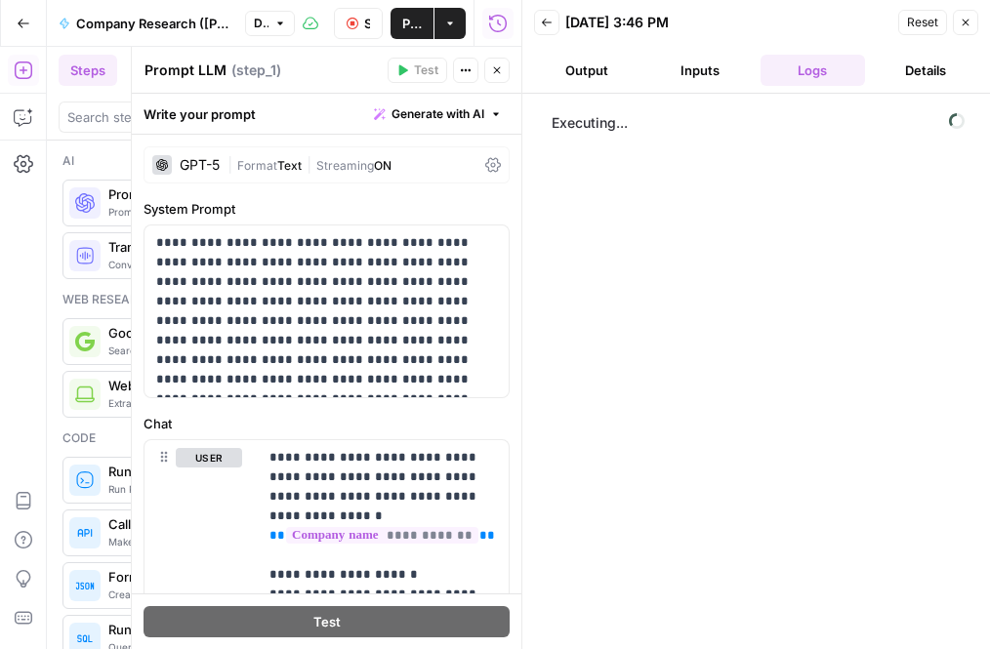
click at [571, 77] on button "Output" at bounding box center [586, 70] width 105 height 31
click at [816, 77] on button "Logs" at bounding box center [812, 70] width 105 height 31
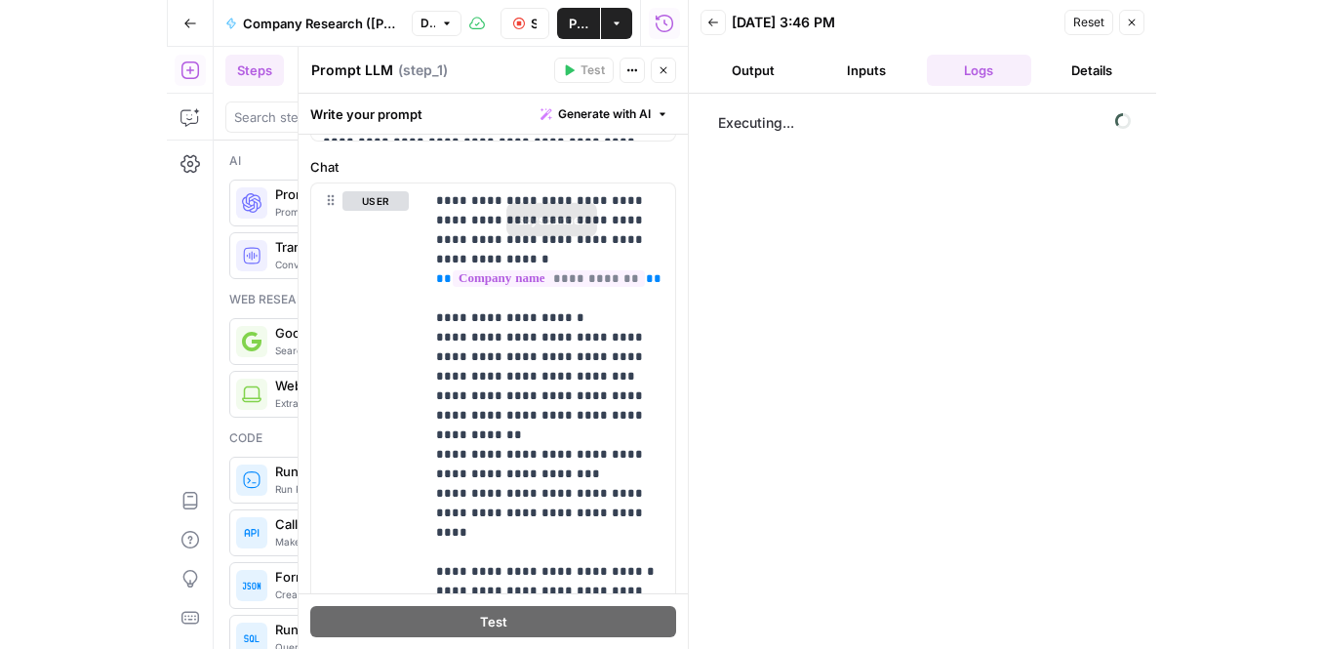
scroll to position [410, 0]
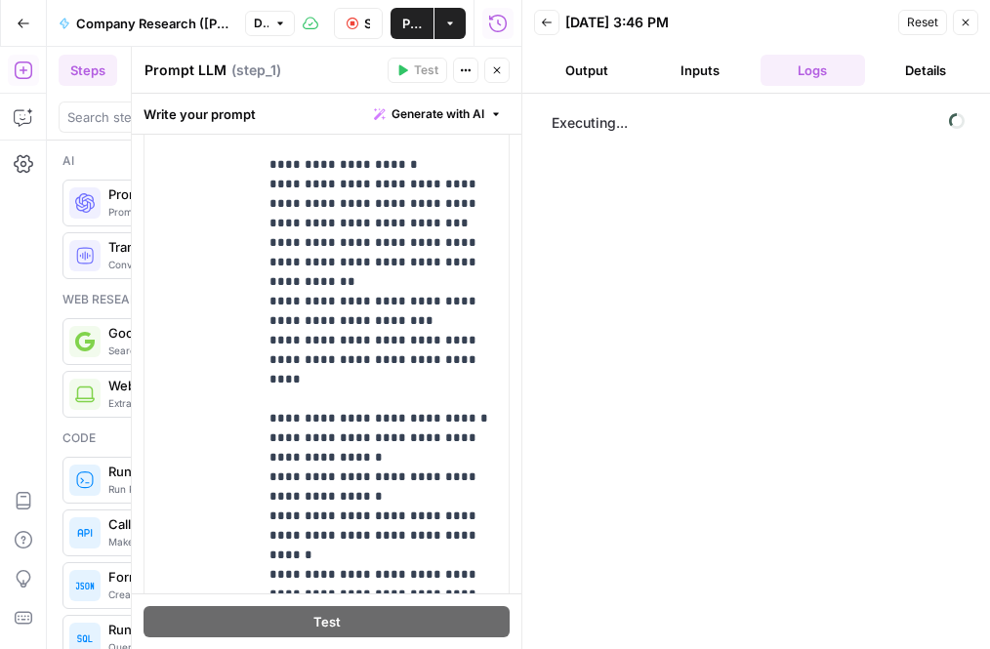
click at [548, 21] on icon "button" at bounding box center [547, 23] width 10 height 8
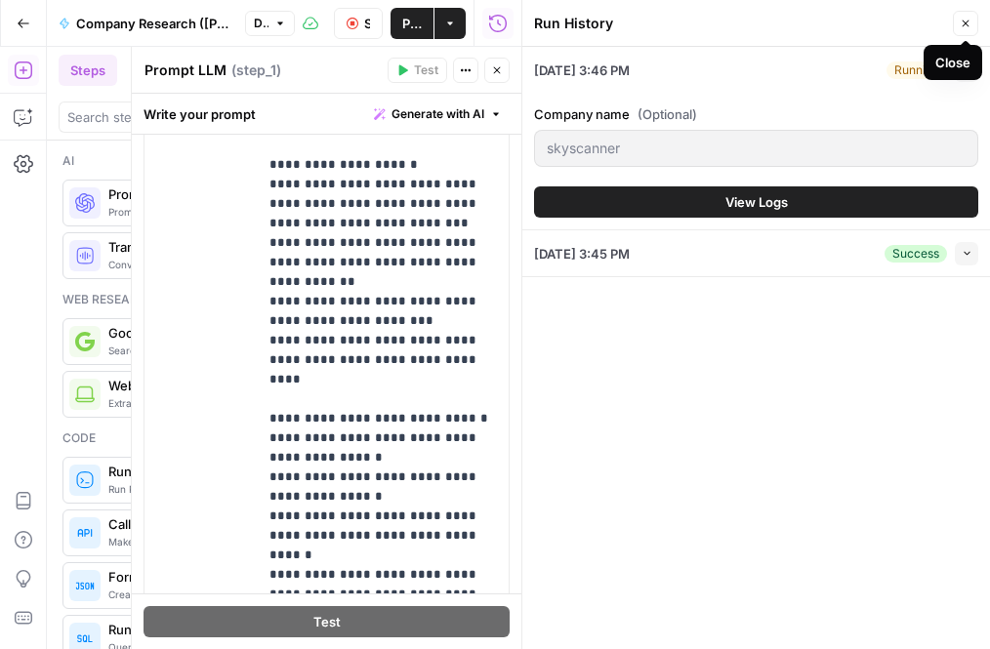
click at [962, 23] on icon "button" at bounding box center [965, 24] width 12 height 12
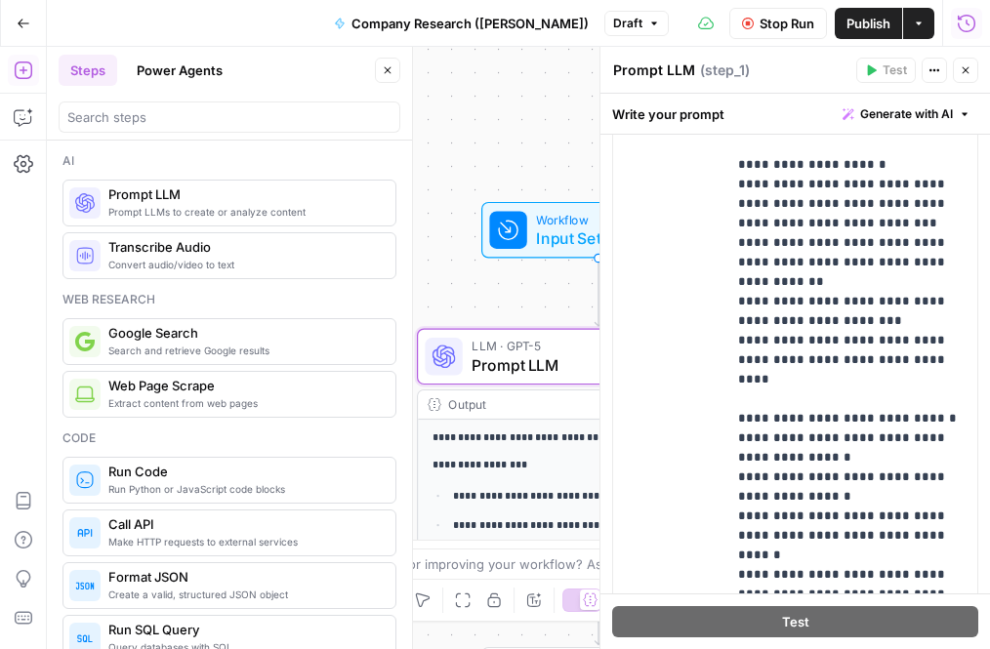
click at [971, 23] on icon "button" at bounding box center [966, 24] width 20 height 20
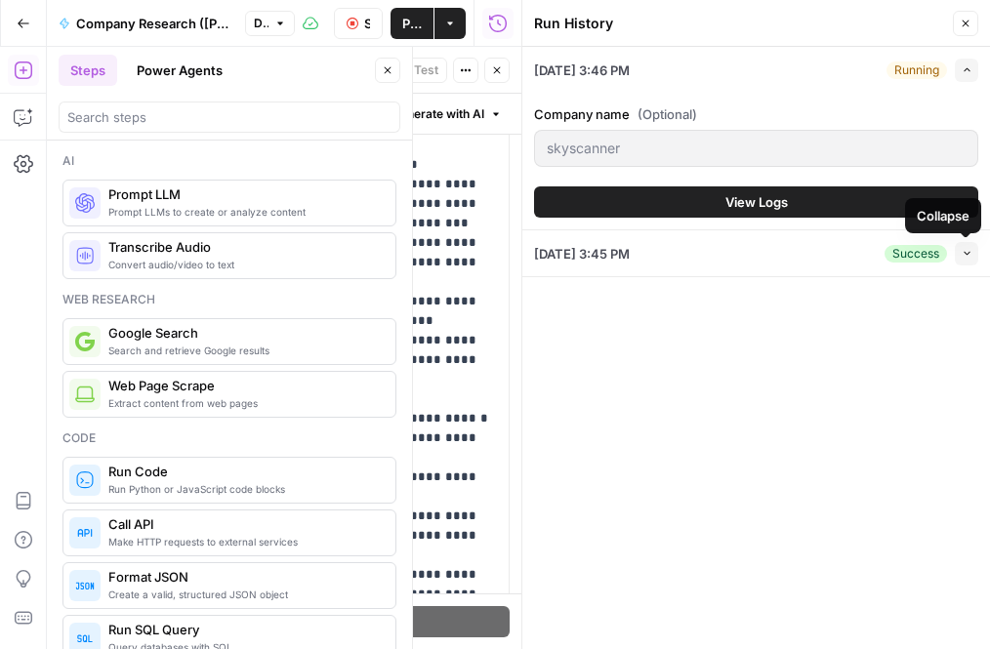
click at [955, 253] on button "Collapse" at bounding box center [965, 253] width 23 height 23
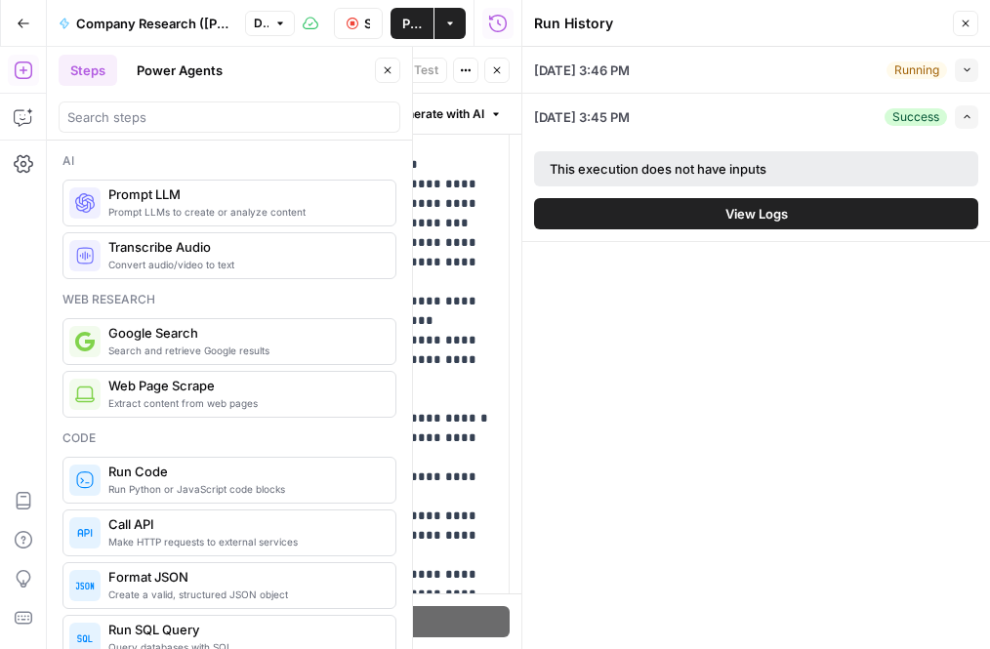
click at [964, 20] on icon "button" at bounding box center [965, 24] width 12 height 12
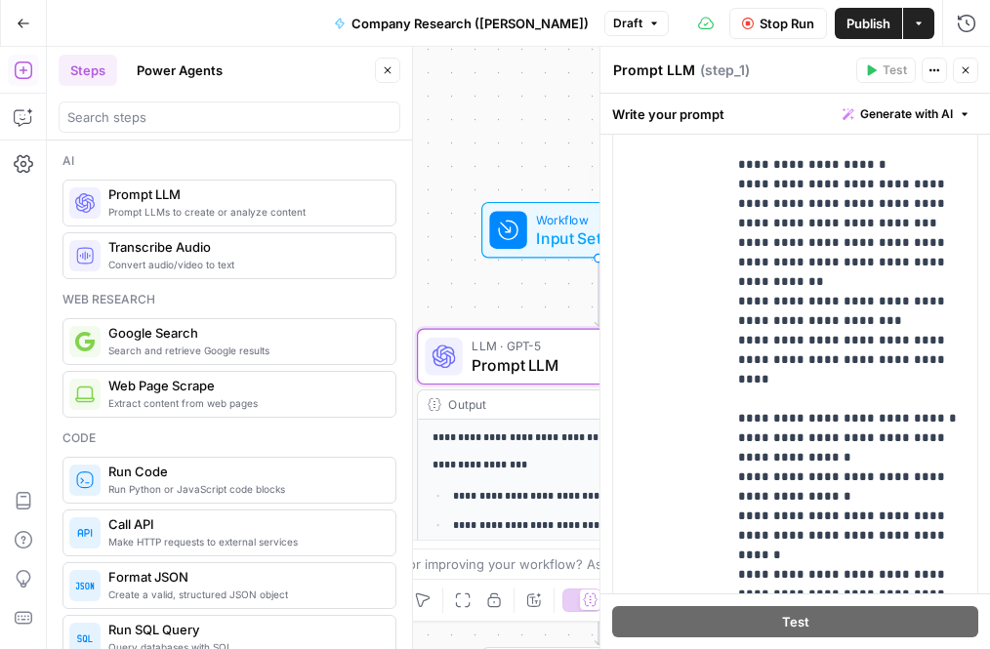
click at [509, 357] on span "Prompt LLM" at bounding box center [594, 364] width 246 height 23
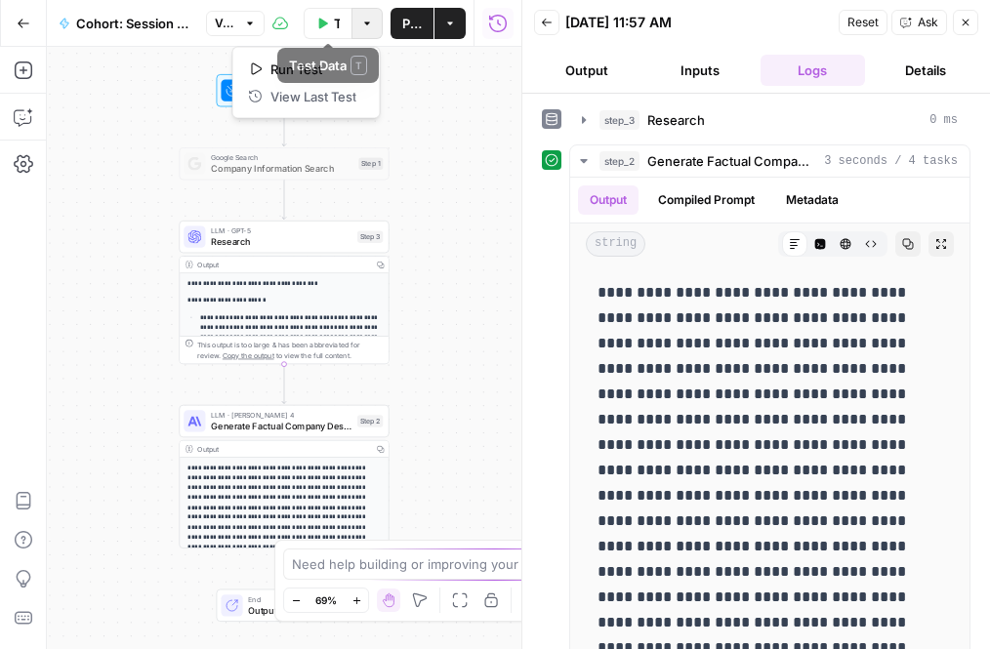
click at [366, 19] on icon "button" at bounding box center [367, 24] width 12 height 12
click at [544, 15] on button "Back" at bounding box center [546, 22] width 25 height 25
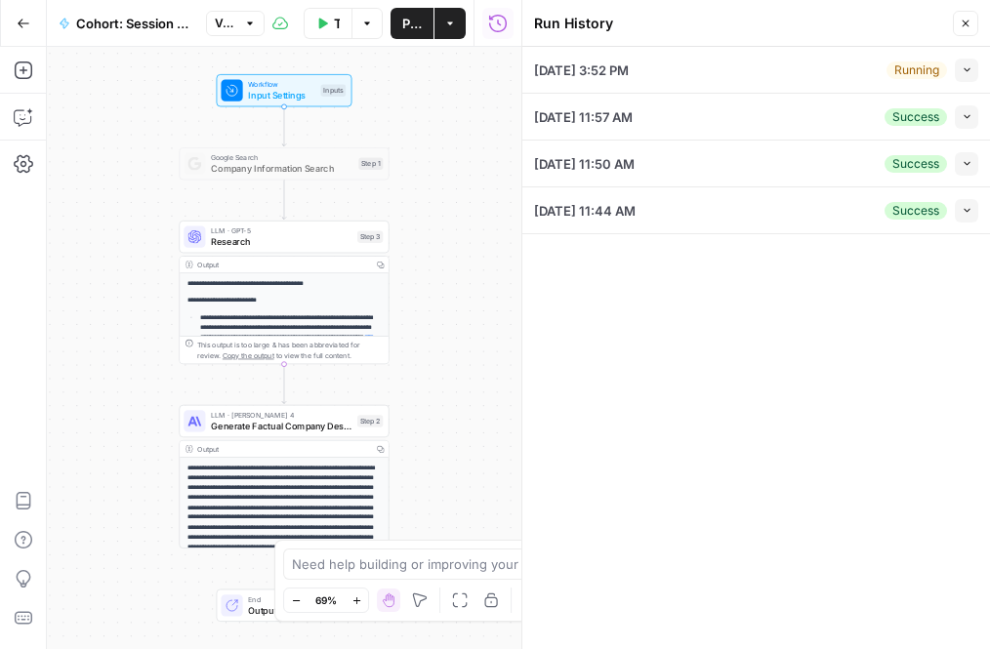
click at [963, 15] on button "Close" at bounding box center [965, 23] width 25 height 25
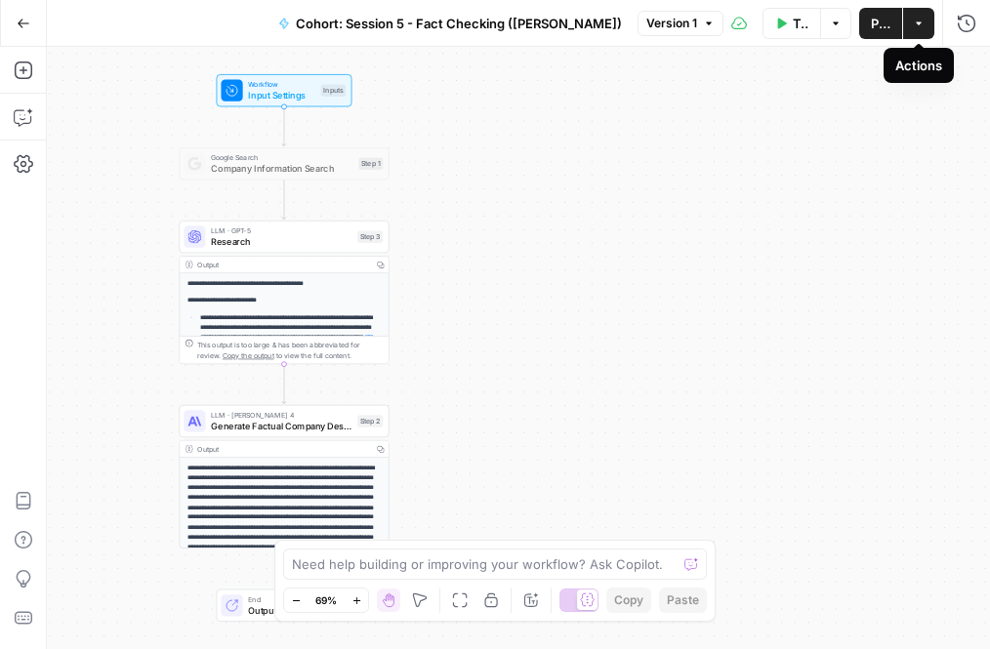
click at [917, 26] on icon "button" at bounding box center [919, 24] width 12 height 12
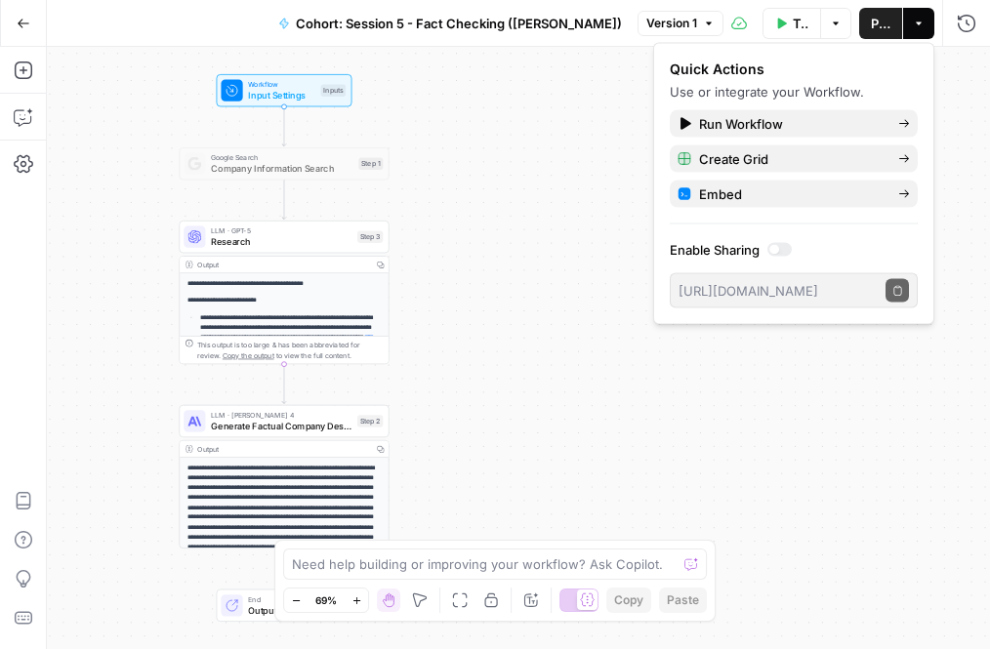
click at [917, 26] on icon "button" at bounding box center [919, 24] width 12 height 12
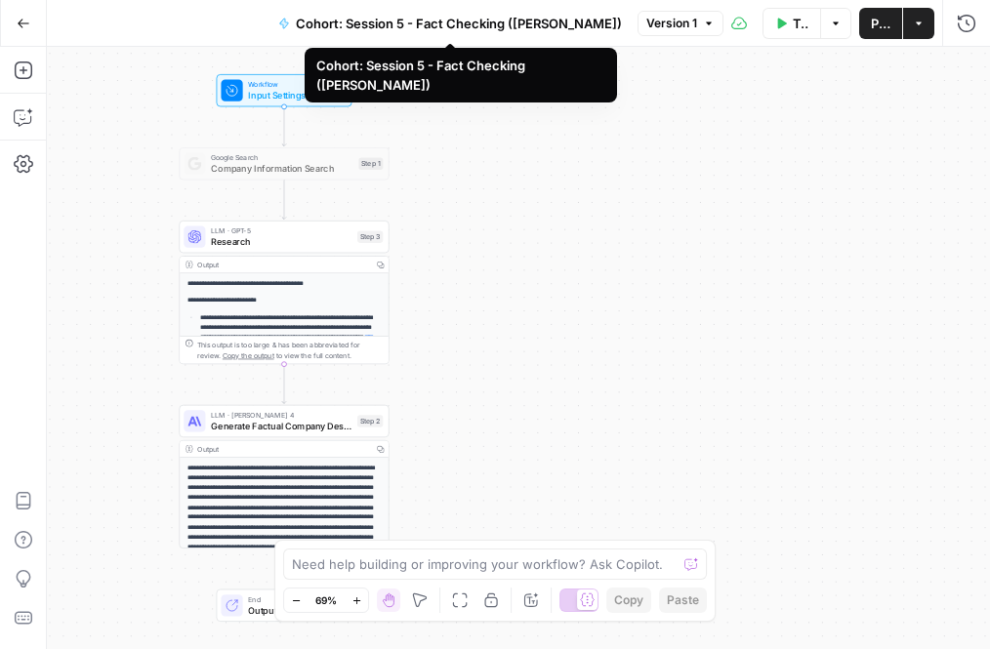
click at [386, 30] on span "Cohort: Session 5 - Fact Checking ([PERSON_NAME])" at bounding box center [459, 24] width 326 height 20
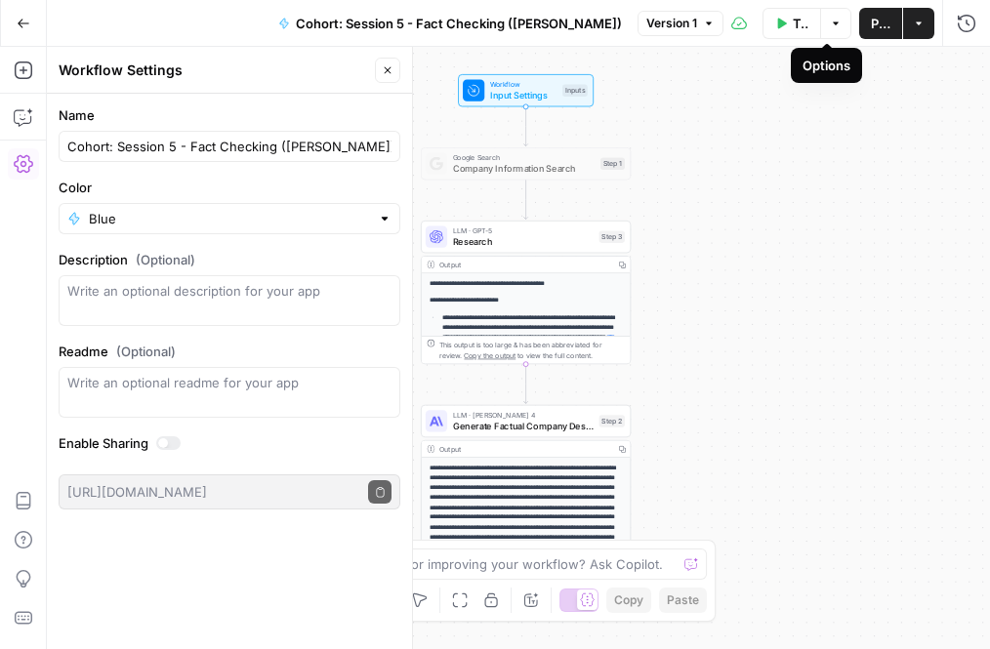
click at [830, 25] on icon "button" at bounding box center [836, 24] width 12 height 12
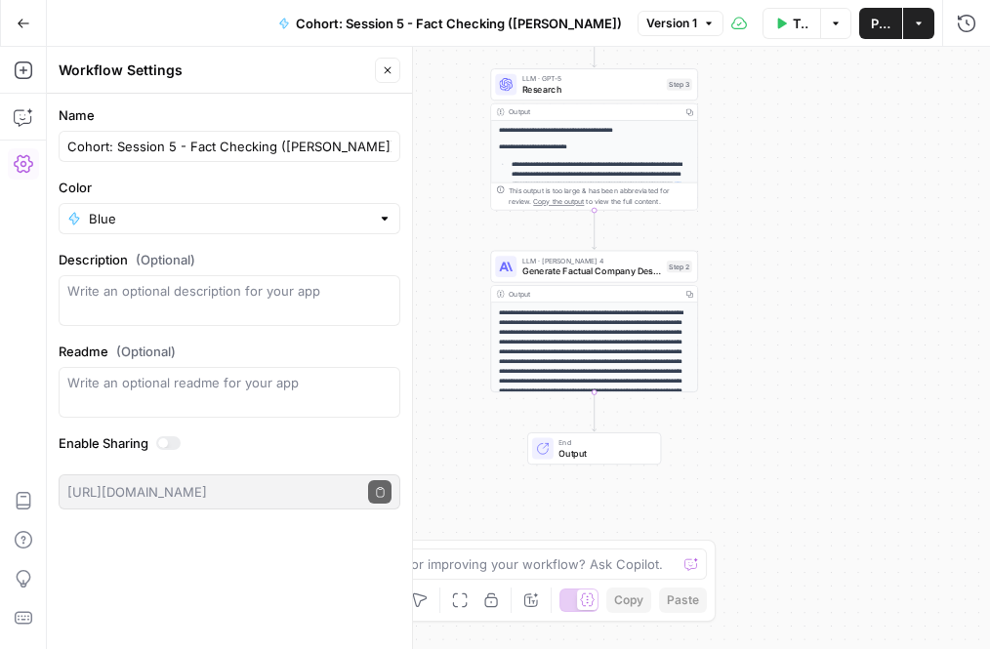
click at [387, 84] on header "Workflow Settings Close" at bounding box center [229, 70] width 365 height 47
click at [385, 61] on button "Close" at bounding box center [387, 70] width 25 height 25
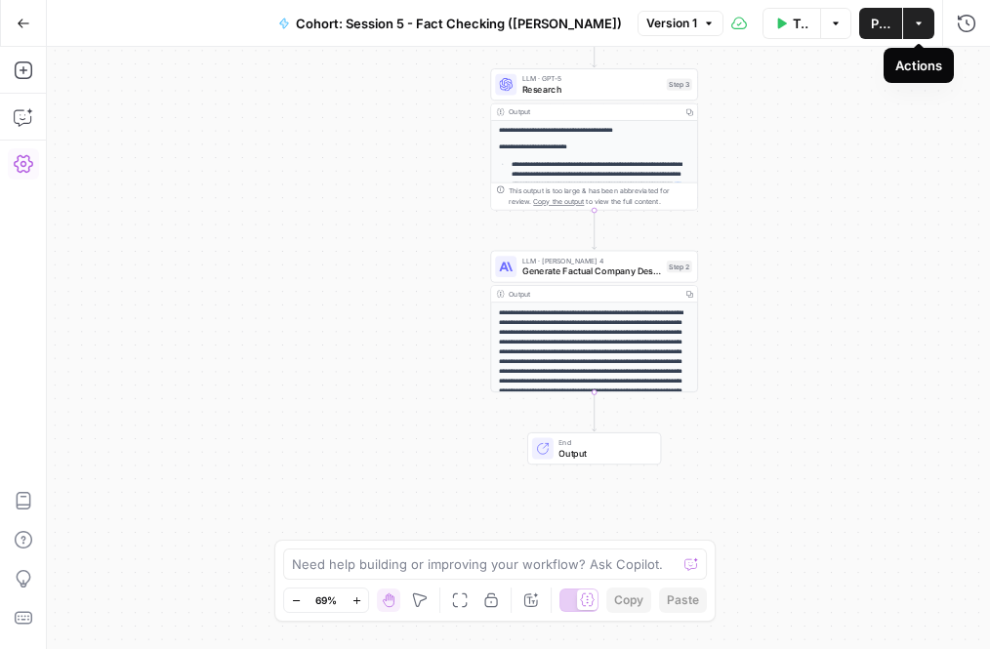
click at [916, 31] on button "Actions" at bounding box center [918, 23] width 31 height 31
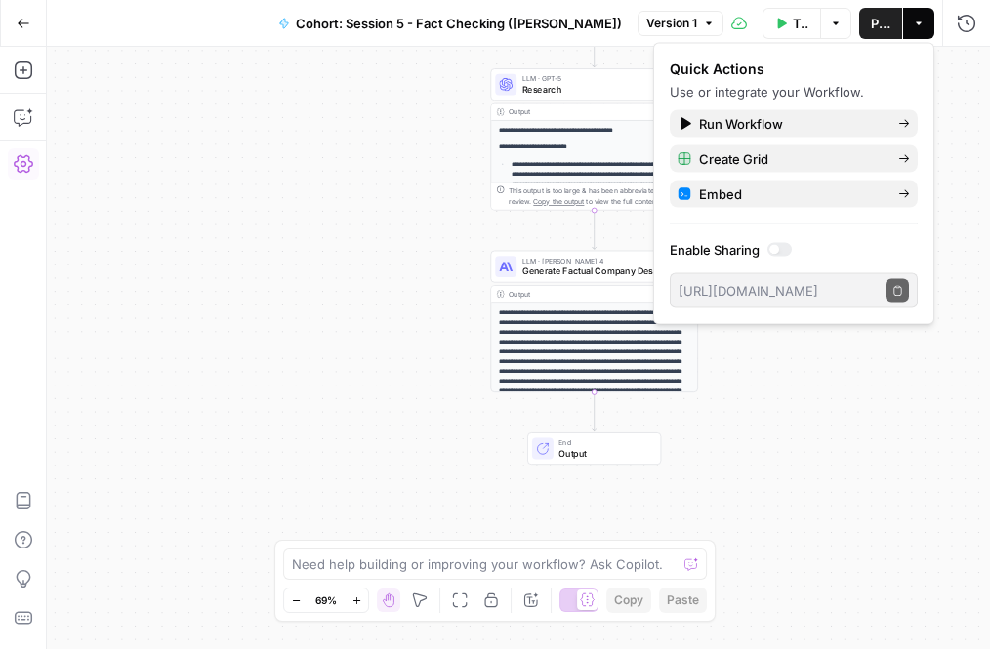
click at [783, 252] on div at bounding box center [779, 250] width 24 height 14
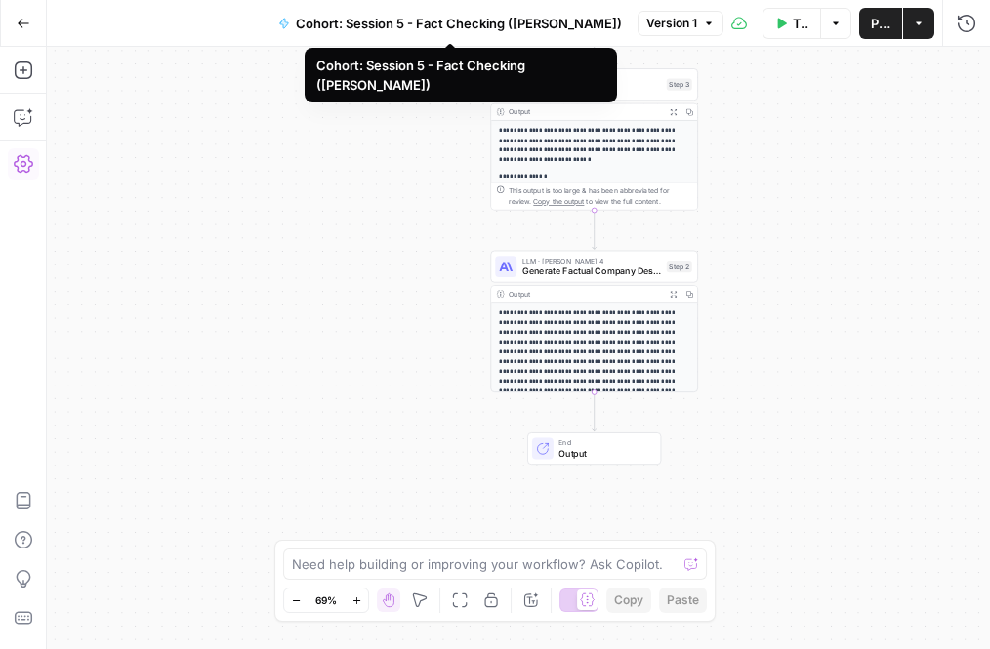
click at [535, 17] on span "Cohort: Session 5 - Fact Checking ([PERSON_NAME])" at bounding box center [459, 24] width 326 height 20
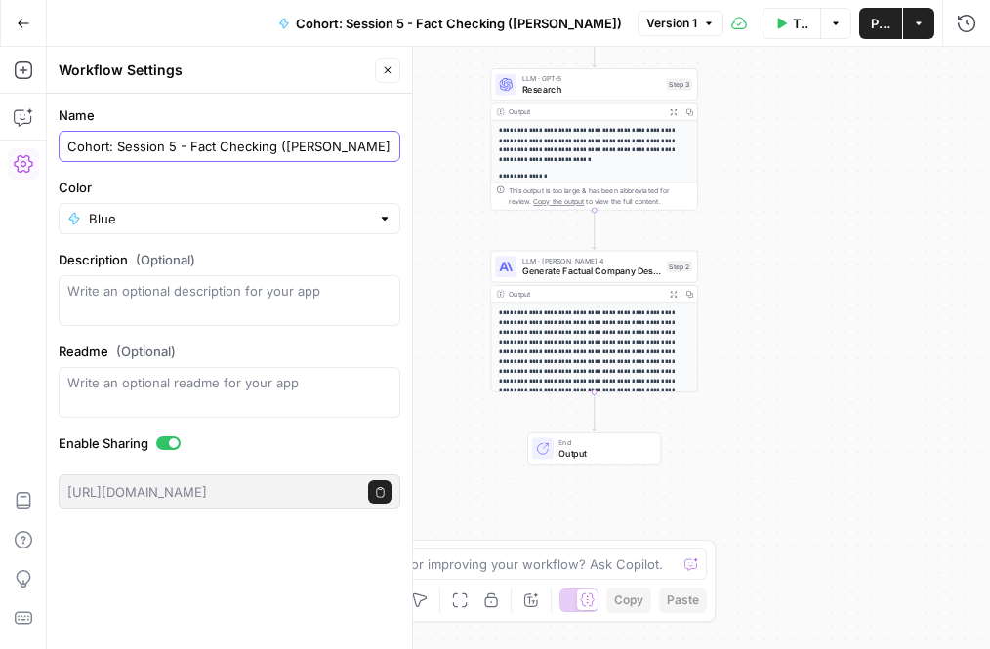
click at [360, 150] on input "Cohort: Session 5 - Fact Checking ([PERSON_NAME])" at bounding box center [229, 147] width 324 height 20
click at [484, 174] on div "**********" at bounding box center [518, 348] width 943 height 602
click at [916, 18] on icon "button" at bounding box center [919, 24] width 12 height 12
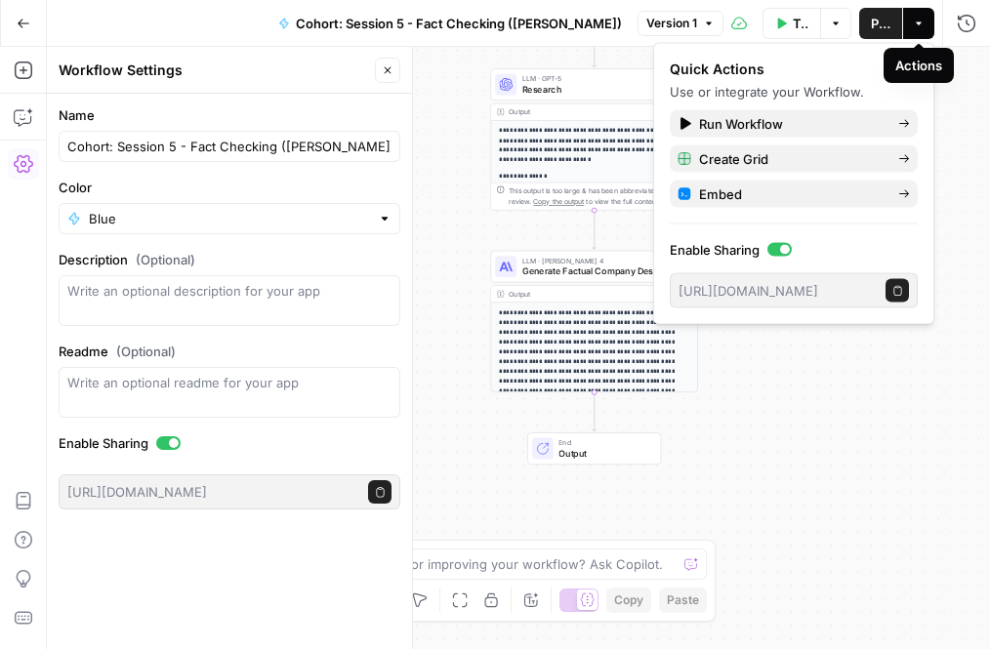
click at [916, 20] on icon "button" at bounding box center [919, 24] width 12 height 12
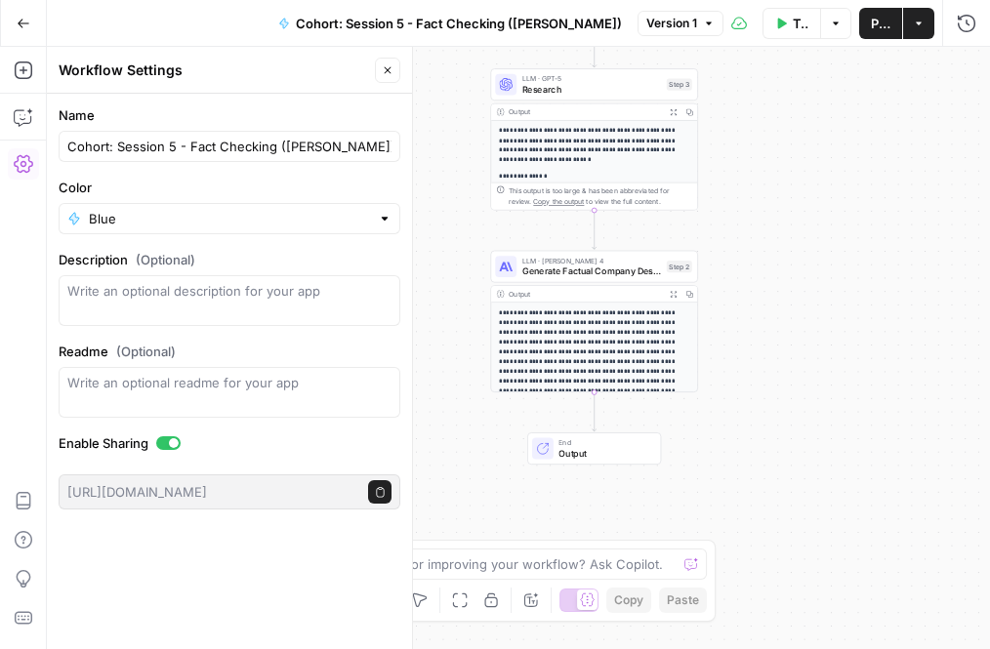
click at [576, 20] on span "Cohort: Session 5 - Fact Checking ([PERSON_NAME])" at bounding box center [459, 24] width 326 height 20
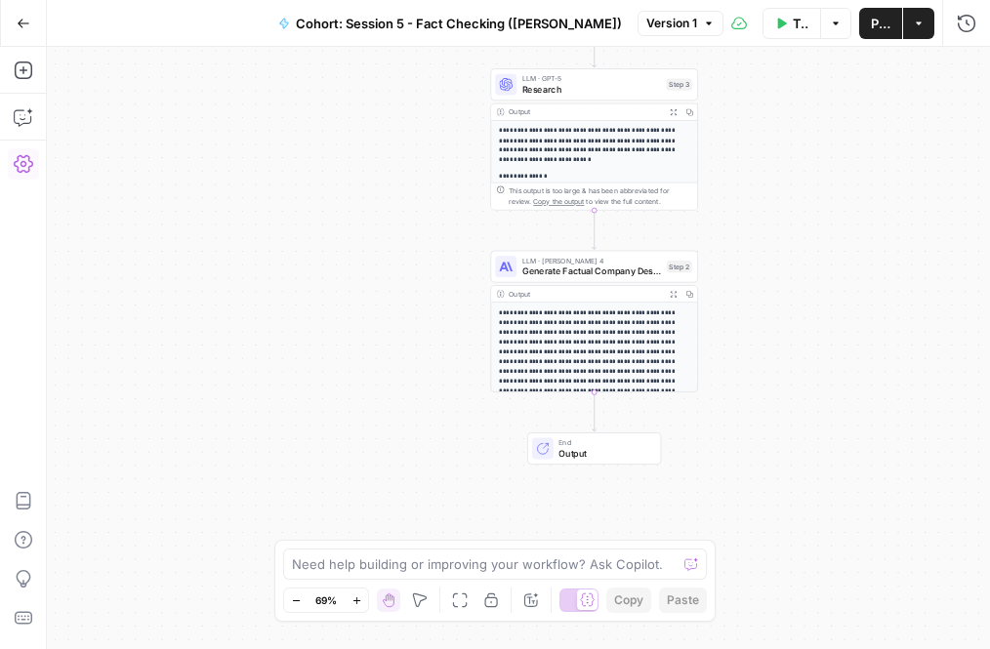
click at [646, 24] on span "Version 1" at bounding box center [671, 24] width 51 height 18
click at [554, 19] on span "Cohort: Session 5 - Fact Checking ([PERSON_NAME])" at bounding box center [459, 24] width 326 height 20
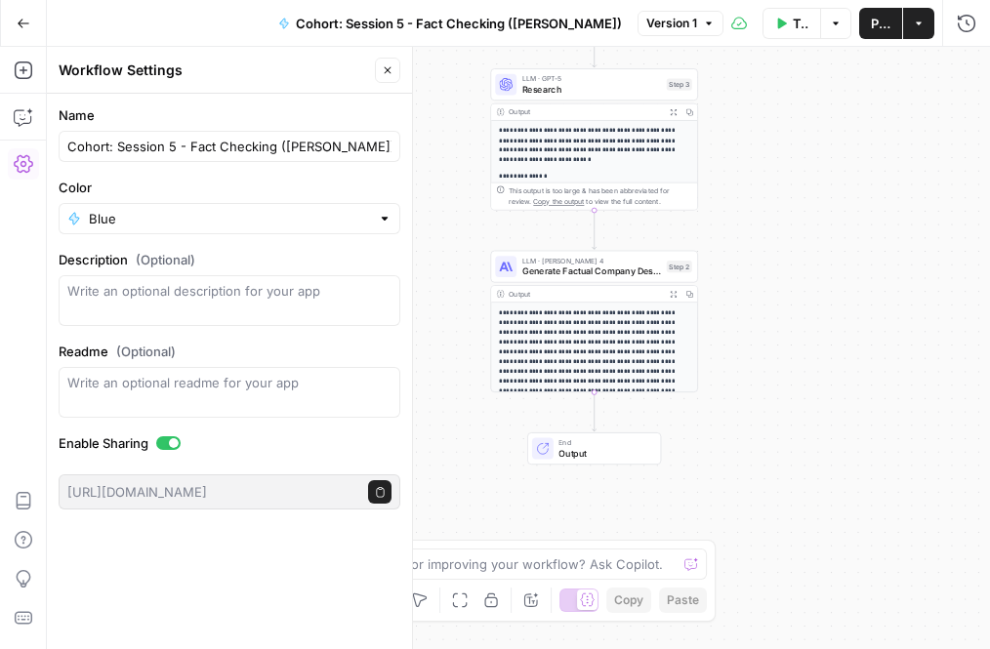
click at [389, 73] on icon "button" at bounding box center [388, 70] width 12 height 12
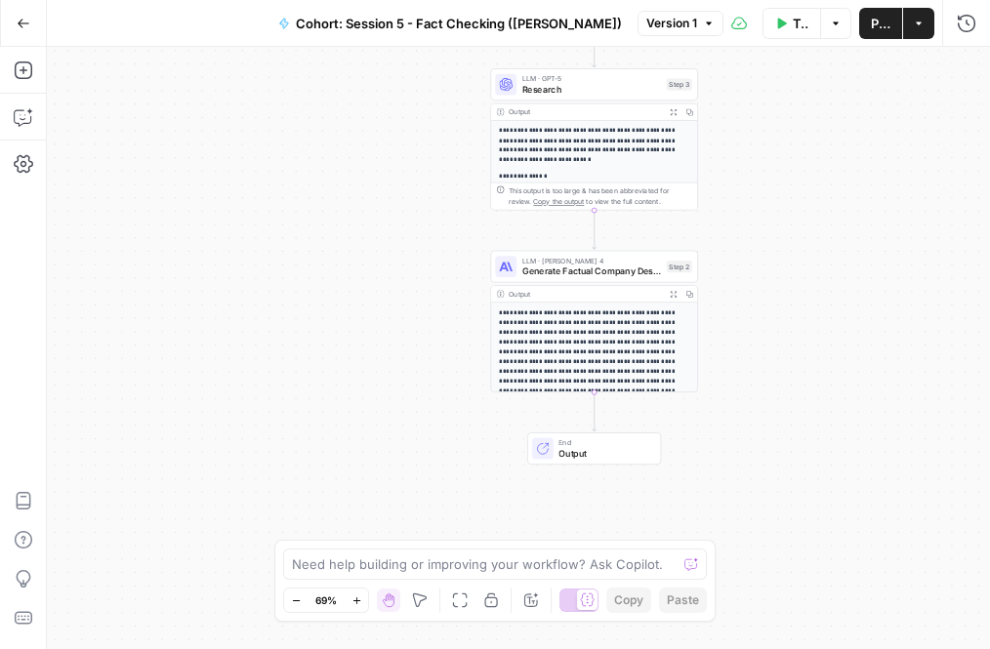
click at [331, 25] on span "Cohort: Session 5 - Fact Checking ([PERSON_NAME])" at bounding box center [459, 24] width 326 height 20
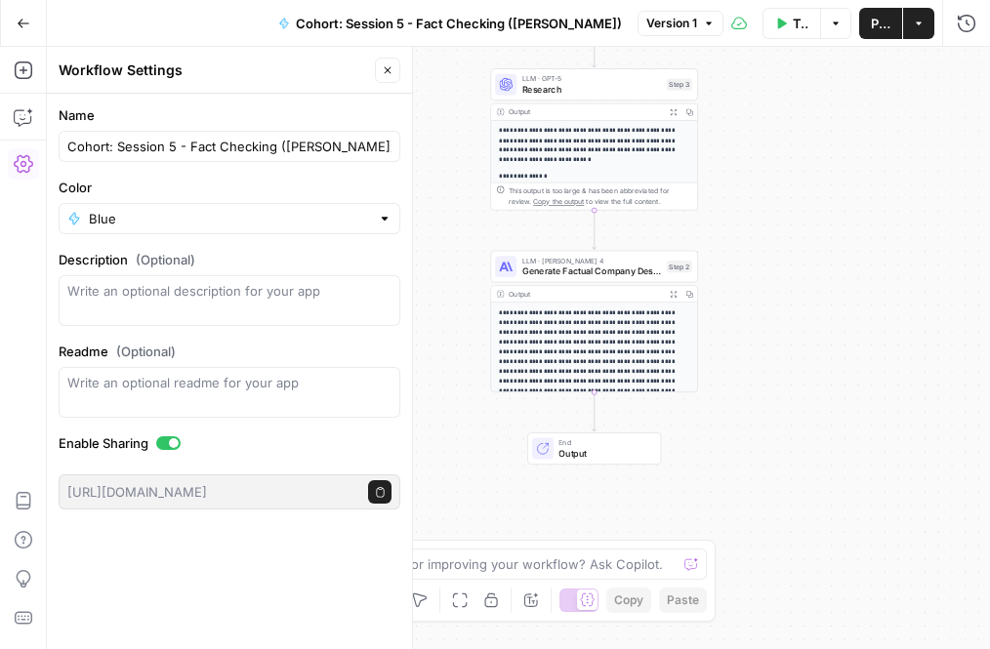
click at [25, 22] on icon "button" at bounding box center [24, 23] width 12 height 9
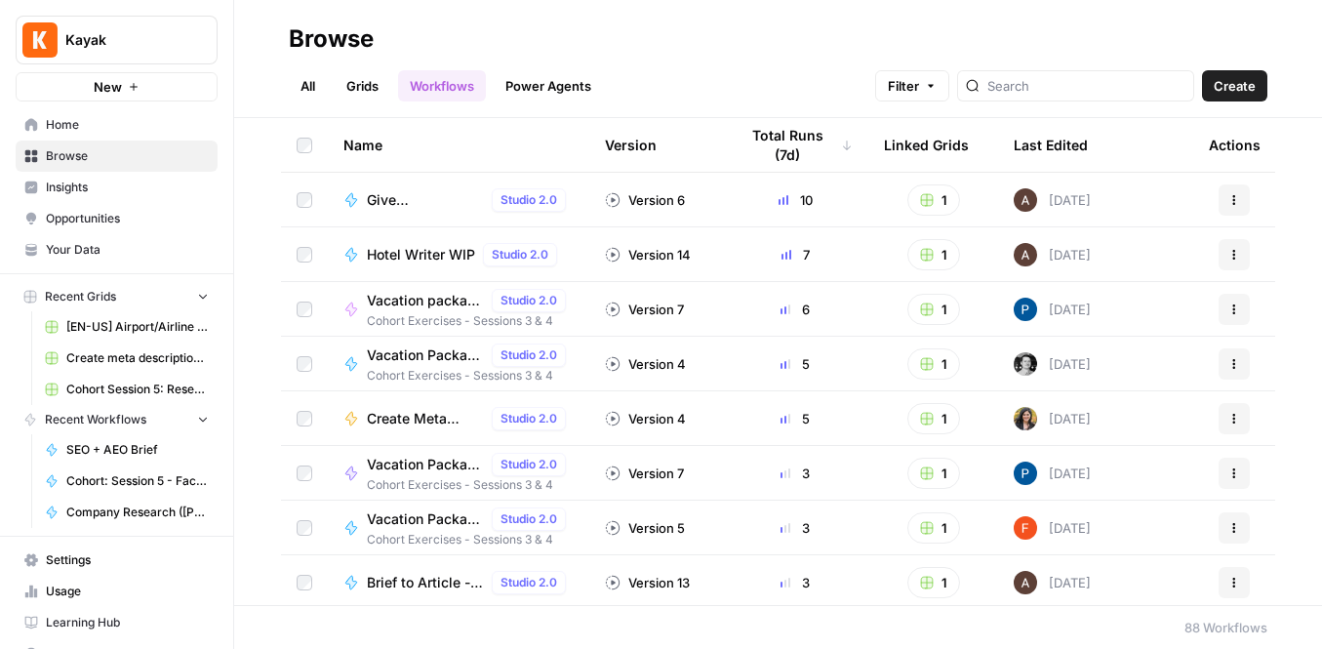
click at [553, 85] on link "Power Agents" at bounding box center [548, 85] width 109 height 31
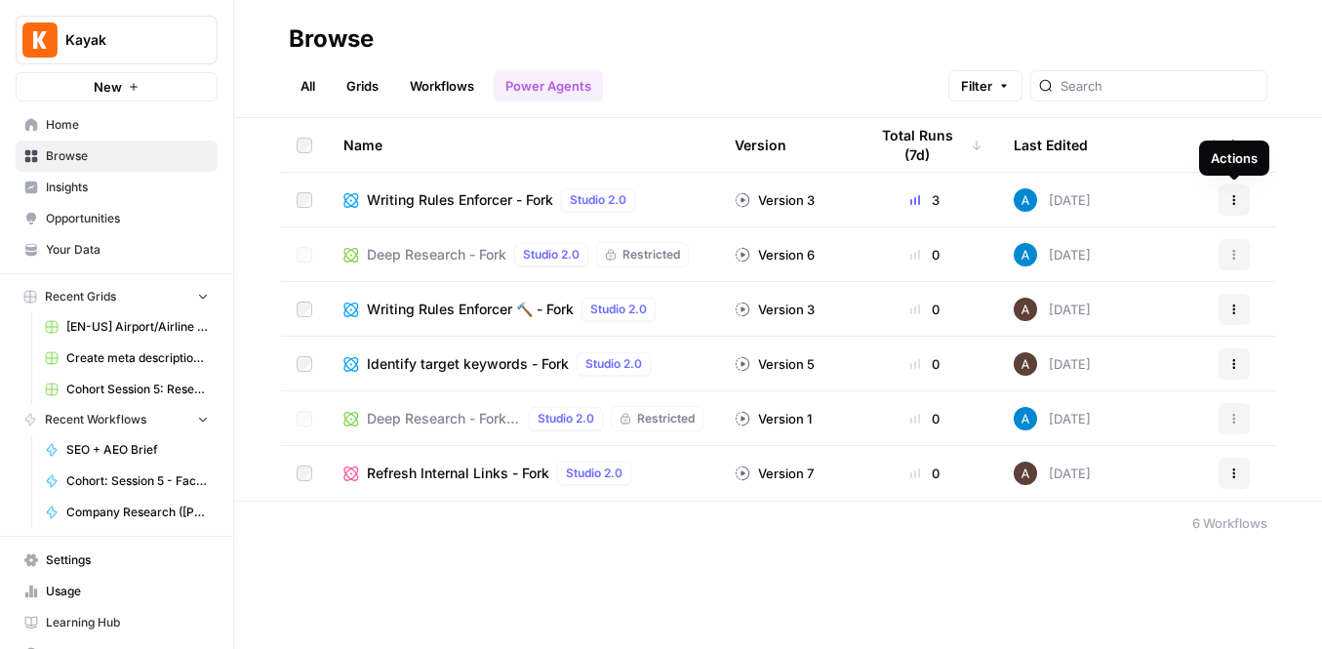
click at [989, 199] on icon "button" at bounding box center [1235, 200] width 12 height 12
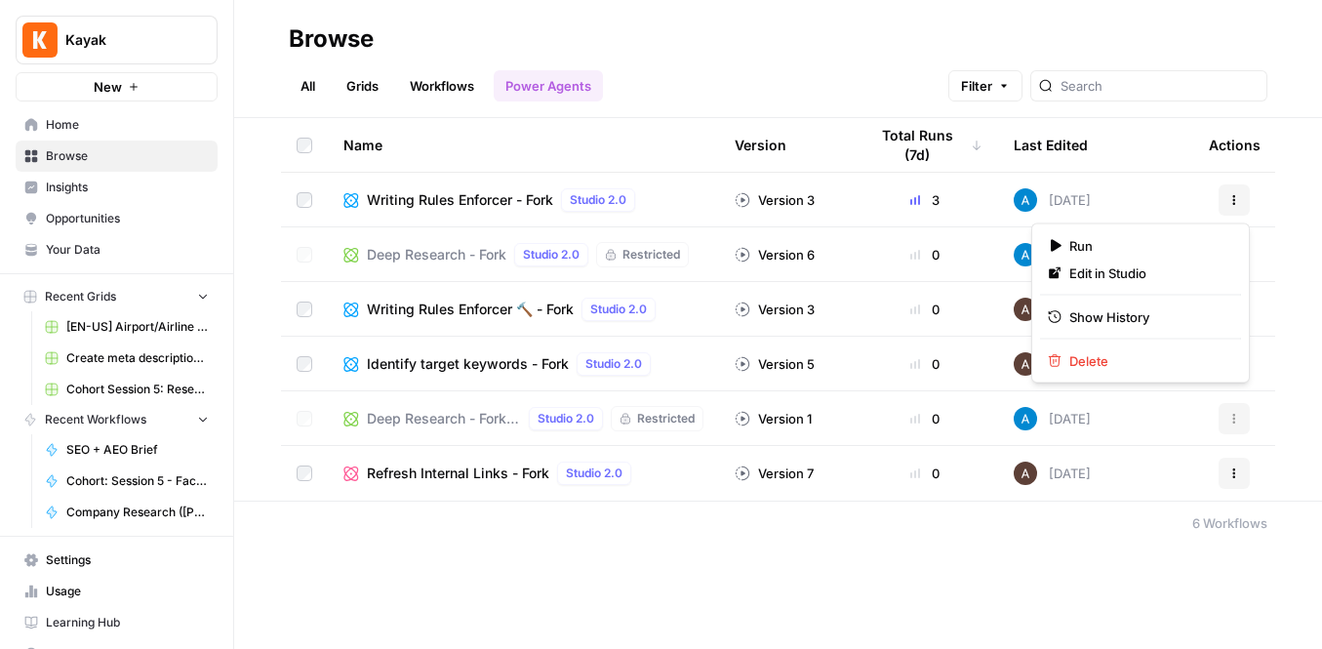
click at [989, 200] on button "Actions" at bounding box center [1234, 199] width 31 height 31
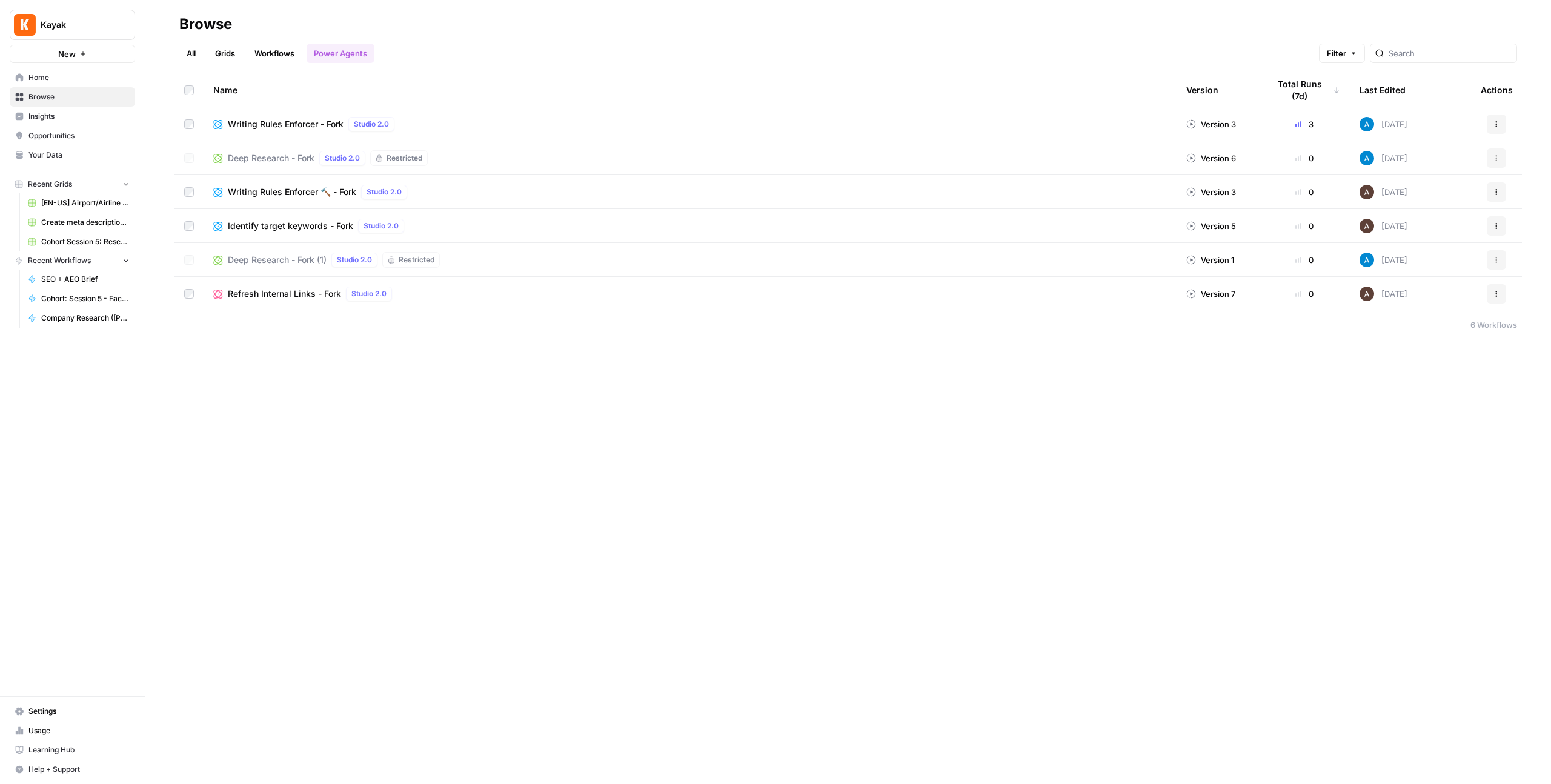
click at [120, 75] on span "Home" at bounding box center [79, 78] width 101 height 11
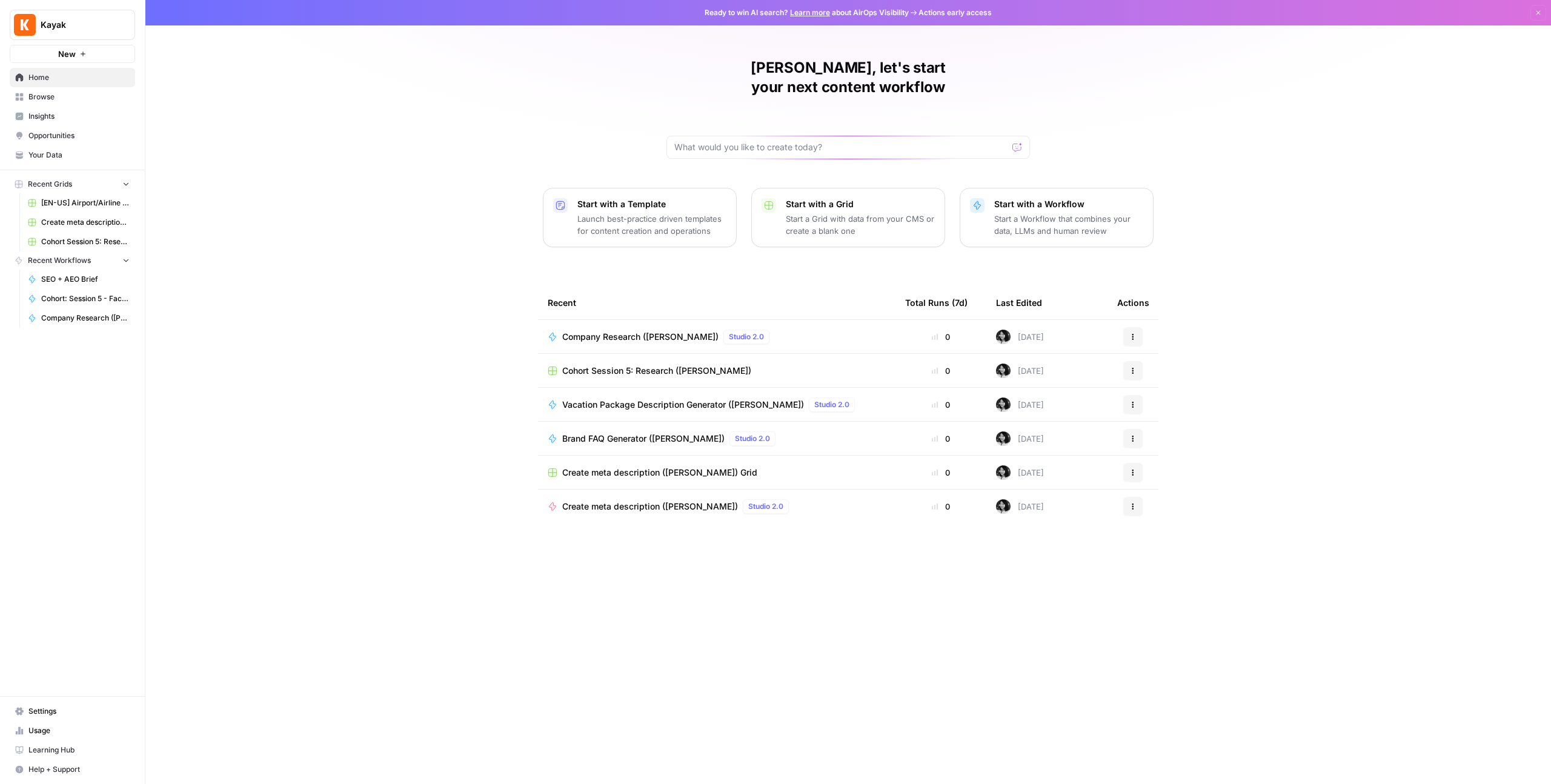
click at [614, 213] on p "Launch best-practice driven templates for content creation and operations" at bounding box center [652, 225] width 149 height 24
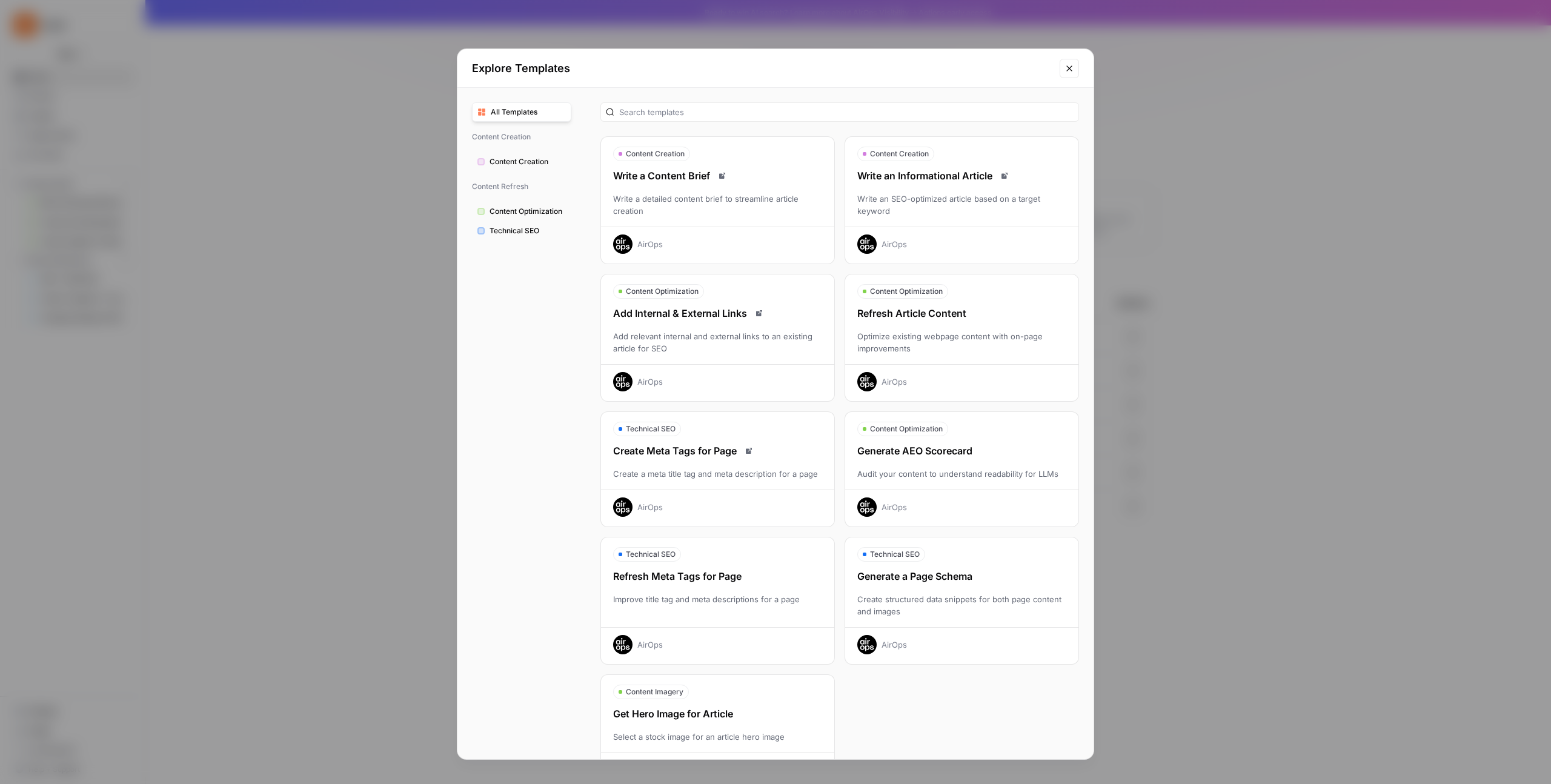
click at [553, 165] on span "Content Creation" at bounding box center [528, 162] width 76 height 11
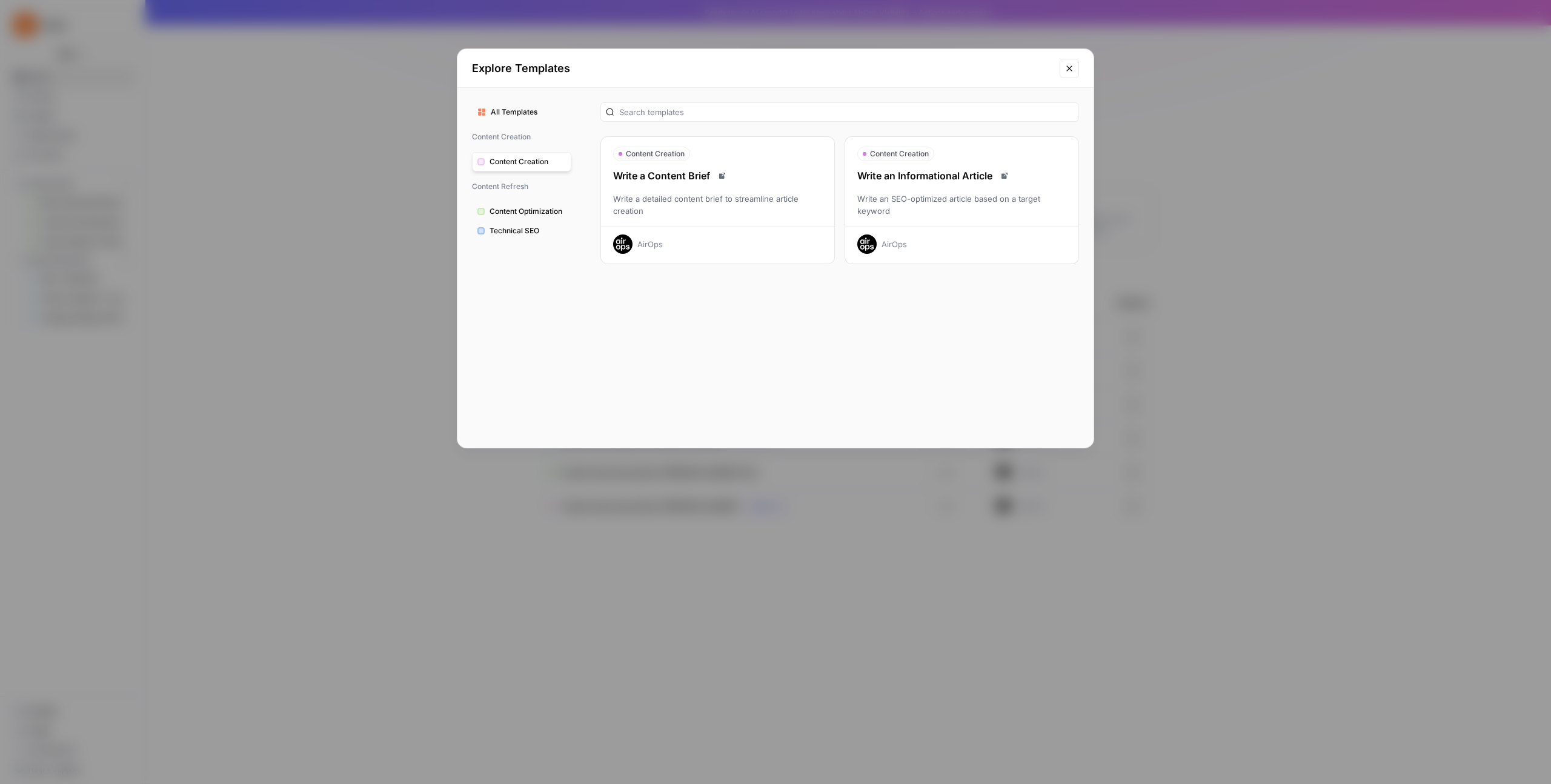
click at [565, 215] on span "Content Optimization" at bounding box center [528, 212] width 76 height 11
click at [524, 228] on span "Technical SEO" at bounding box center [528, 231] width 76 height 11
click at [614, 67] on div "Explore Templates" at bounding box center [775, 68] width 636 height 38
click at [614, 70] on div "Explore Templates" at bounding box center [775, 68] width 636 height 38
click at [614, 67] on icon "Close modal" at bounding box center [1070, 68] width 10 height 10
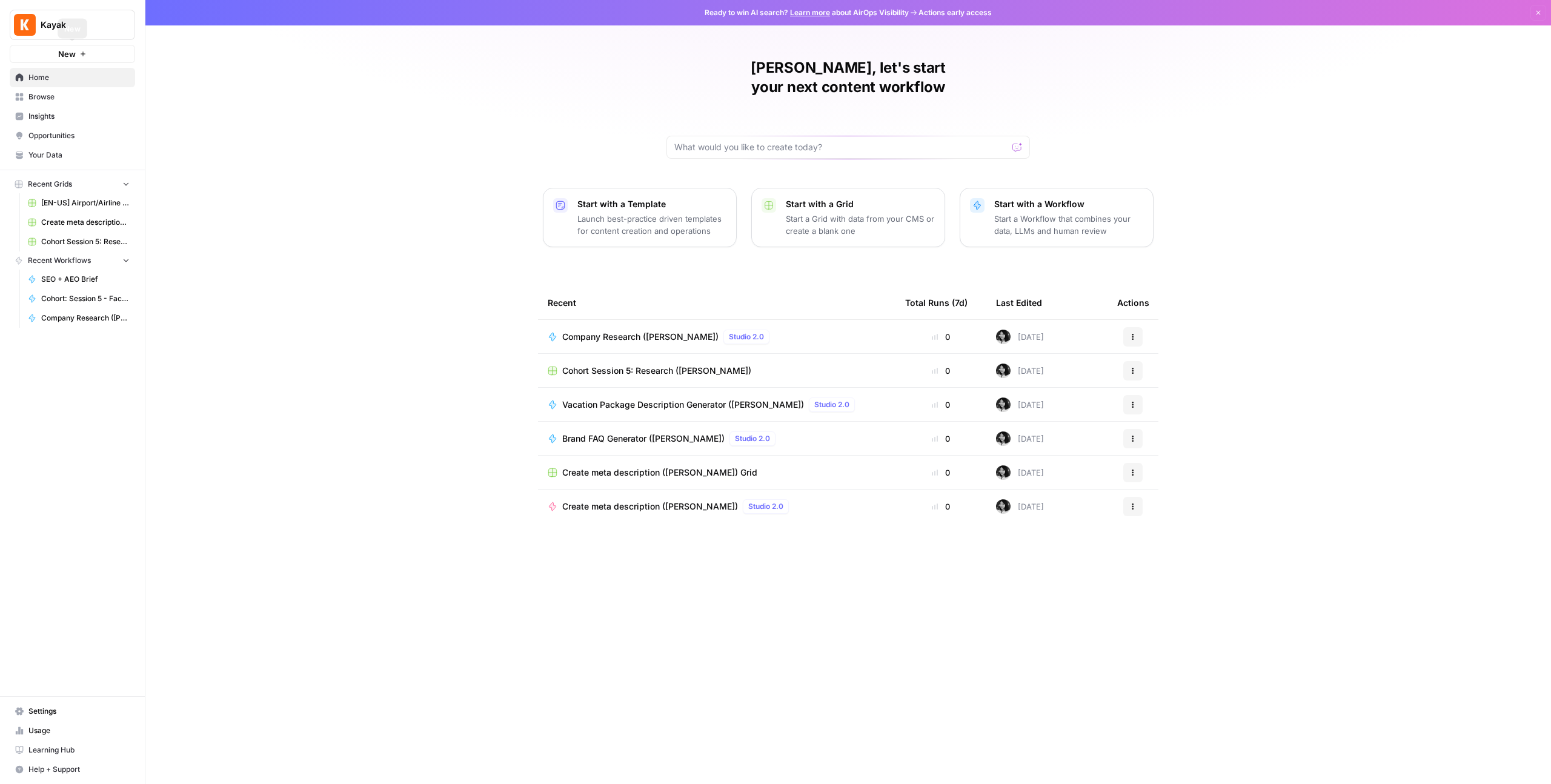
click at [86, 57] on button "New" at bounding box center [73, 53] width 125 height 18
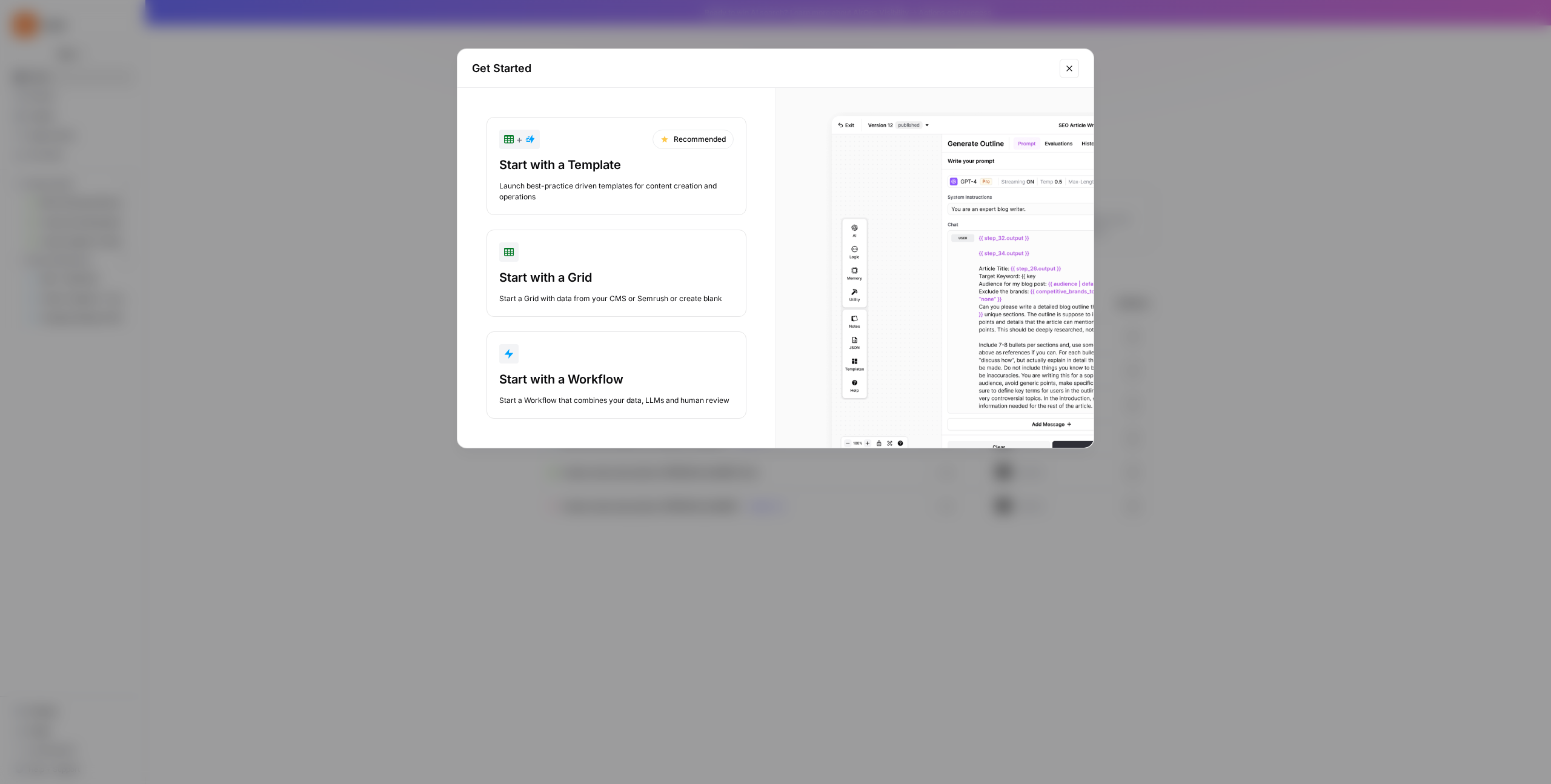
click at [582, 361] on div "button" at bounding box center [617, 353] width 235 height 19
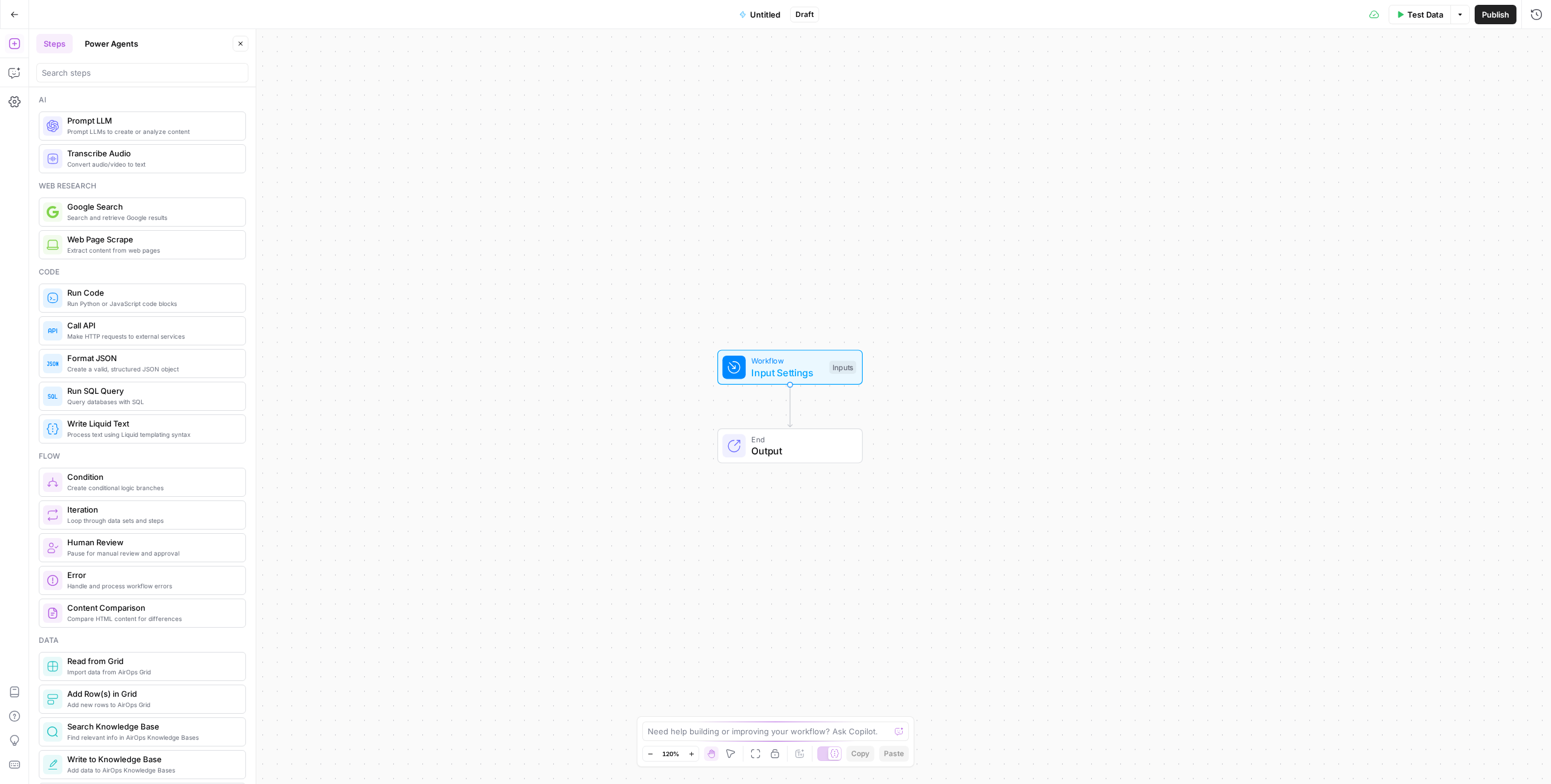
click at [96, 44] on button "Power Agents" at bounding box center [111, 43] width 68 height 19
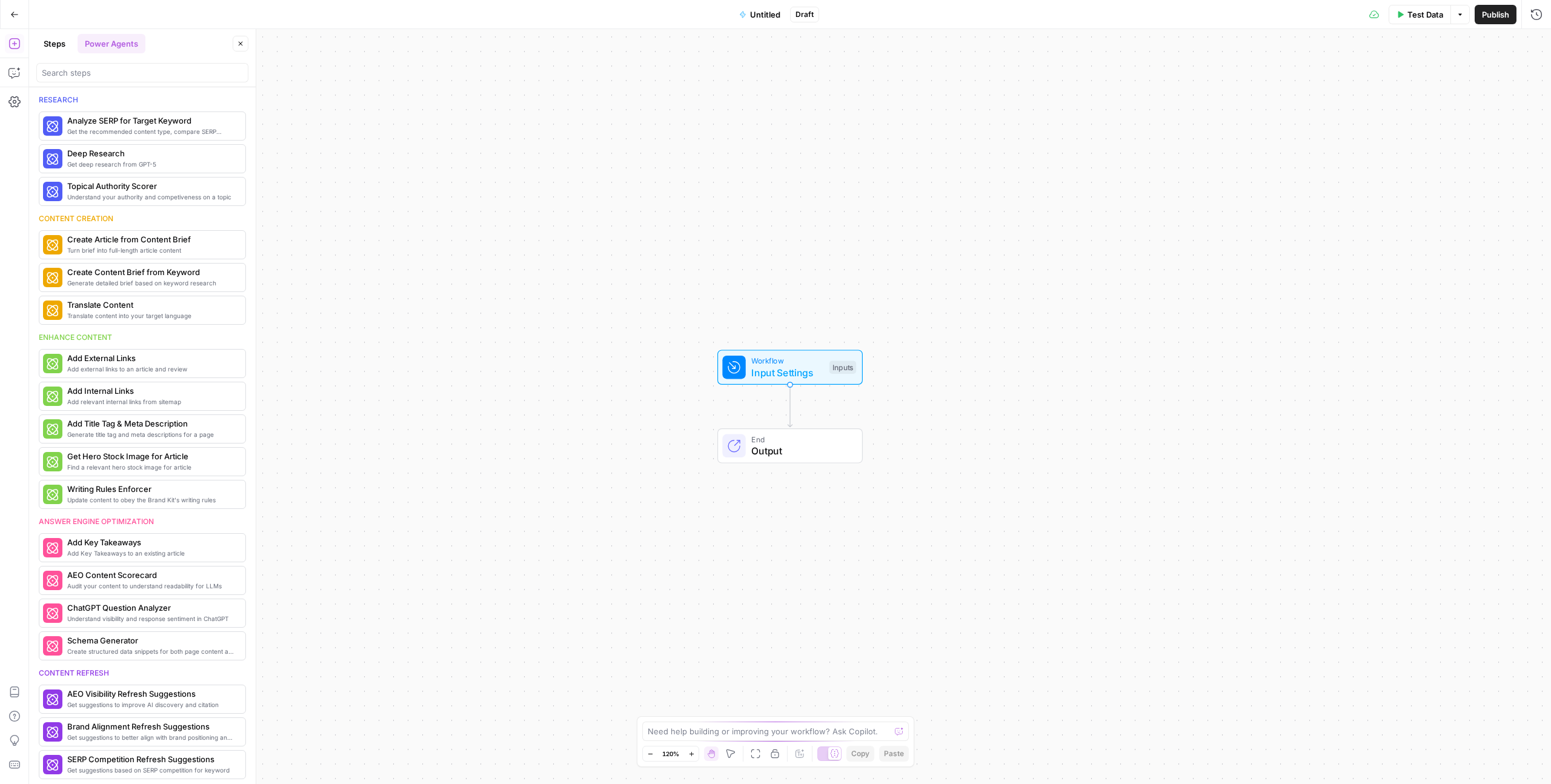
click at [58, 42] on button "Steps" at bounding box center [55, 43] width 37 height 19
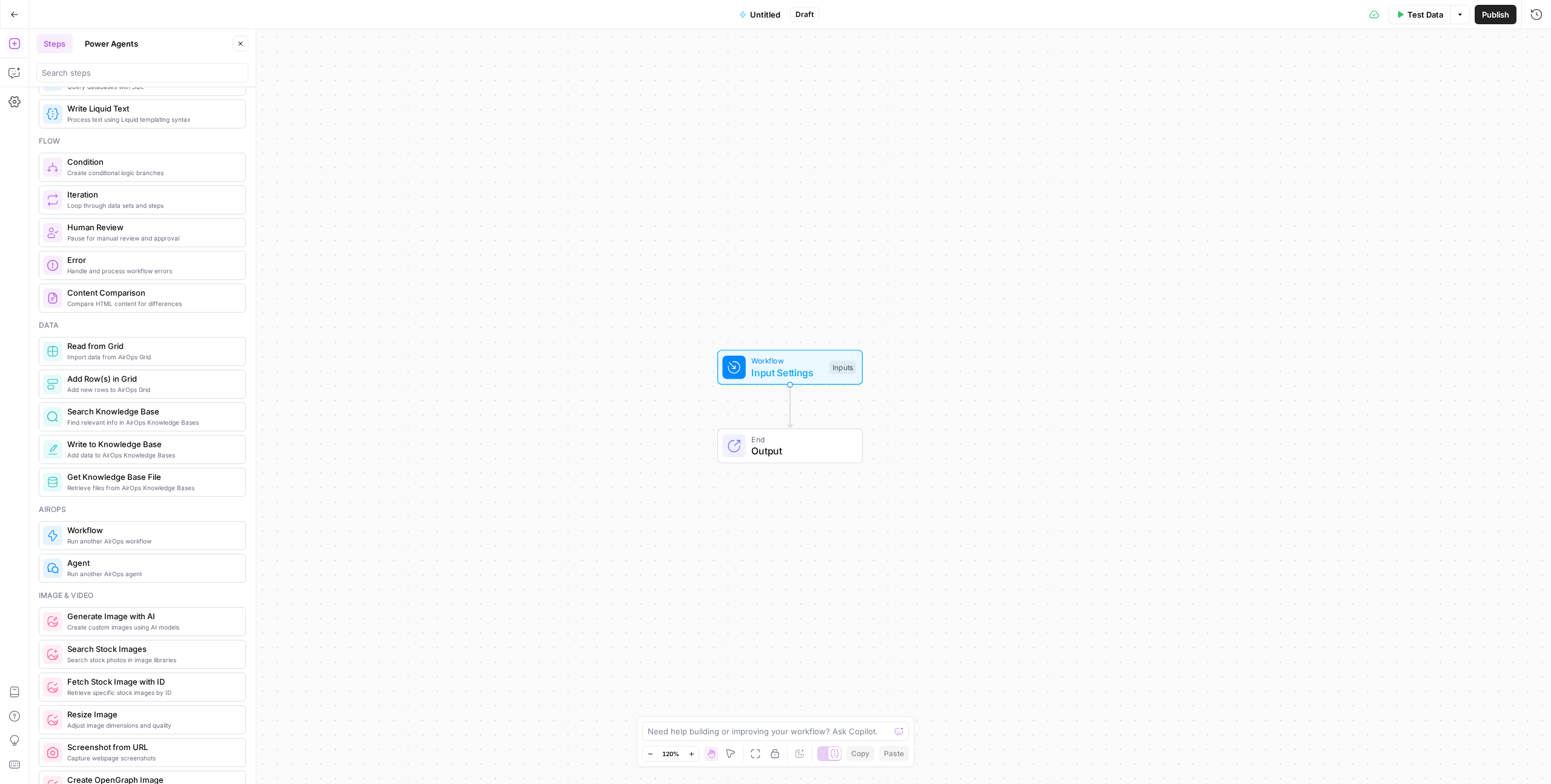
scroll to position [330, 0]
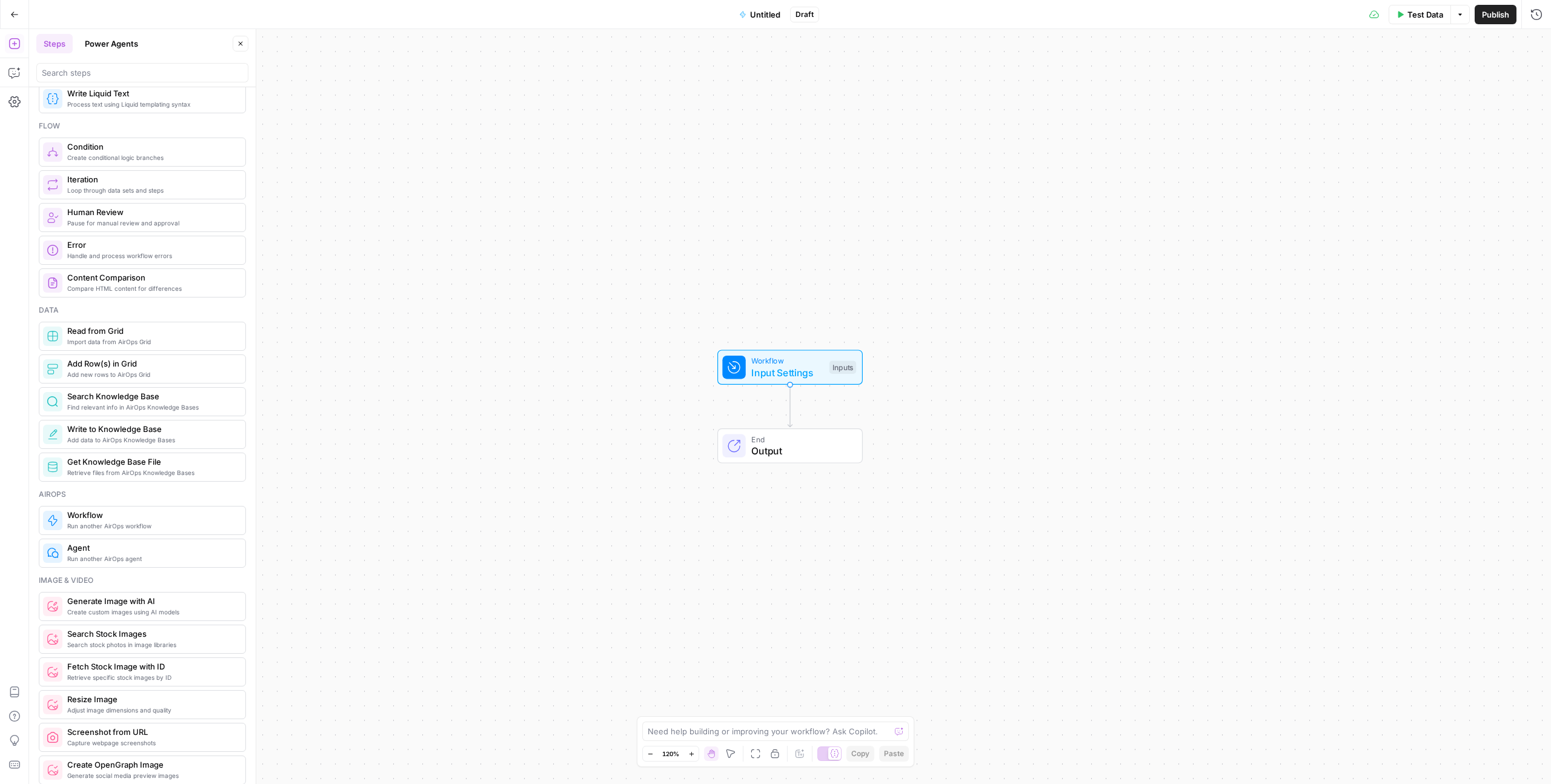
click at [142, 292] on span "Compare HTML content for differences" at bounding box center [151, 289] width 168 height 10
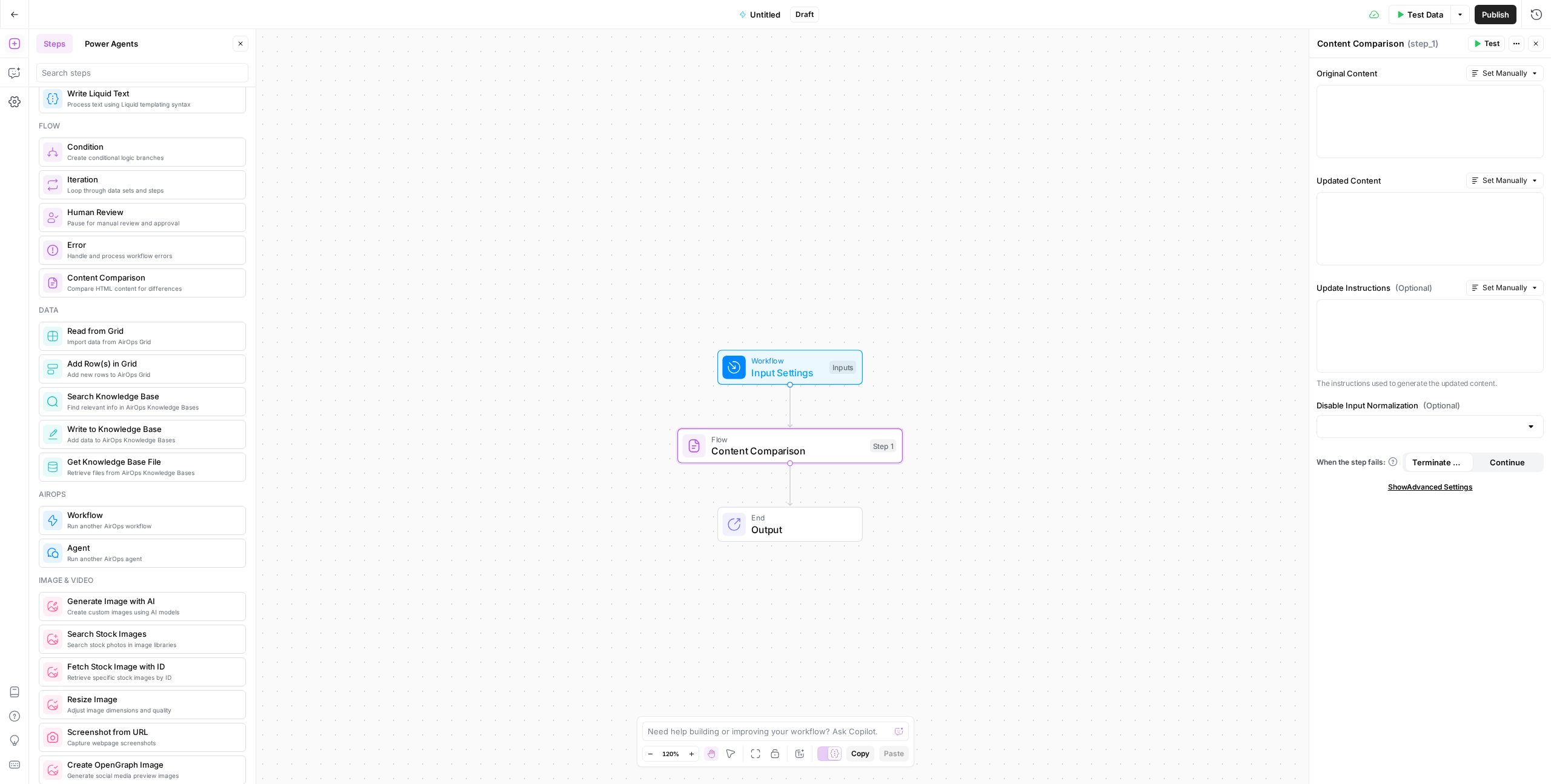
click at [614, 402] on span "Show Advanced Settings" at bounding box center [1431, 487] width 85 height 11
click at [614, 50] on button "Close" at bounding box center [1535, 43] width 16 height 16
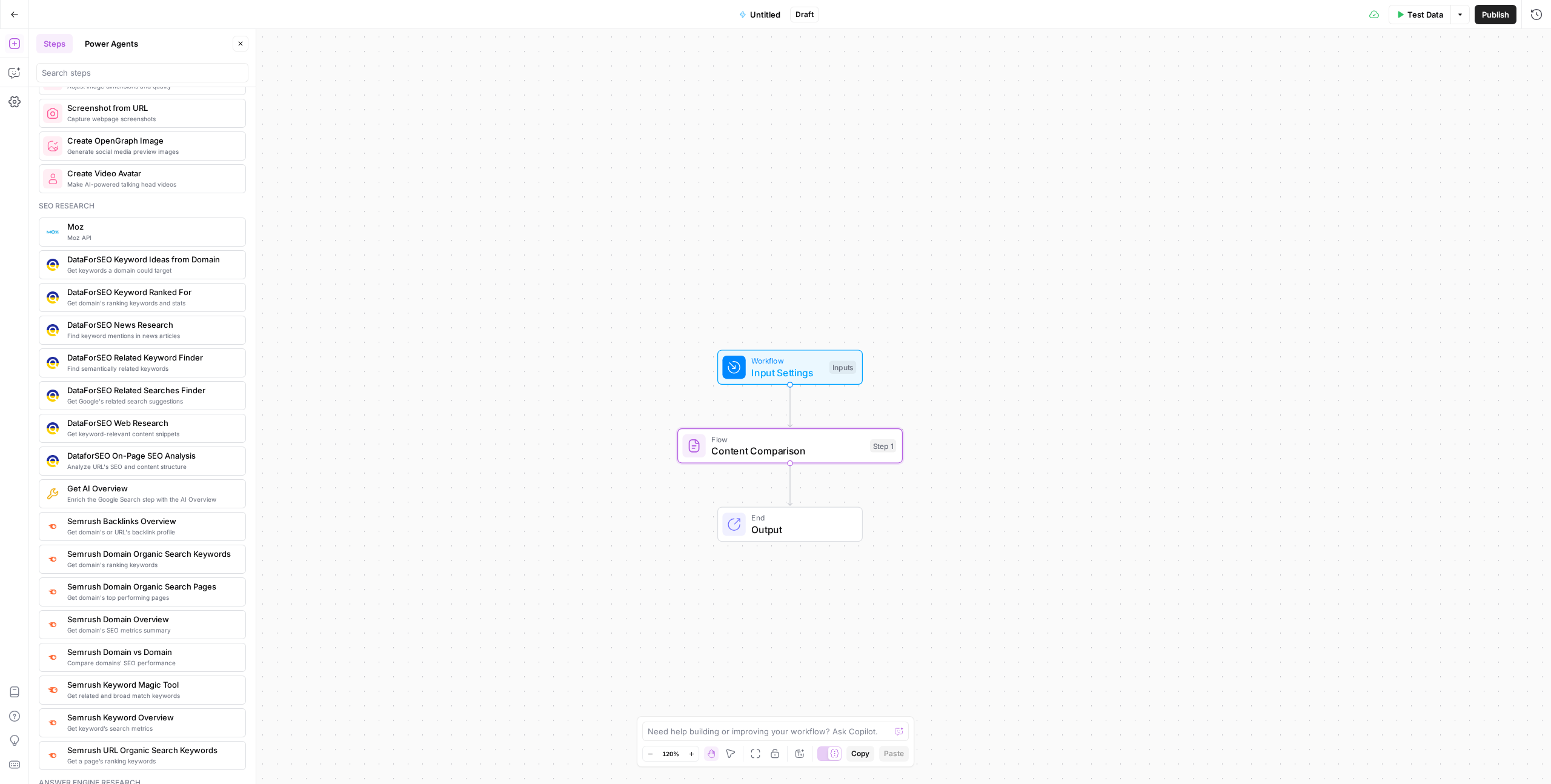
scroll to position [955, 0]
click at [161, 402] on span "Get AI Overview" at bounding box center [151, 487] width 168 height 12
click at [137, 402] on div "Seo research Moz API Moz Get keywords a domain could target DataForSEO Keyword …" at bounding box center [142, 484] width 207 height 569
click at [136, 402] on span "Enrich the Google Search step with the AI Overview" at bounding box center [151, 498] width 168 height 10
click at [614, 93] on p at bounding box center [1430, 96] width 212 height 12
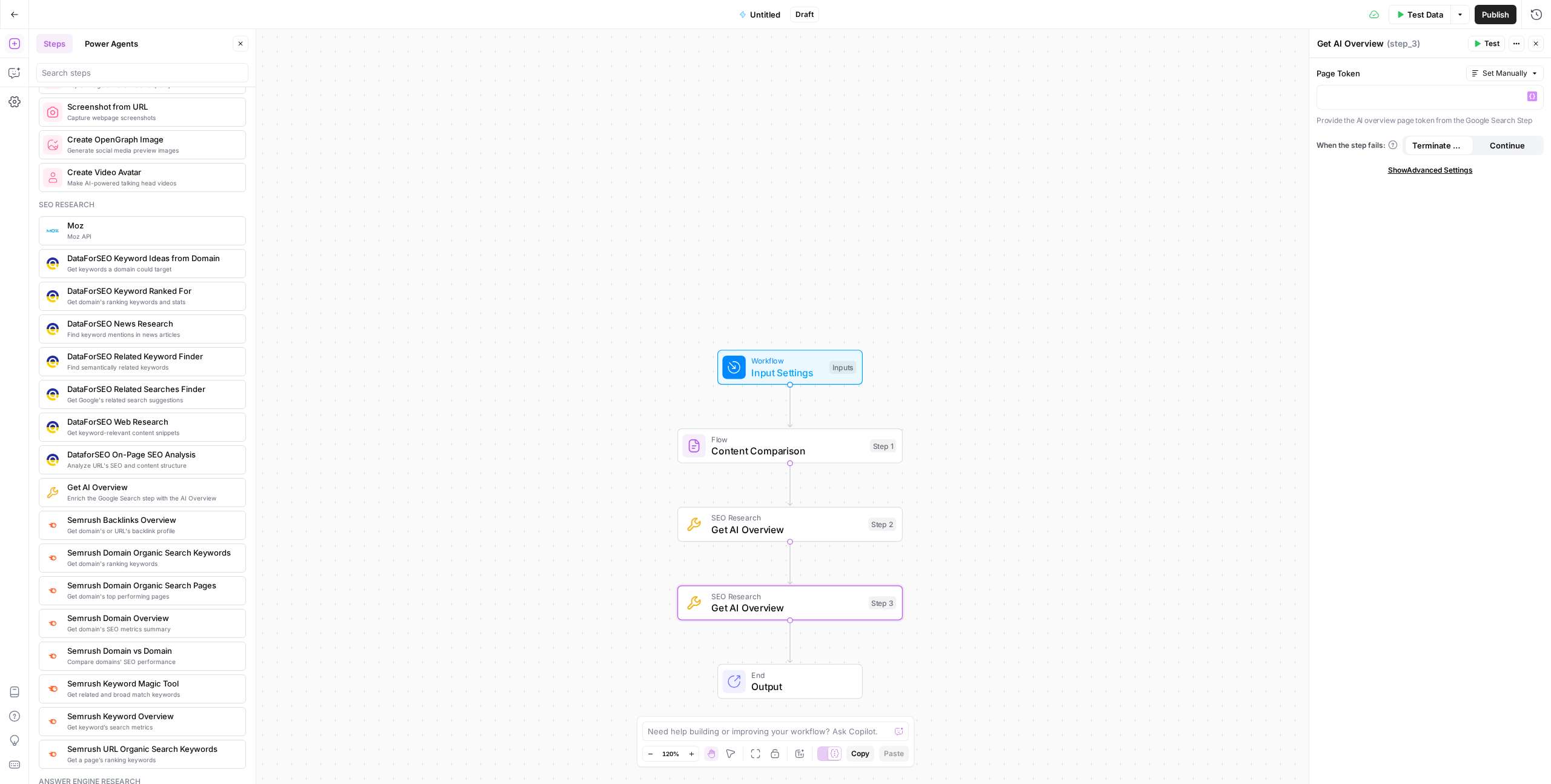
click at [104, 402] on span "Get domain's or URL's backlink profile" at bounding box center [151, 531] width 168 height 10
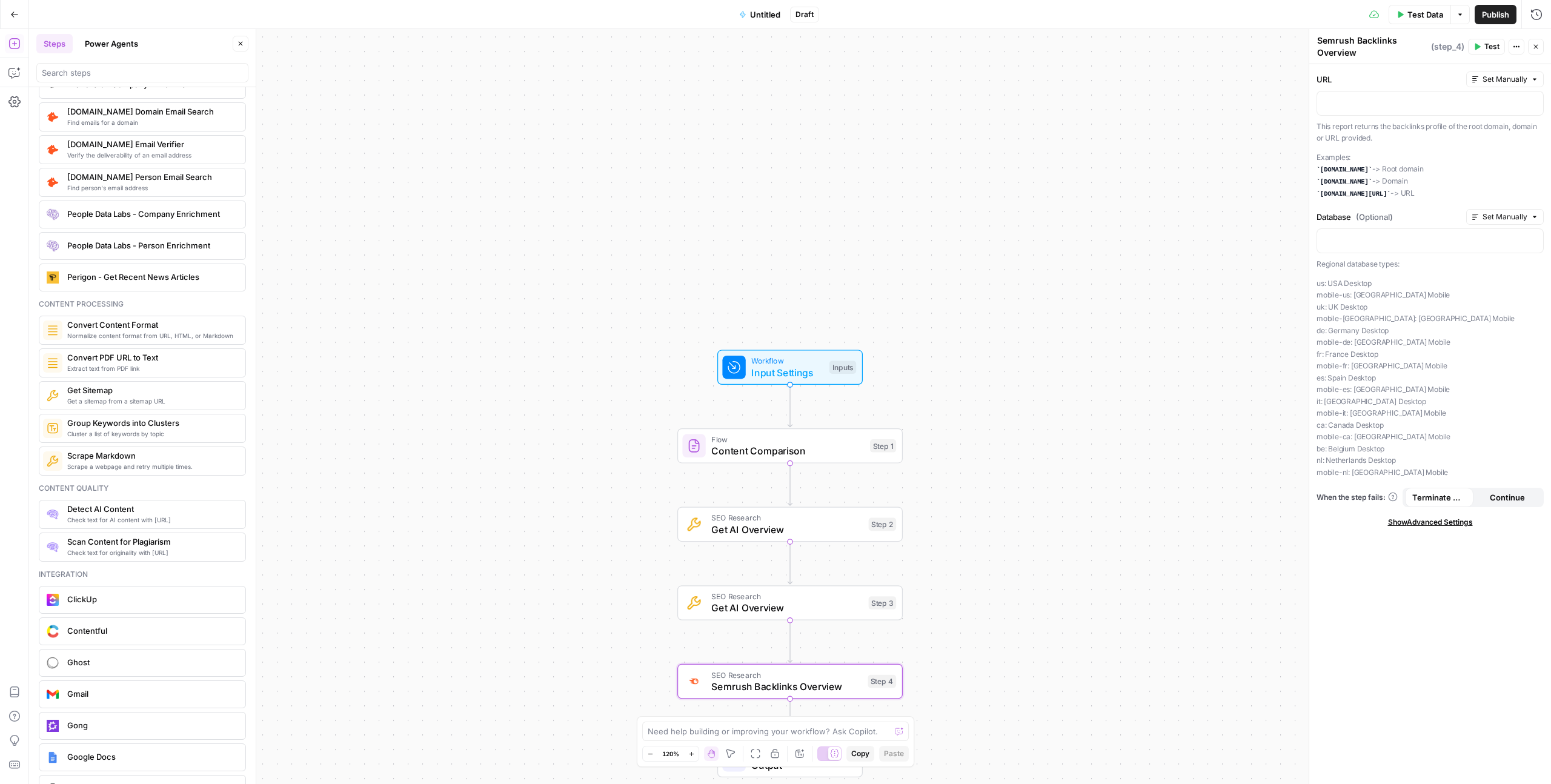
scroll to position [1770, 0]
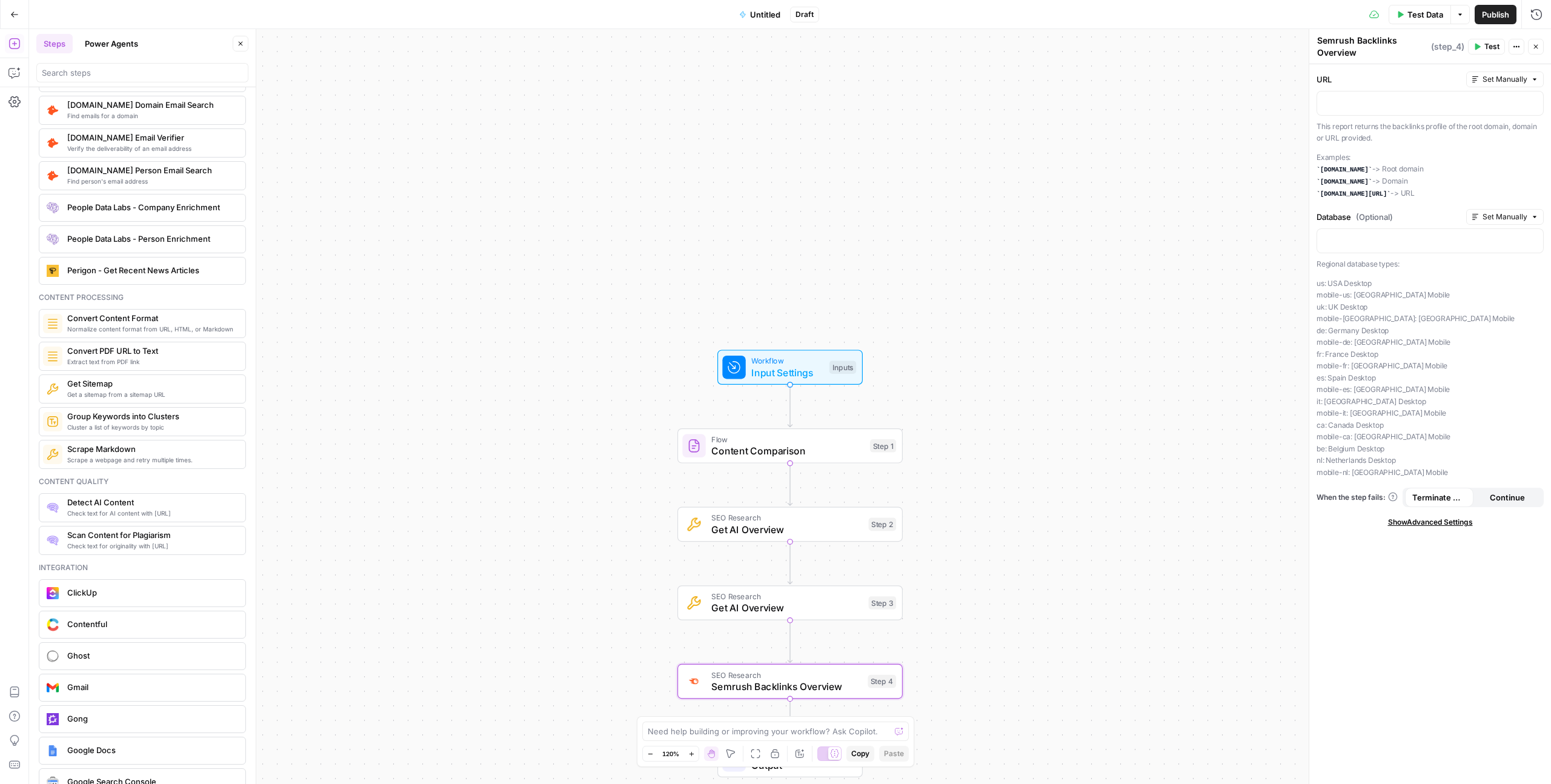
click at [113, 402] on span "Check text for AI content with [URL]" at bounding box center [151, 513] width 168 height 10
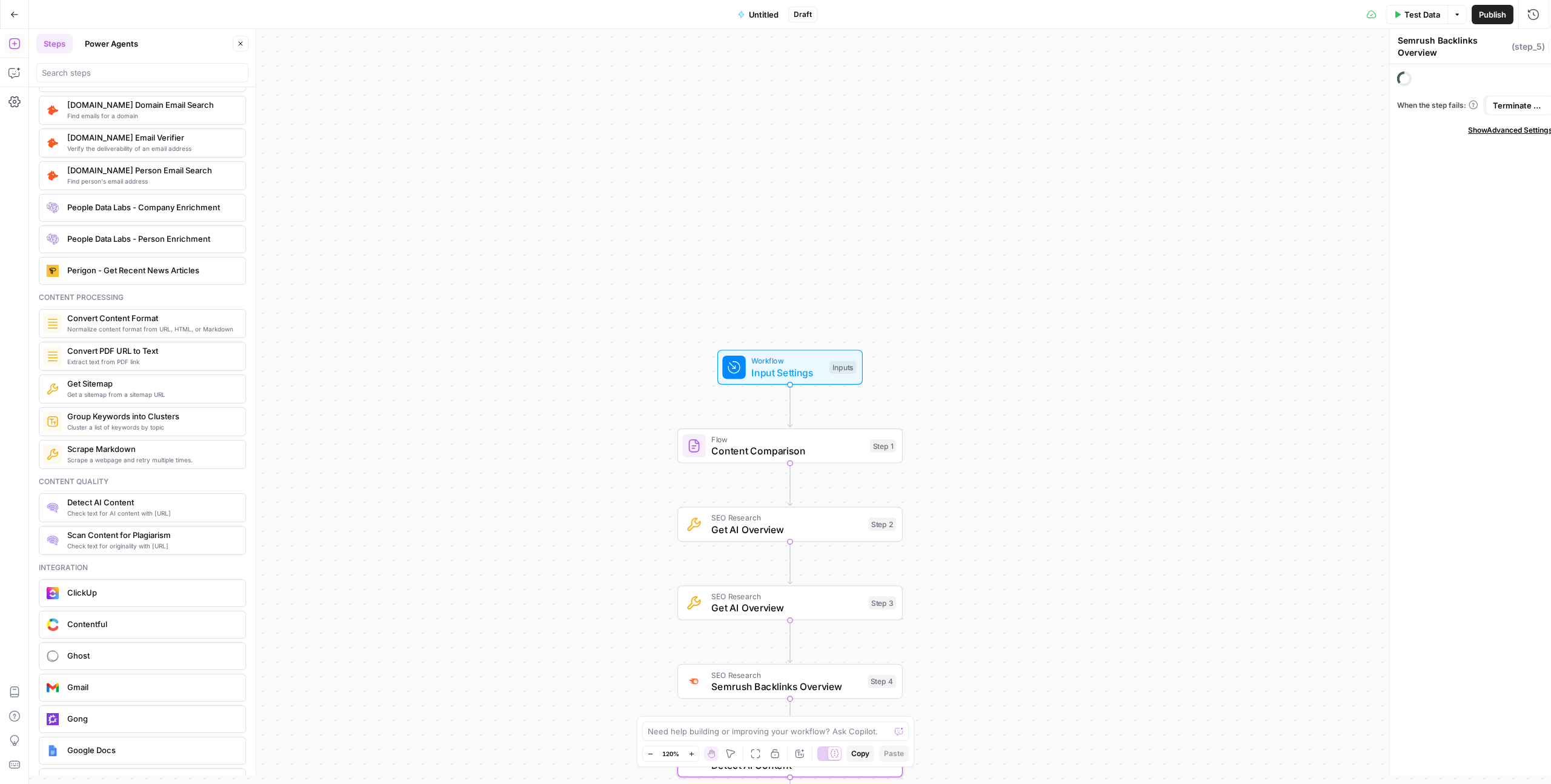
type textarea "Detect AI Content"
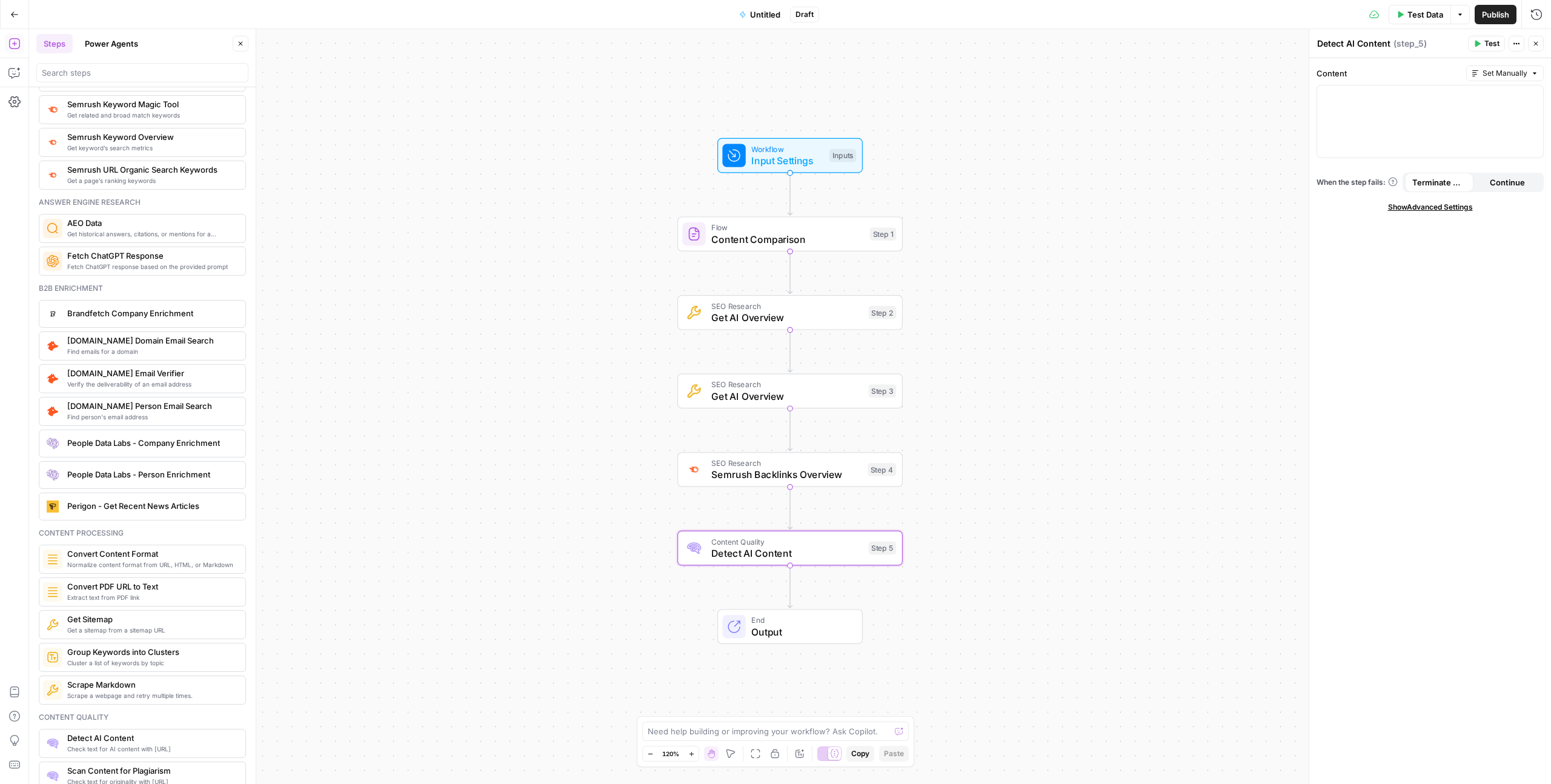
scroll to position [0, 0]
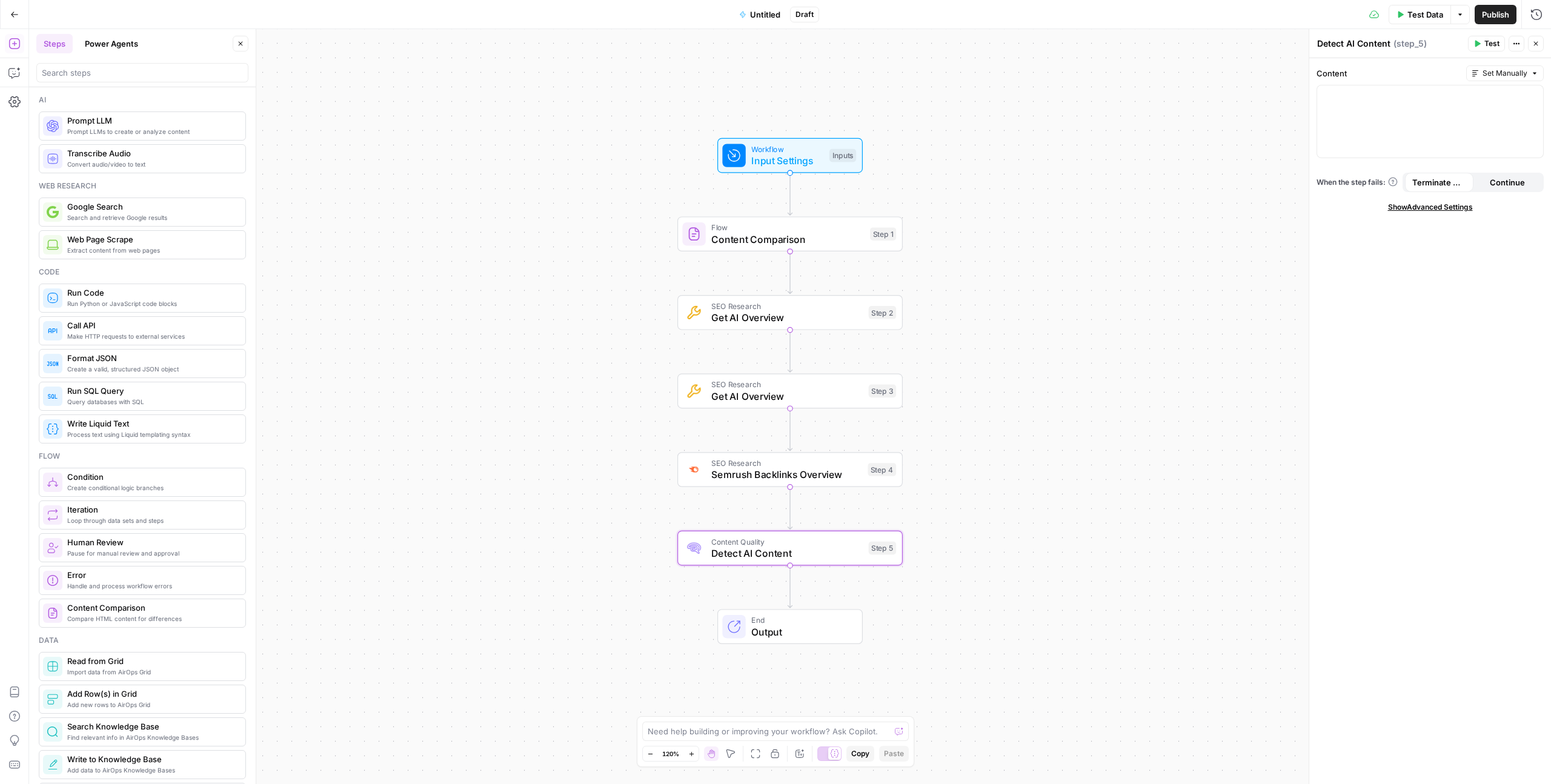
click at [123, 50] on button "Power Agents" at bounding box center [111, 43] width 68 height 19
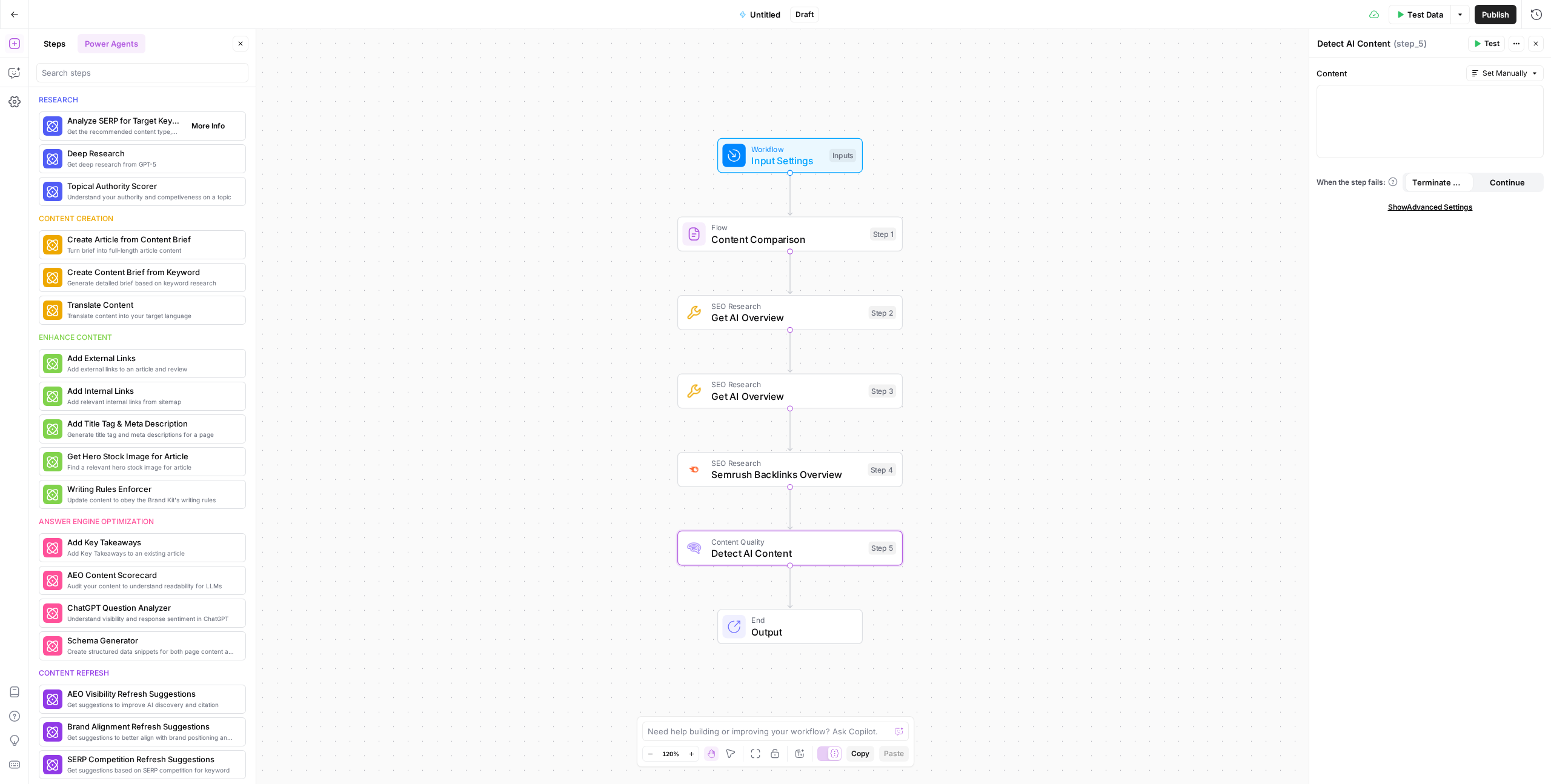
click at [152, 128] on span "Get the recommended content type, compare SERP headers, and analyze SERP patter…" at bounding box center [124, 132] width 114 height 10
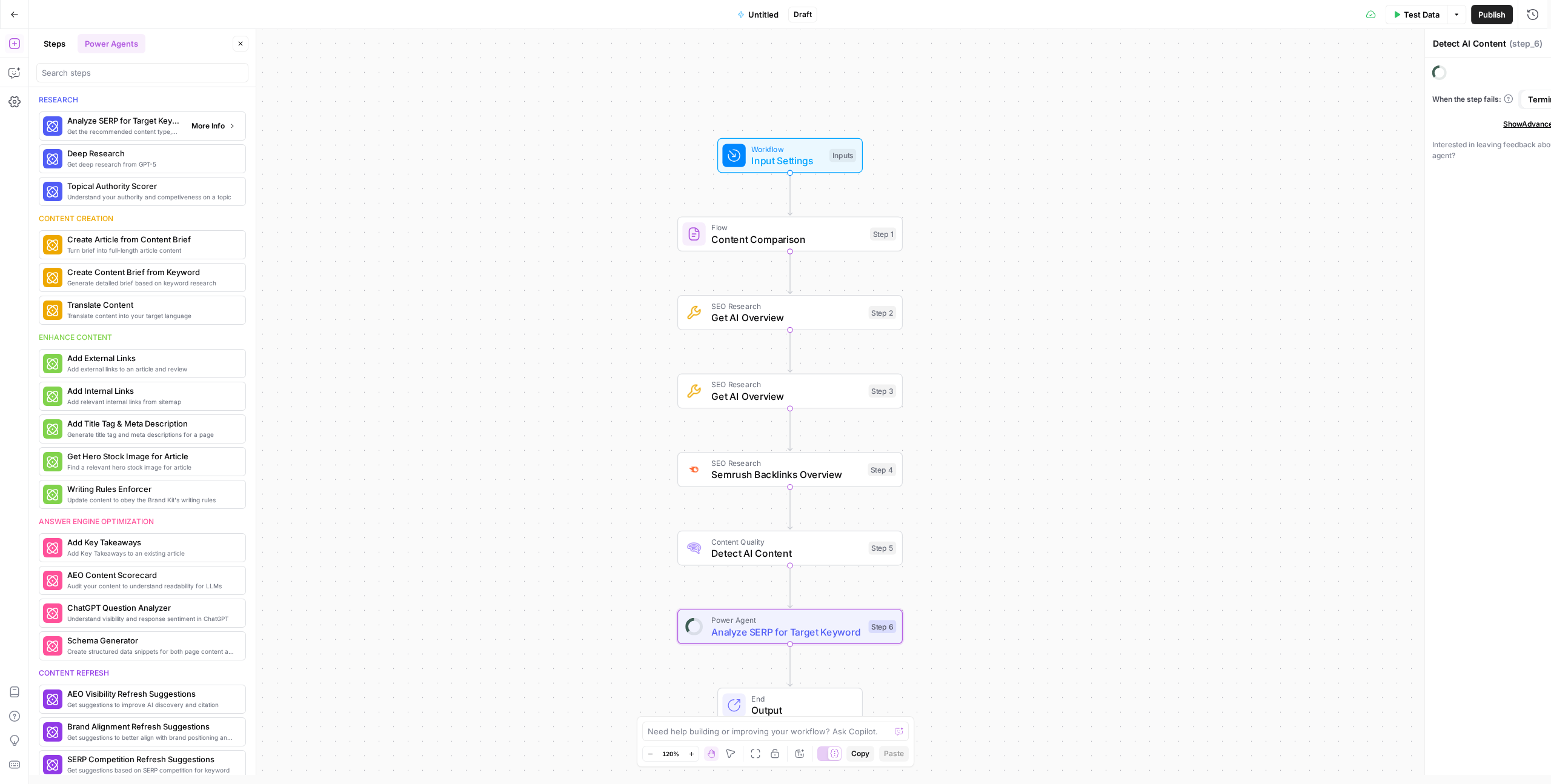
type textarea "Analyze SERP for Target Keyword"
